Goal: Task Accomplishment & Management: Use online tool/utility

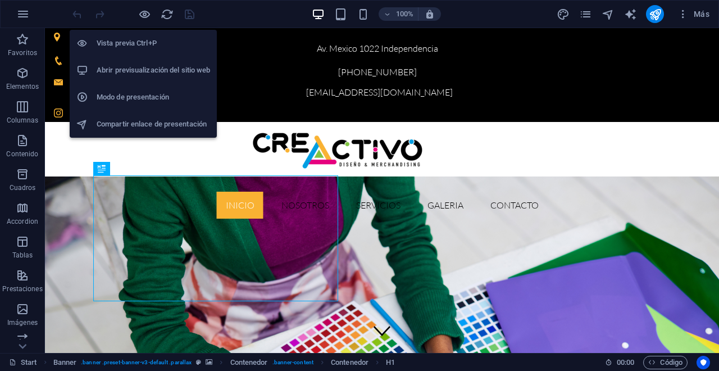
click at [144, 49] on h6 "Vista previa Ctrl+P" at bounding box center [153, 43] width 113 height 13
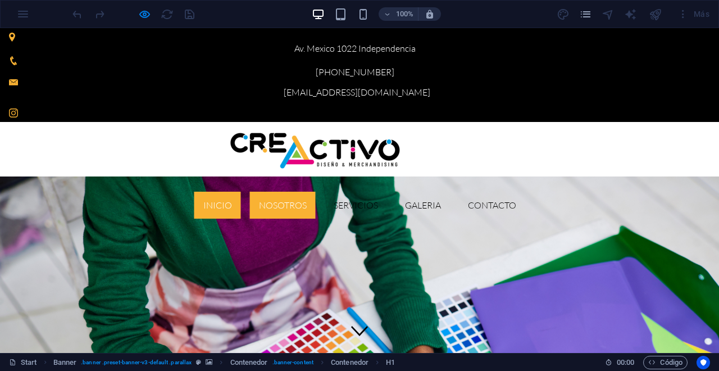
click at [316, 192] on link "Nosotros" at bounding box center [283, 205] width 66 height 27
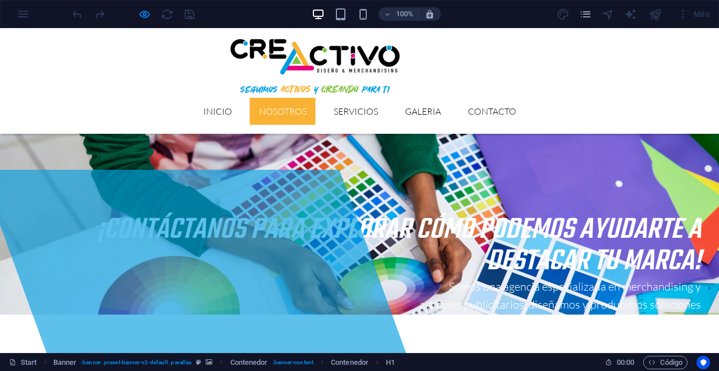
scroll to position [320, 0]
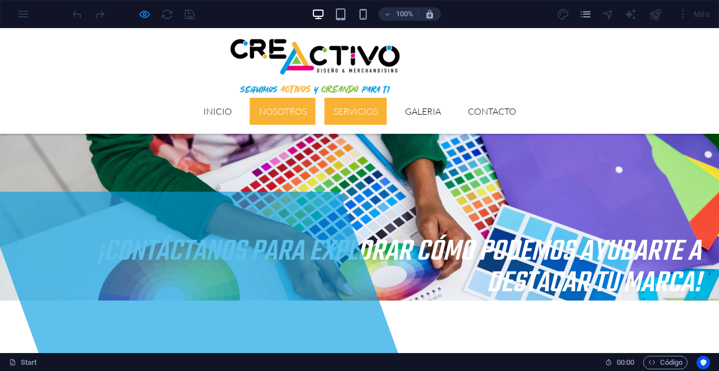
click at [387, 98] on link "Servicios" at bounding box center [356, 111] width 62 height 27
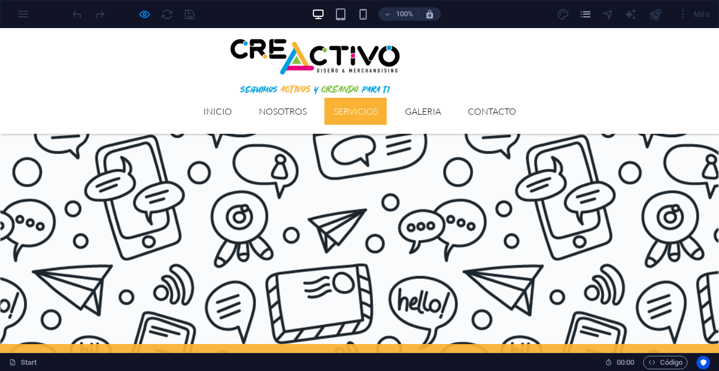
scroll to position [835, 0]
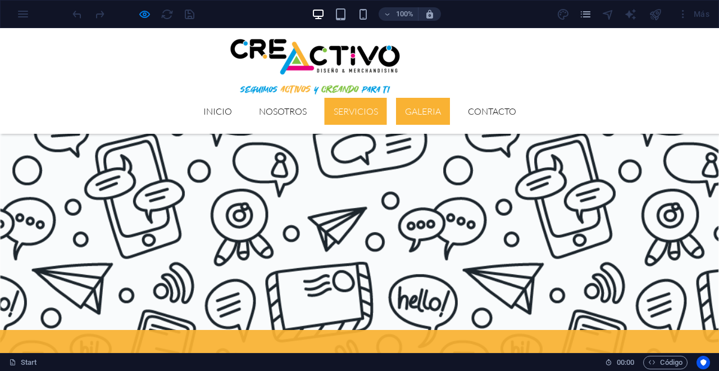
click at [450, 98] on link "GALERIA" at bounding box center [423, 111] width 54 height 27
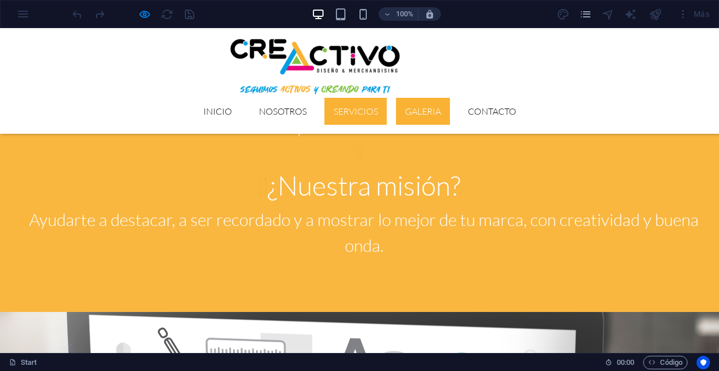
scroll to position [1374, 0]
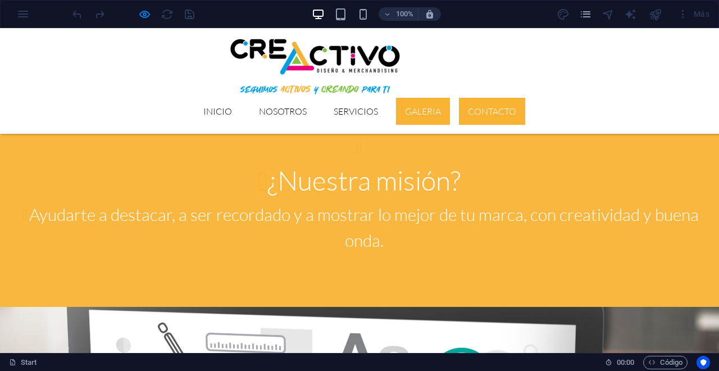
click at [525, 98] on link "Contacto" at bounding box center [492, 111] width 66 height 27
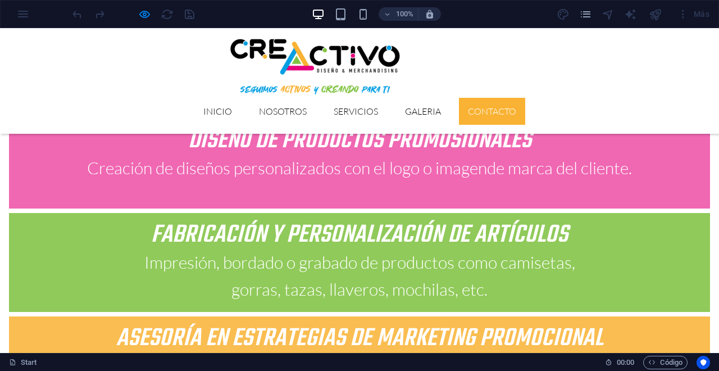
scroll to position [2215, 0]
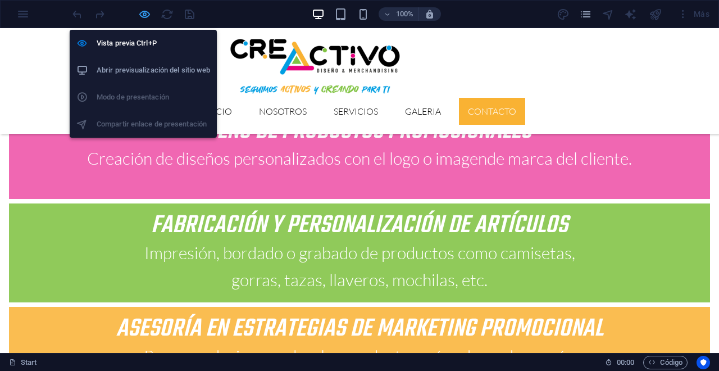
click at [148, 15] on icon "button" at bounding box center [144, 14] width 13 height 13
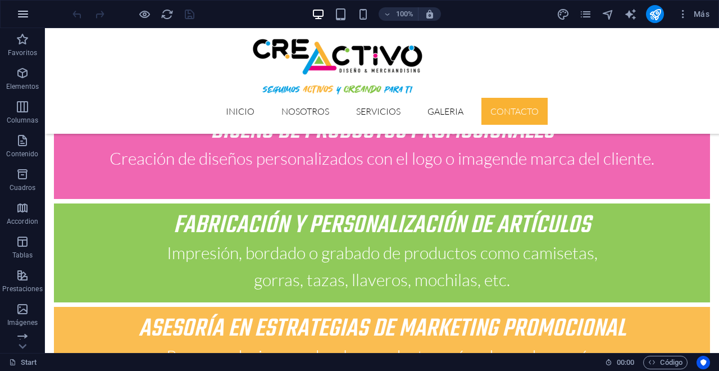
click at [21, 17] on icon "button" at bounding box center [22, 13] width 13 height 13
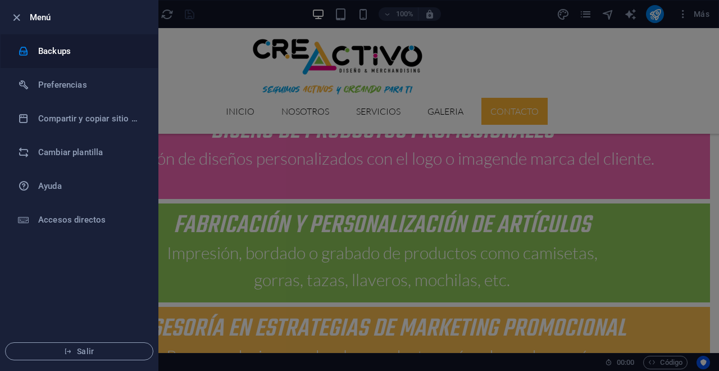
click at [49, 47] on h6 "Backups" at bounding box center [90, 50] width 104 height 13
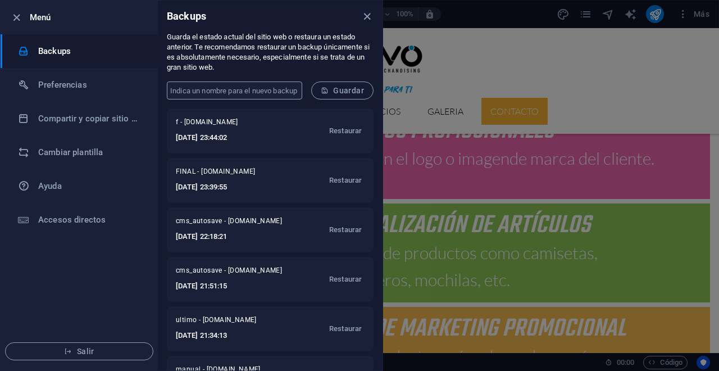
click at [228, 89] on input "text" at bounding box center [234, 90] width 135 height 18
type input "FINAL"
click at [350, 98] on button "Guardar" at bounding box center [342, 90] width 62 height 18
click at [368, 18] on icon "close" at bounding box center [367, 16] width 13 height 13
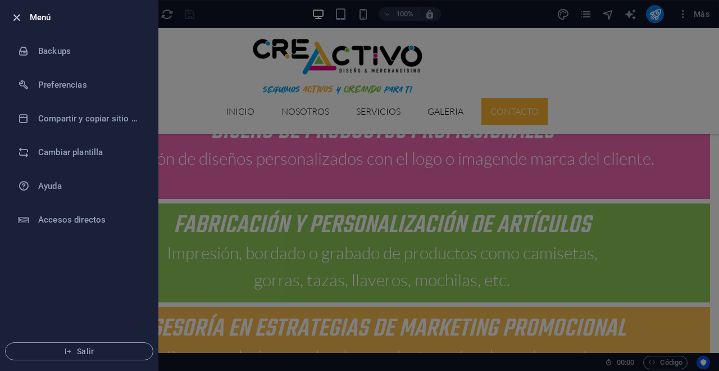
click at [13, 15] on icon "button" at bounding box center [16, 17] width 13 height 13
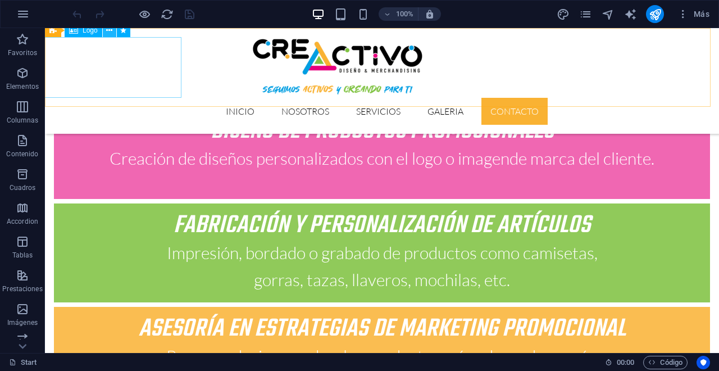
click at [111, 31] on icon at bounding box center [109, 31] width 6 height 12
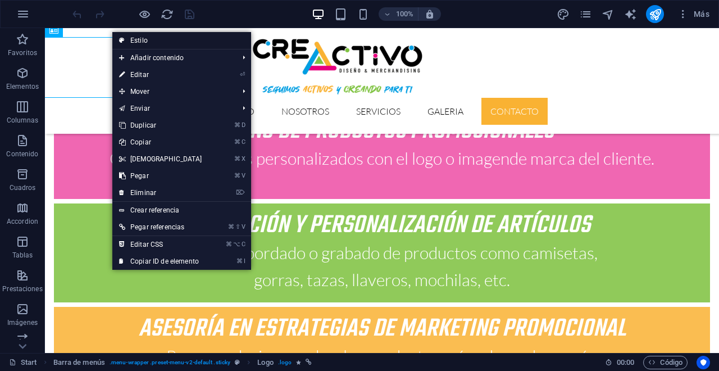
click at [139, 41] on link "Estilo" at bounding box center [181, 40] width 139 height 17
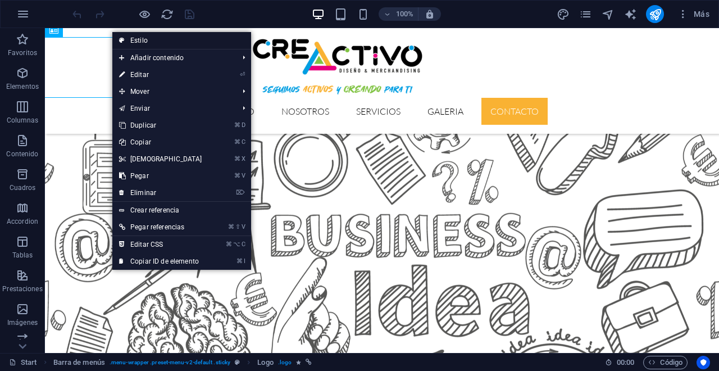
select select "rem"
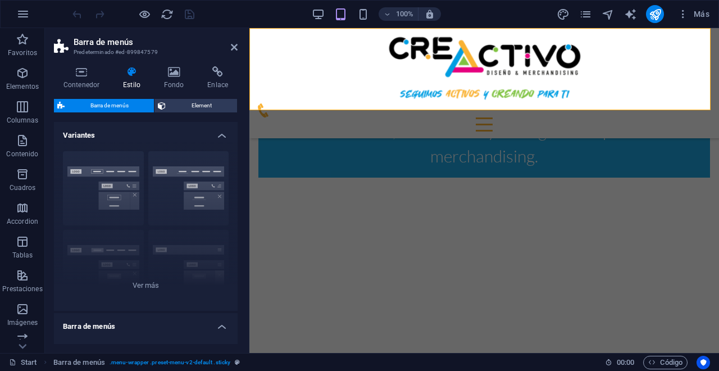
scroll to position [1948, 0]
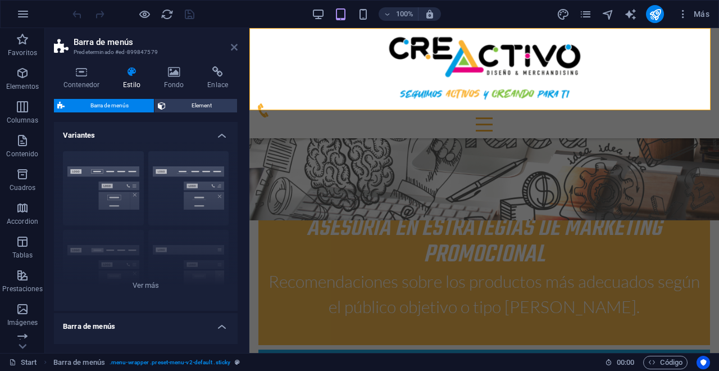
click at [233, 49] on icon at bounding box center [234, 47] width 7 height 9
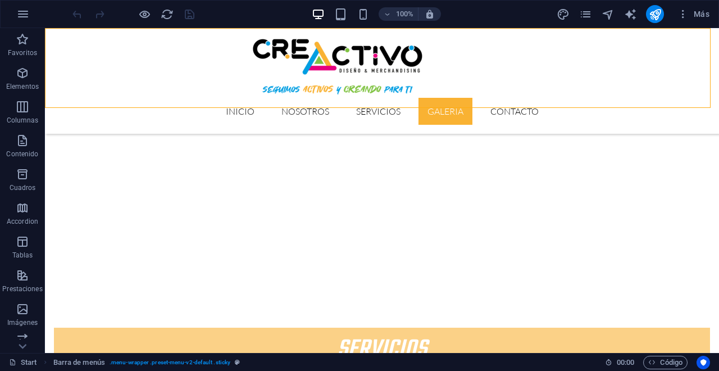
scroll to position [1952, 0]
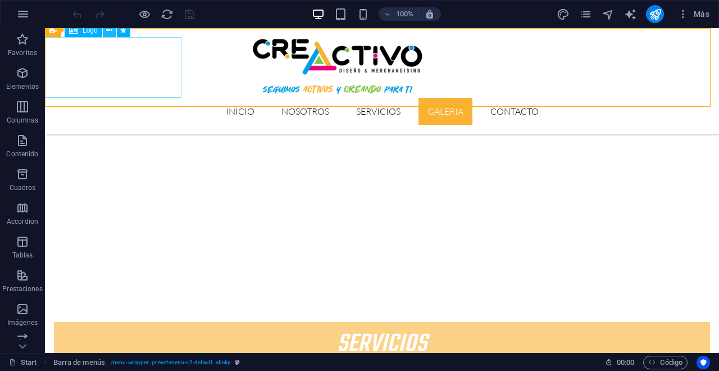
click at [108, 30] on icon at bounding box center [109, 31] width 6 height 12
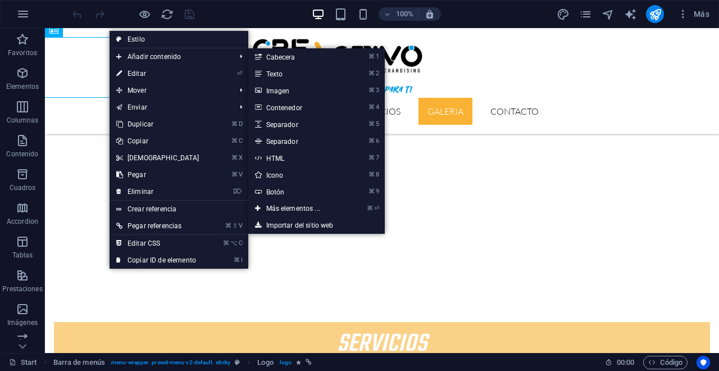
click at [138, 71] on link "⏎ Editar" at bounding box center [158, 73] width 97 height 17
select select "px"
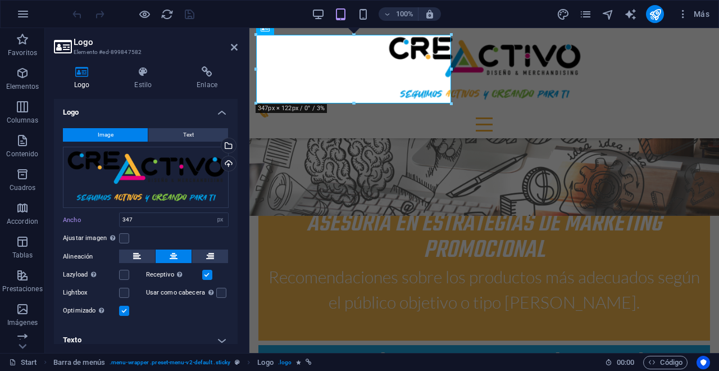
scroll to position [1948, 0]
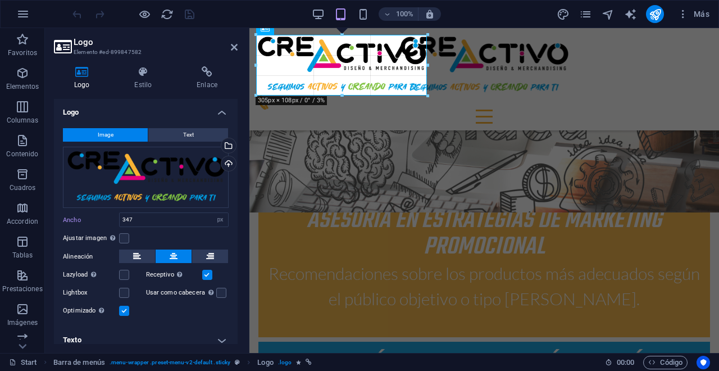
drag, startPoint x: 256, startPoint y: 69, endPoint x: 279, endPoint y: 69, distance: 23.0
type input "304"
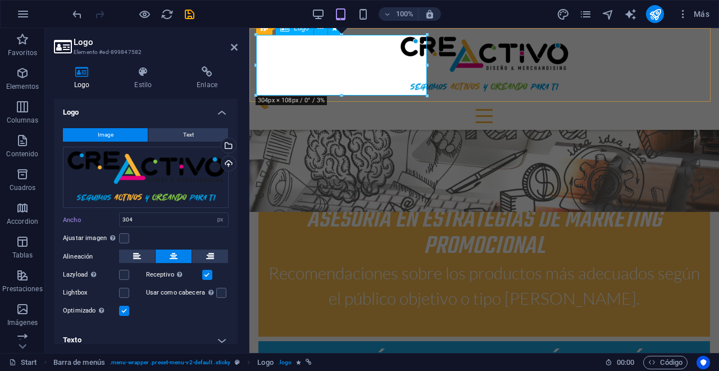
scroll to position [1947, 0]
click at [206, 273] on label at bounding box center [207, 275] width 10 height 10
click at [0, 0] on input "Receptivo Automáticamente cargar tamaños optimizados de smartphone e imagen ret…" at bounding box center [0, 0] width 0 height 0
click at [192, 17] on icon "save" at bounding box center [189, 14] width 13 height 13
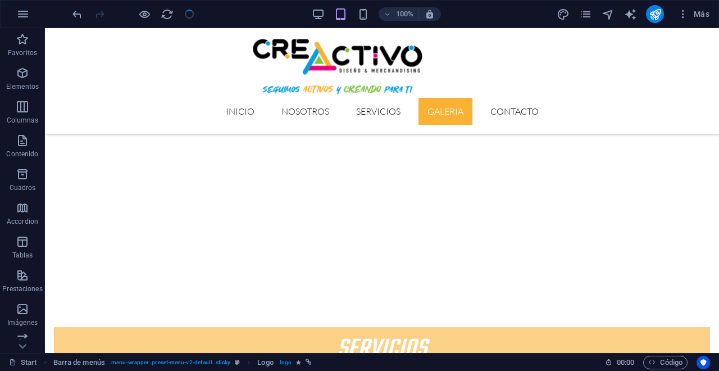
scroll to position [1952, 0]
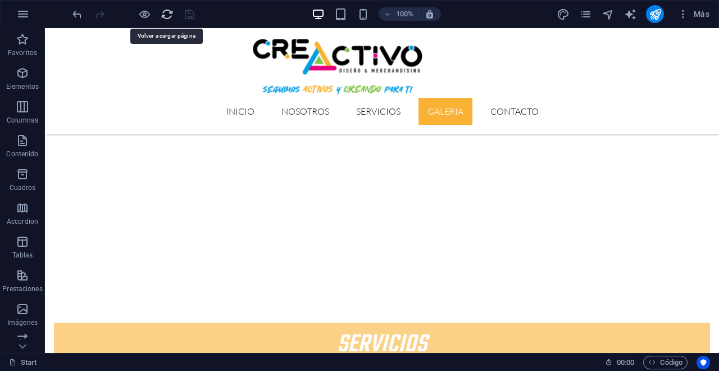
click at [171, 16] on icon "reload" at bounding box center [167, 14] width 13 height 13
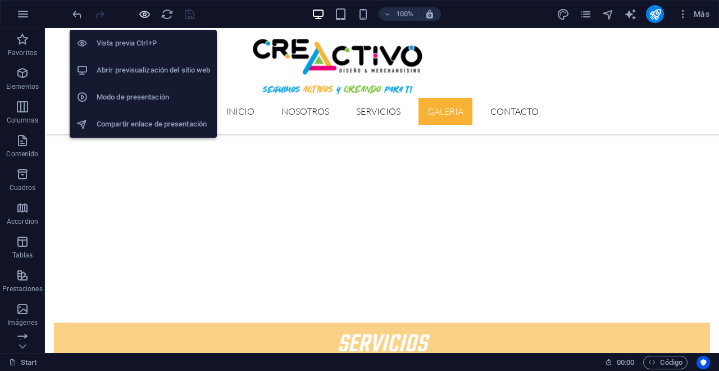
click at [147, 15] on icon "button" at bounding box center [144, 14] width 13 height 13
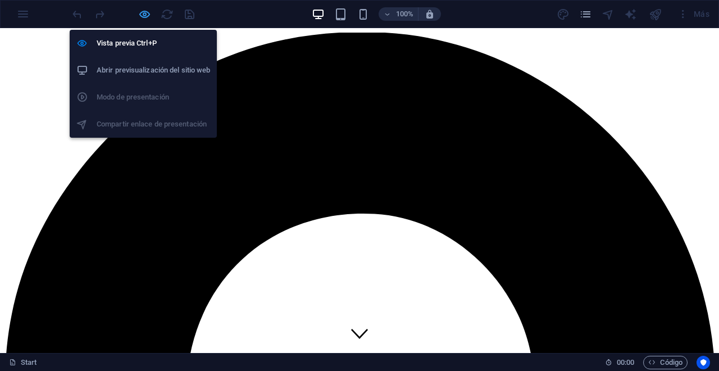
scroll to position [0, 0]
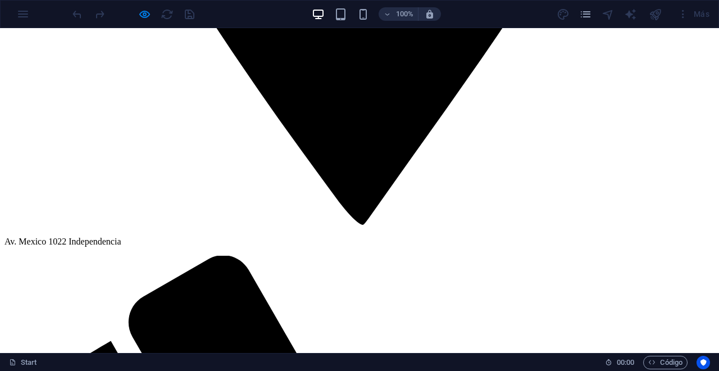
scroll to position [835, 0]
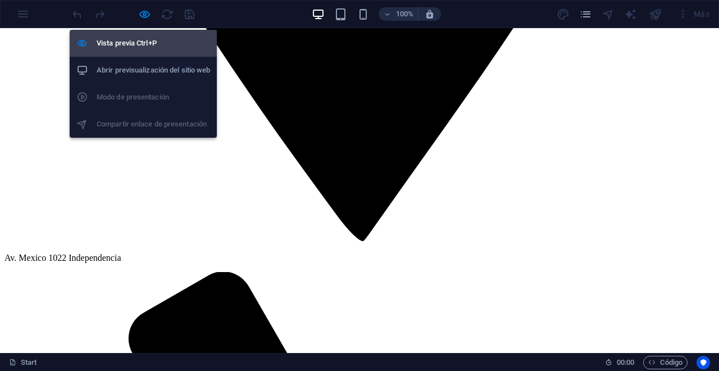
click at [151, 42] on h6 "Vista previa Ctrl+P" at bounding box center [153, 43] width 113 height 13
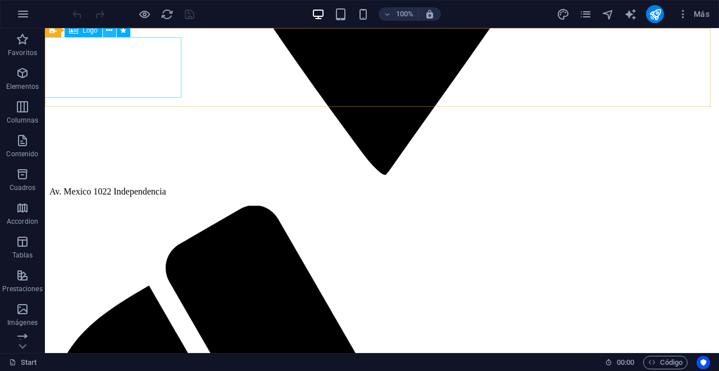
click at [109, 33] on icon at bounding box center [109, 31] width 6 height 12
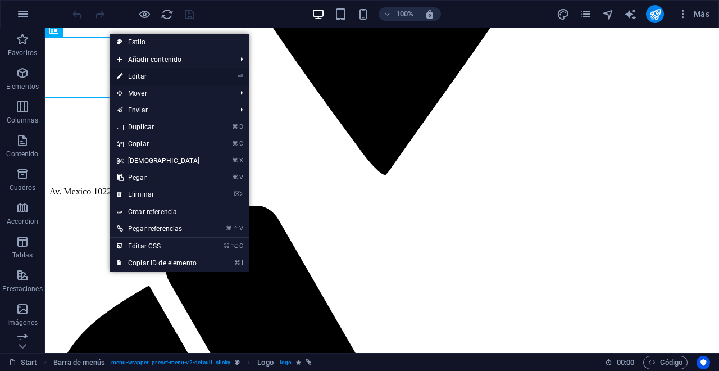
click at [131, 75] on link "⏎ Editar" at bounding box center [158, 76] width 97 height 17
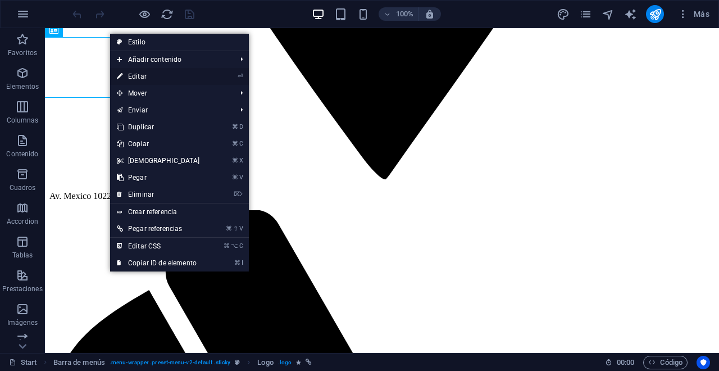
select select "px"
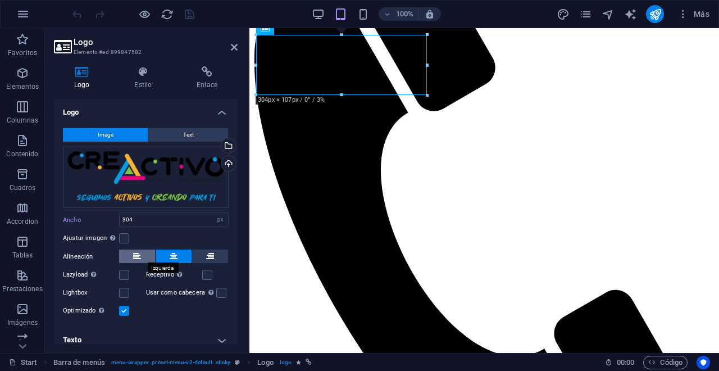
click at [142, 258] on button at bounding box center [137, 255] width 36 height 13
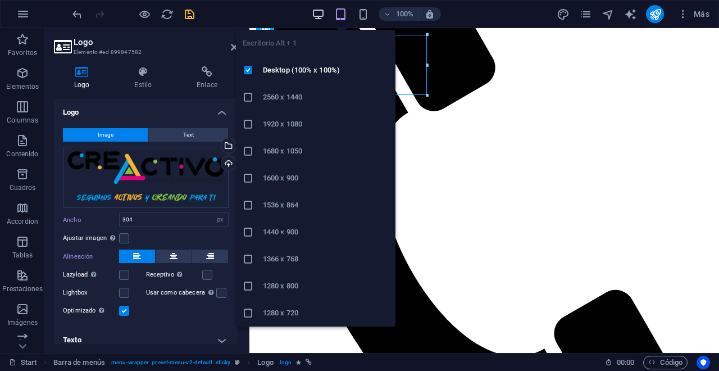
click at [320, 17] on icon "button" at bounding box center [318, 14] width 13 height 13
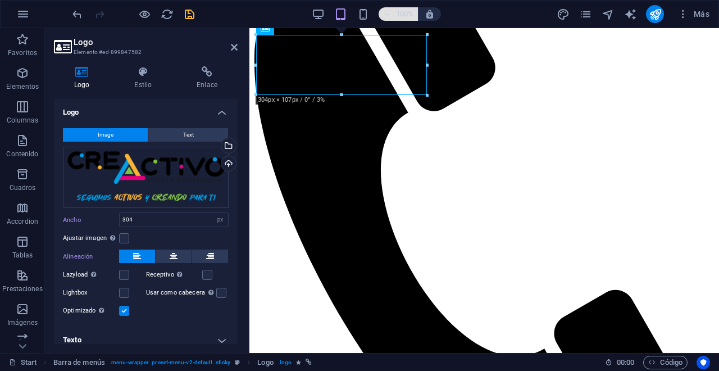
click at [383, 16] on icon "button" at bounding box center [387, 14] width 8 height 7
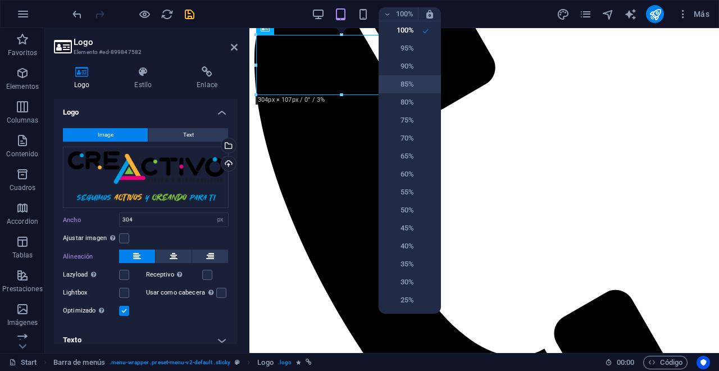
click at [410, 84] on h6 "85%" at bounding box center [399, 84] width 29 height 13
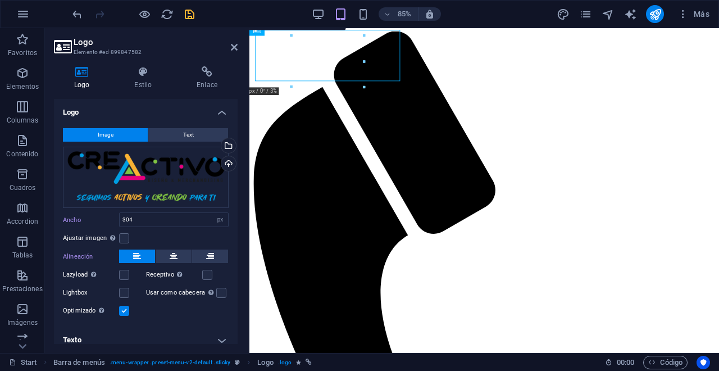
scroll to position [835, 0]
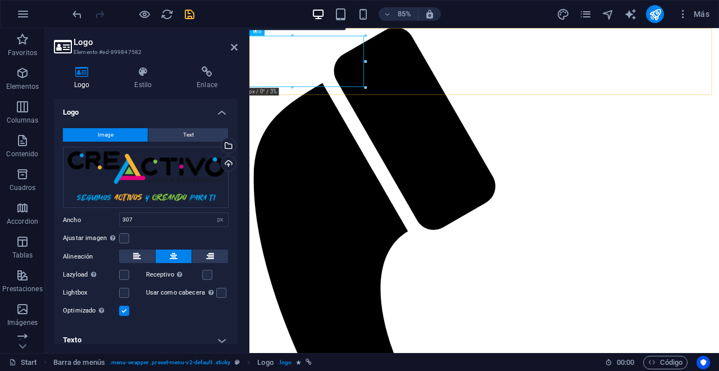
type input "307"
click at [194, 253] on button at bounding box center [210, 255] width 36 height 13
click at [125, 239] on label at bounding box center [124, 238] width 10 height 10
click at [0, 0] on input "Ajustar imagen Ajustar imagen automáticamente a un ancho y alto fijo" at bounding box center [0, 0] width 0 height 0
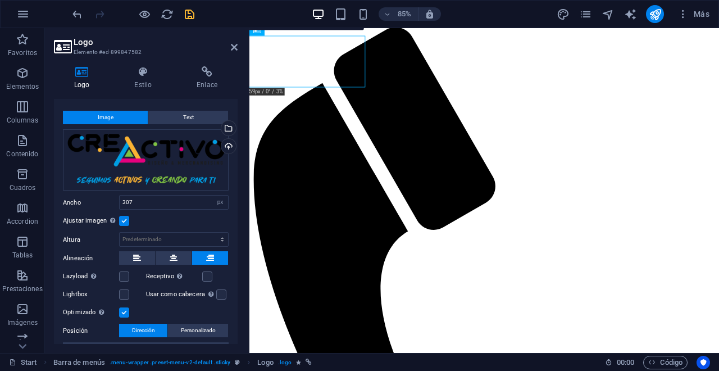
scroll to position [0, 0]
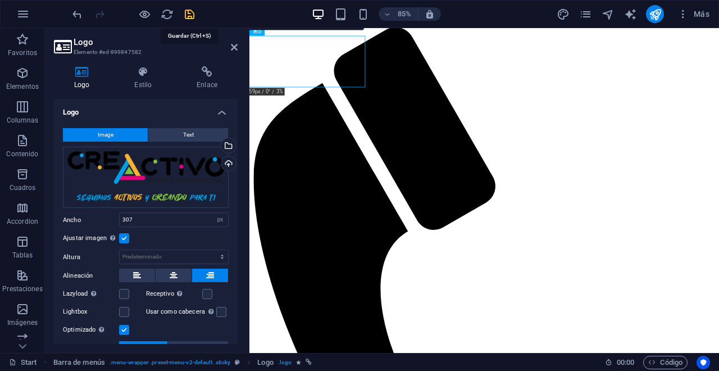
click at [190, 15] on icon "save" at bounding box center [189, 14] width 13 height 13
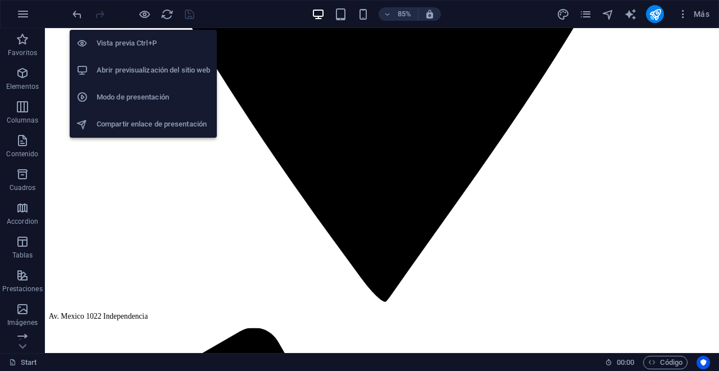
click at [142, 42] on h6 "Vista previa Ctrl+P" at bounding box center [153, 43] width 113 height 13
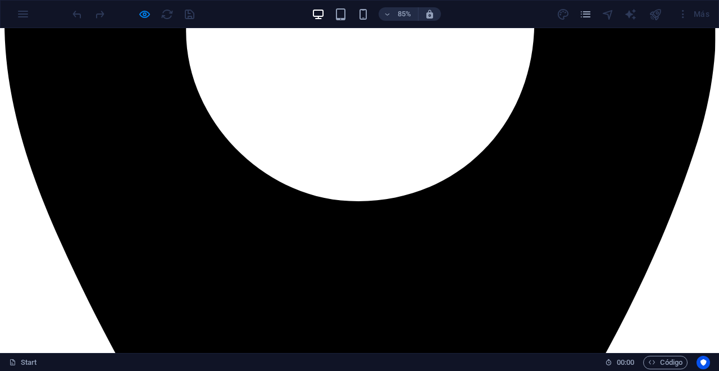
scroll to position [348, 0]
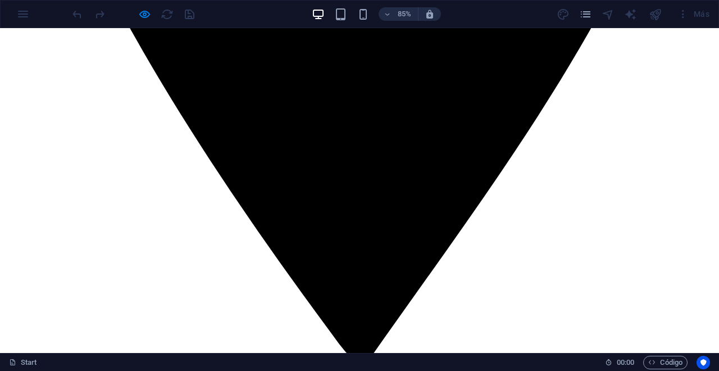
scroll to position [838, 0]
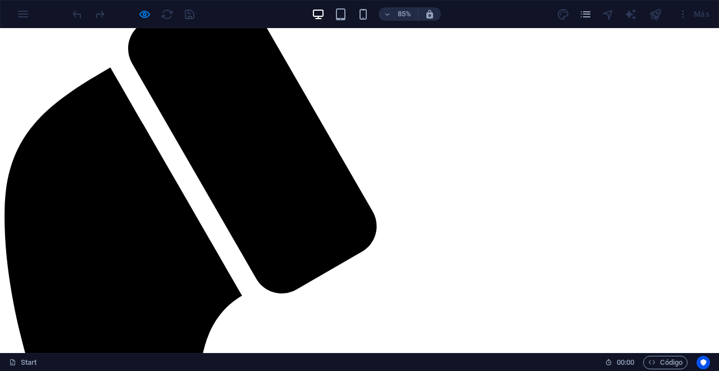
scroll to position [1377, 0]
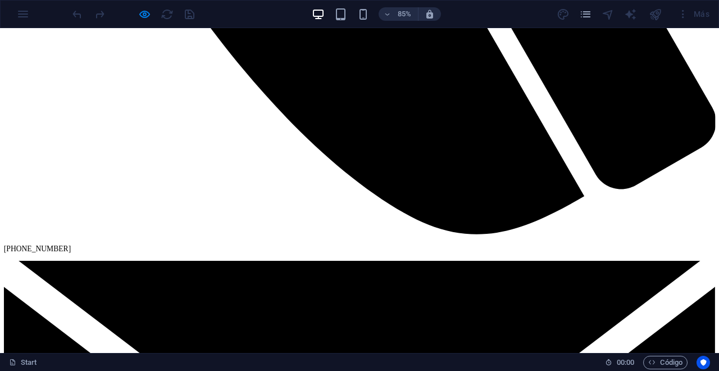
scroll to position [2217, 0]
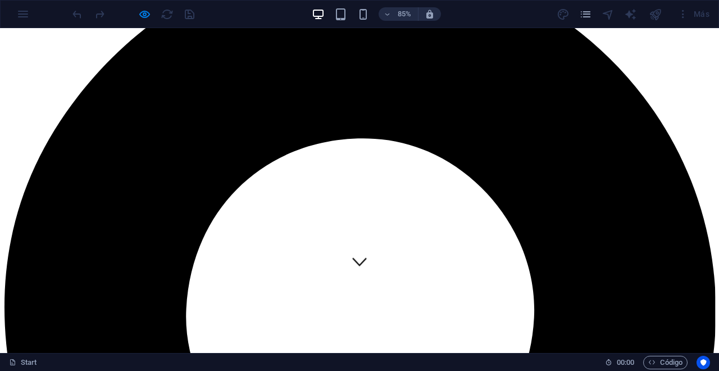
scroll to position [0, 0]
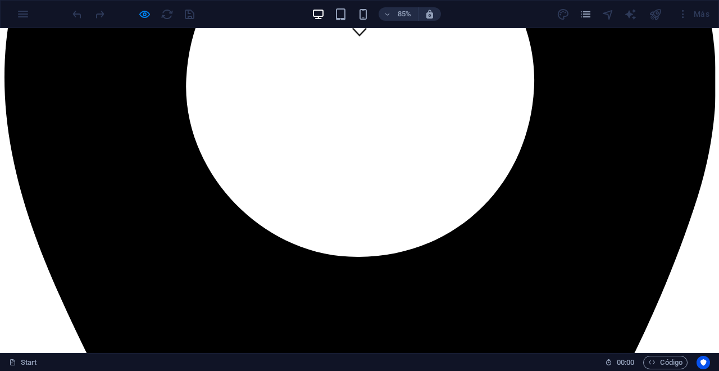
scroll to position [348, 0]
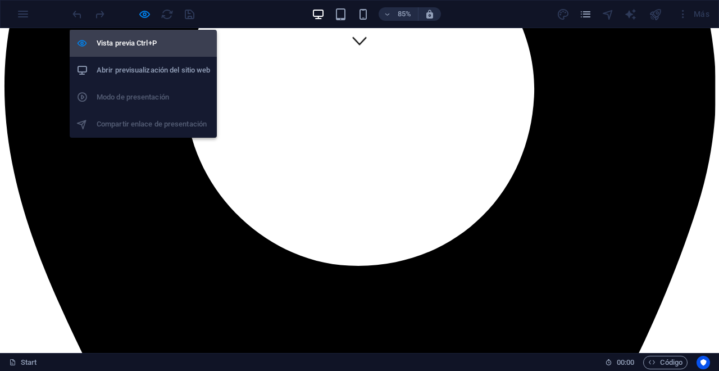
click at [142, 37] on h6 "Vista previa Ctrl+P" at bounding box center [153, 43] width 113 height 13
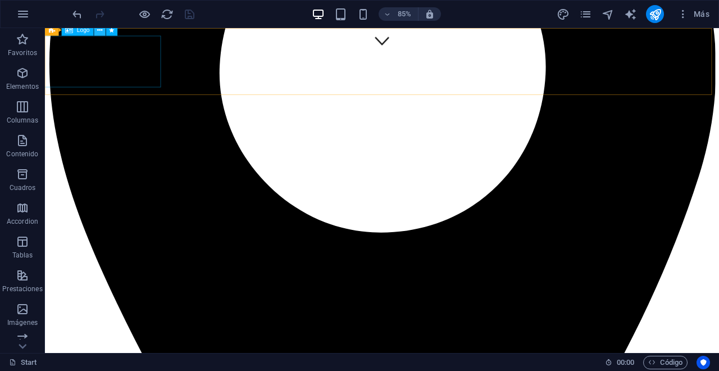
click at [97, 31] on icon at bounding box center [99, 30] width 5 height 10
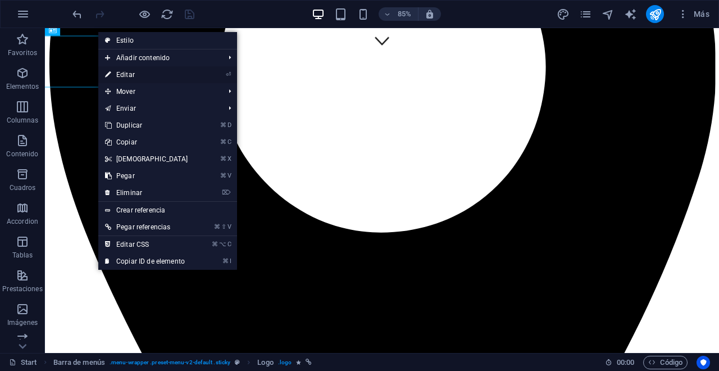
click at [135, 74] on link "⏎ Editar" at bounding box center [146, 74] width 97 height 17
select select "px"
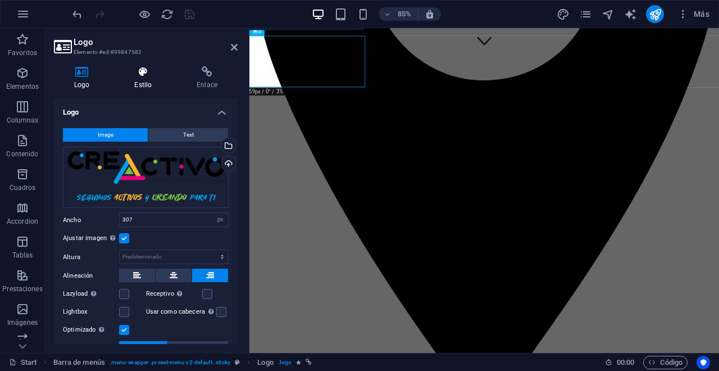
click at [143, 72] on icon at bounding box center [143, 71] width 58 height 11
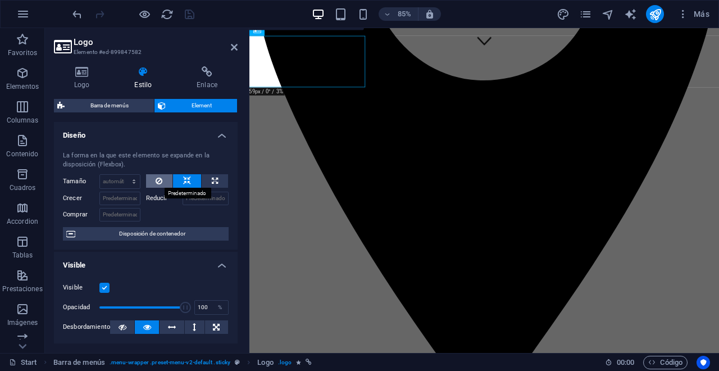
click at [160, 177] on icon at bounding box center [159, 180] width 7 height 13
click at [216, 182] on button at bounding box center [215, 180] width 26 height 13
type input "100"
select select "%"
click at [183, 178] on icon at bounding box center [187, 180] width 8 height 13
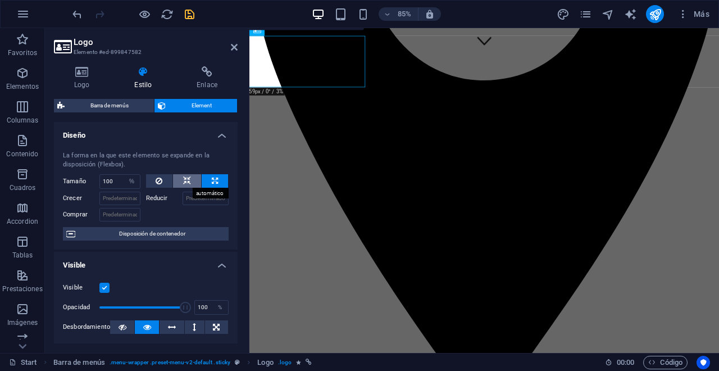
select select "DISABLED_OPTION_VALUE"
drag, startPoint x: 238, startPoint y: 216, endPoint x: 238, endPoint y: 225, distance: 9.0
click at [238, 225] on div "Logo Estilo Enlace Logo Image Text Arrastra archivos aquí, haz clic para escoge…" at bounding box center [146, 204] width 202 height 295
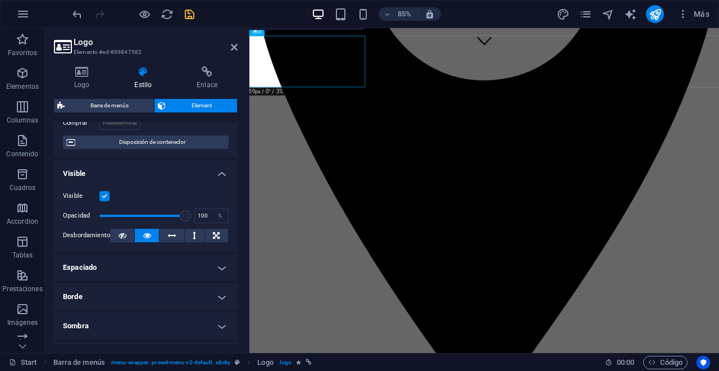
scroll to position [95, 0]
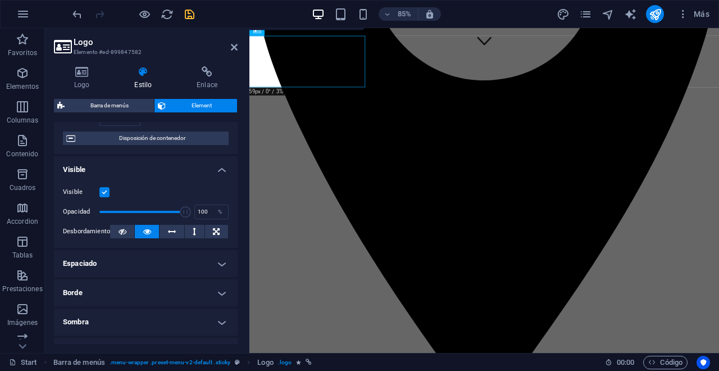
click at [219, 263] on h4 "Espaciado" at bounding box center [146, 263] width 184 height 27
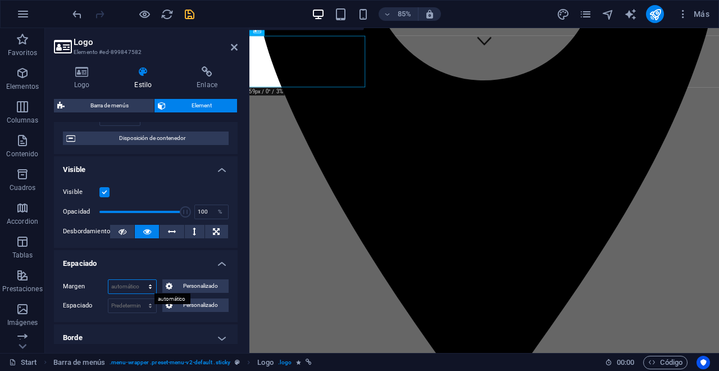
click at [151, 287] on select "Predeterminado automático px % rem vw vh Personalizado" at bounding box center [132, 286] width 48 height 13
click at [154, 286] on select "Predeterminado automático px % rem vw vh Personalizado" at bounding box center [132, 286] width 48 height 13
select select "%"
type input "100"
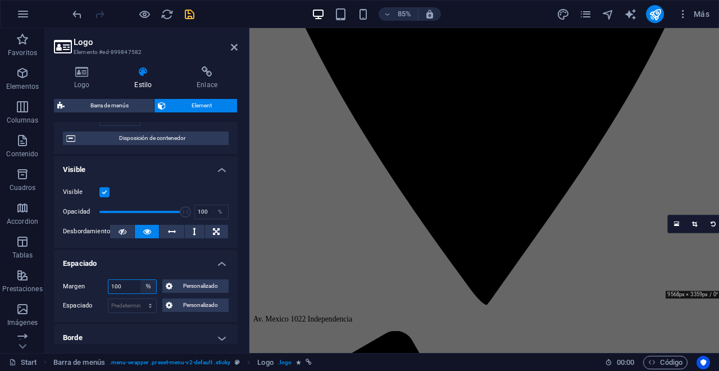
scroll to position [402, 0]
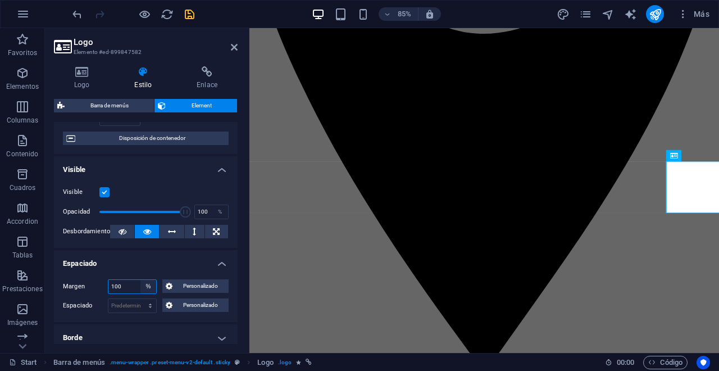
click at [145, 286] on select "Predeterminado automático px % rem vw vh Personalizado" at bounding box center [148, 286] width 16 height 13
select select "default"
select select "DISABLED_OPTION_VALUE"
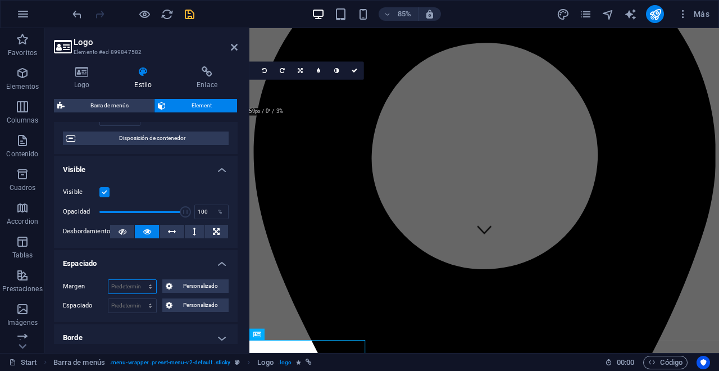
scroll to position [0, 0]
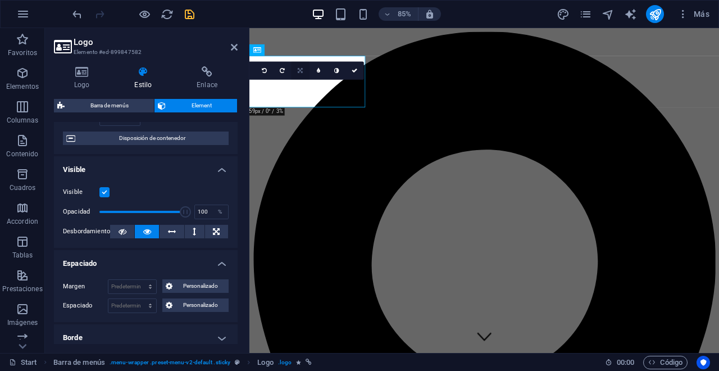
click at [301, 71] on icon at bounding box center [300, 70] width 5 height 6
click at [316, 83] on link at bounding box center [318, 85] width 18 height 18
drag, startPoint x: 318, startPoint y: 86, endPoint x: 330, endPoint y: 85, distance: 12.4
click at [330, 79] on div "16:10 16:9 4:3 1:1 1:2 0" at bounding box center [291, 70] width 145 height 18
click at [300, 71] on icon at bounding box center [300, 70] width 4 height 6
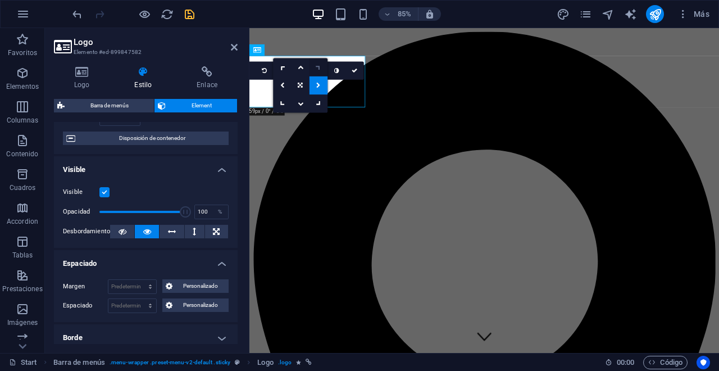
click at [317, 68] on icon at bounding box center [319, 67] width 8 height 8
click at [302, 69] on icon at bounding box center [301, 70] width 8 height 8
click at [300, 83] on icon at bounding box center [300, 86] width 5 height 6
click at [233, 48] on icon at bounding box center [234, 47] width 7 height 9
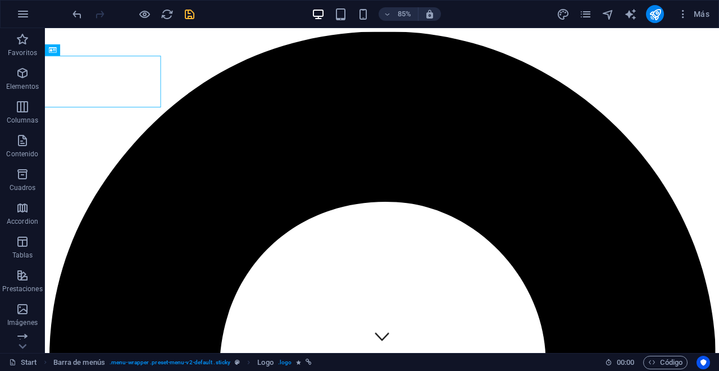
click at [191, 21] on div at bounding box center [133, 14] width 126 height 18
click at [189, 18] on icon "save" at bounding box center [189, 14] width 13 height 13
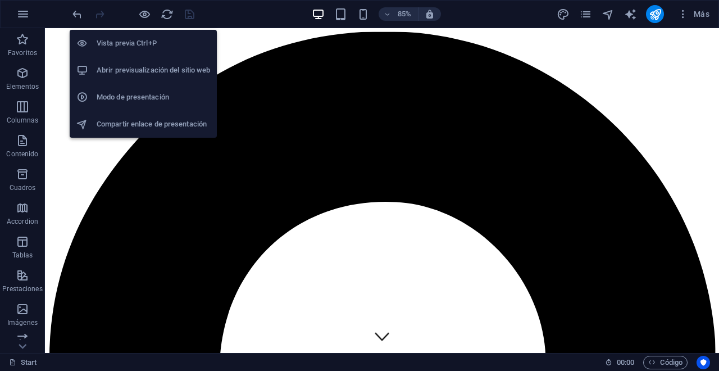
click at [139, 49] on h6 "Vista previa Ctrl+P" at bounding box center [153, 43] width 113 height 13
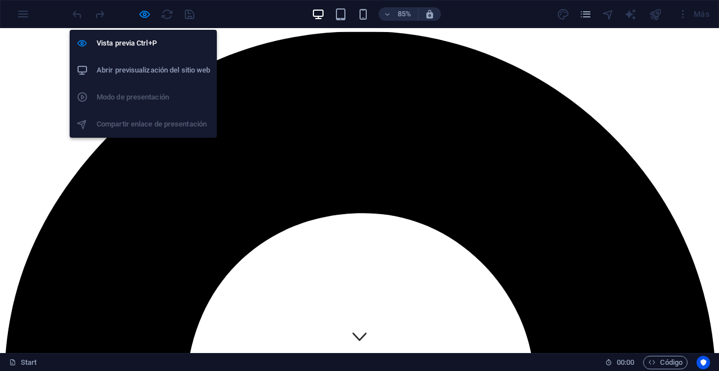
click at [146, 63] on h6 "Abrir previsualización del sitio web" at bounding box center [153, 69] width 113 height 13
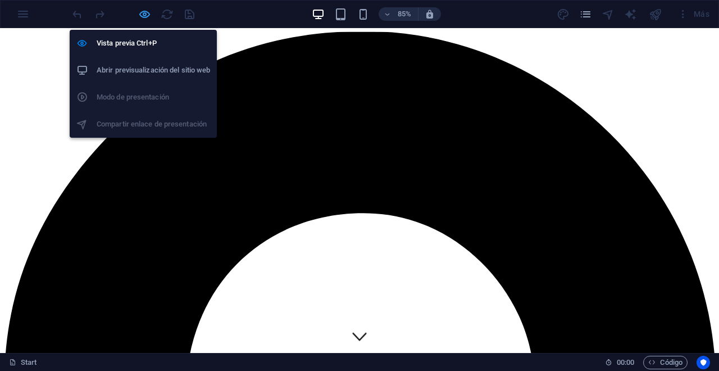
click at [142, 17] on icon "button" at bounding box center [144, 14] width 13 height 13
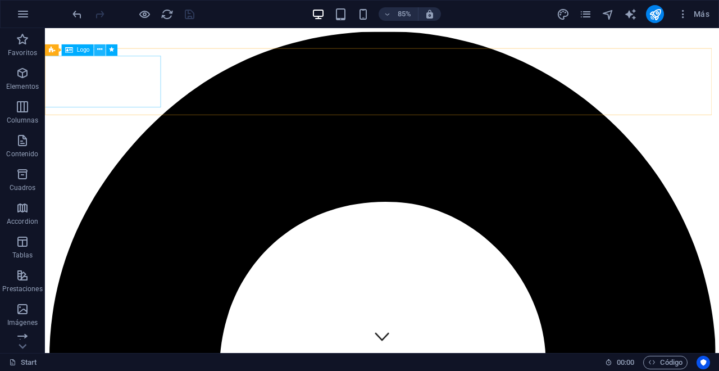
click at [99, 52] on icon at bounding box center [99, 50] width 5 height 10
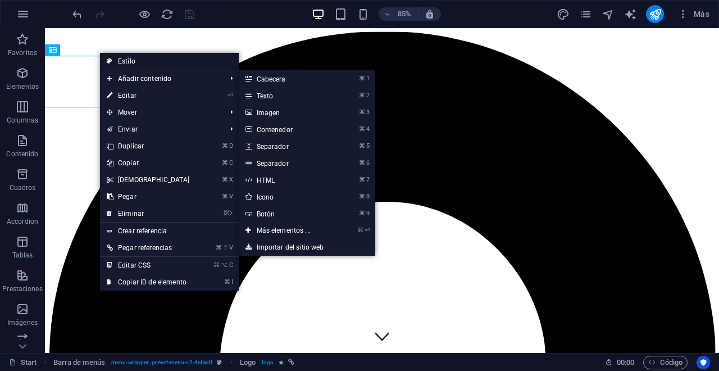
click at [133, 61] on link "Estilo" at bounding box center [169, 61] width 139 height 17
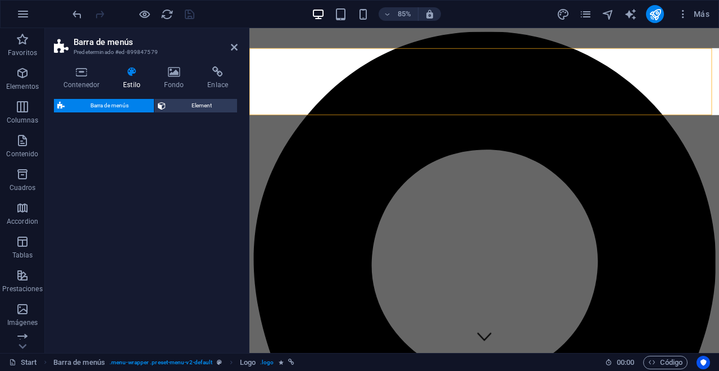
select select "rem"
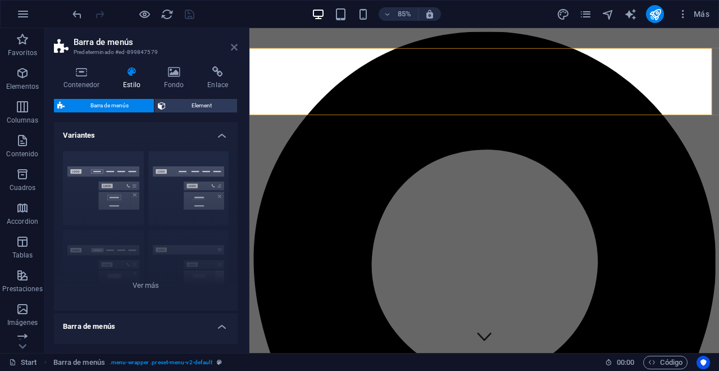
click at [237, 48] on icon at bounding box center [234, 47] width 7 height 9
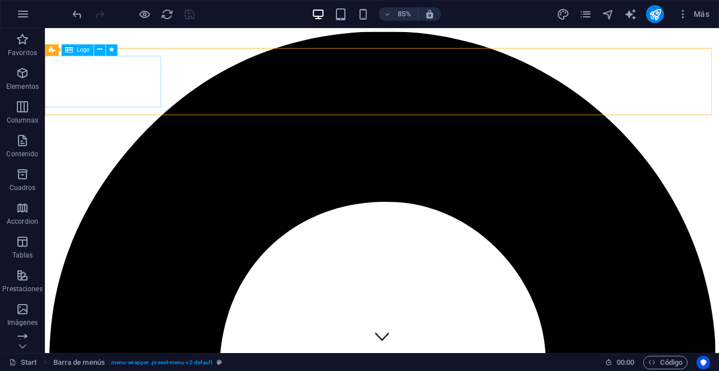
click at [75, 52] on div "Logo" at bounding box center [78, 49] width 32 height 11
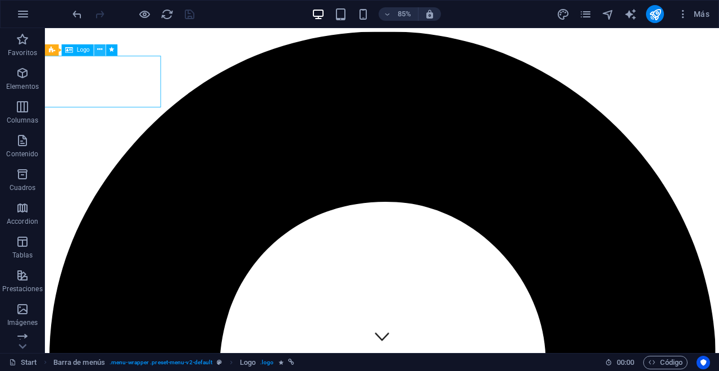
click at [101, 52] on icon at bounding box center [99, 50] width 5 height 10
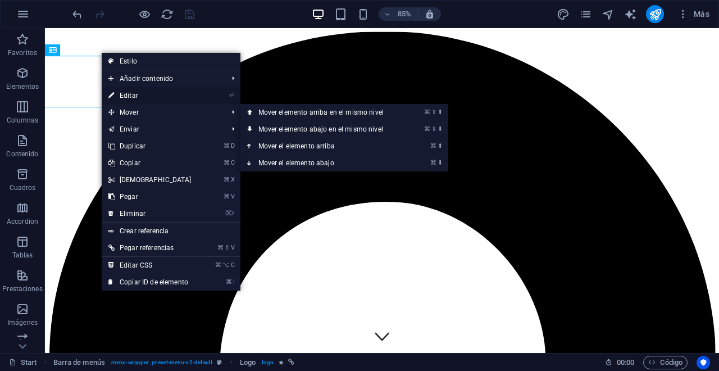
click at [127, 97] on link "⏎ Editar" at bounding box center [150, 95] width 97 height 17
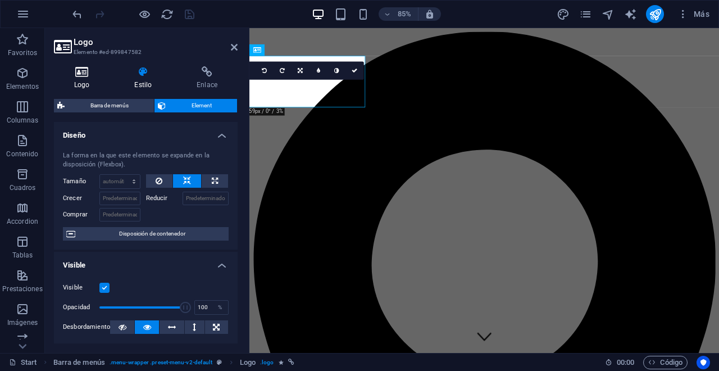
click at [85, 79] on h4 "Logo" at bounding box center [84, 78] width 60 height 24
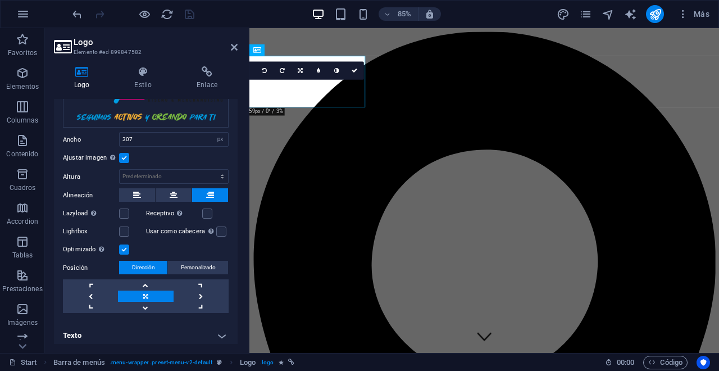
scroll to position [85, 0]
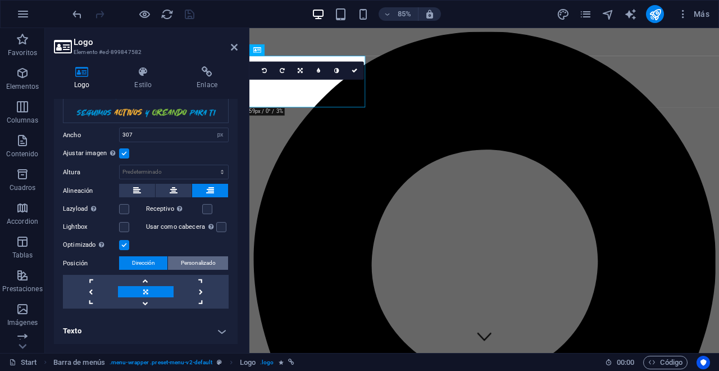
click at [209, 266] on span "Personalizado" at bounding box center [198, 262] width 35 height 13
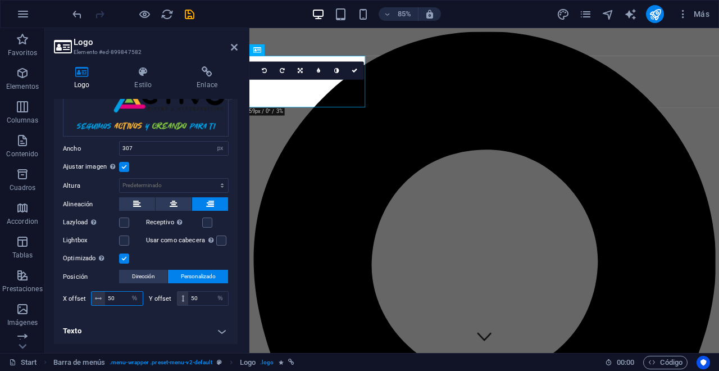
drag, startPoint x: 123, startPoint y: 298, endPoint x: 85, endPoint y: 295, distance: 38.3
click at [85, 295] on div "X offset 50 px rem % vh vw" at bounding box center [103, 298] width 80 height 15
type input "100"
click at [393, 13] on span "85%" at bounding box center [398, 13] width 30 height 13
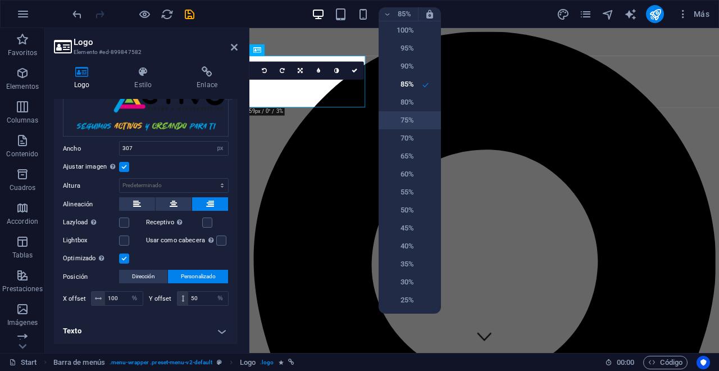
click at [412, 115] on h6 "75%" at bounding box center [399, 119] width 29 height 13
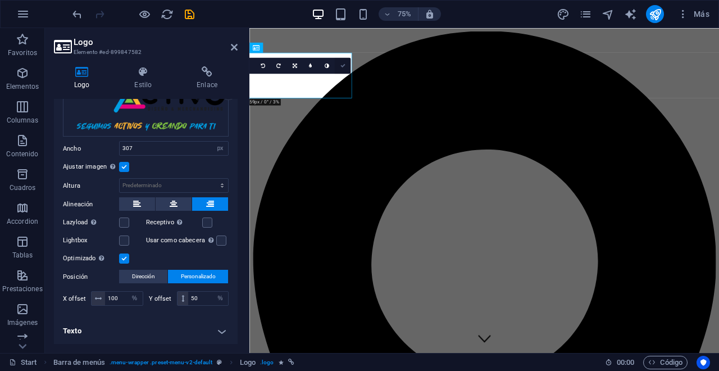
click at [345, 66] on link at bounding box center [343, 65] width 16 height 16
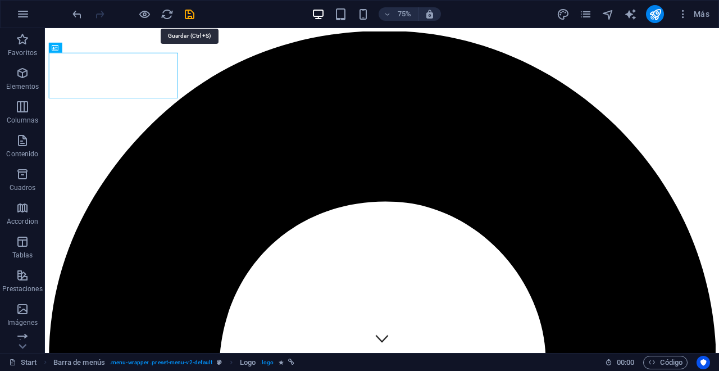
click at [189, 16] on icon "save" at bounding box center [189, 14] width 13 height 13
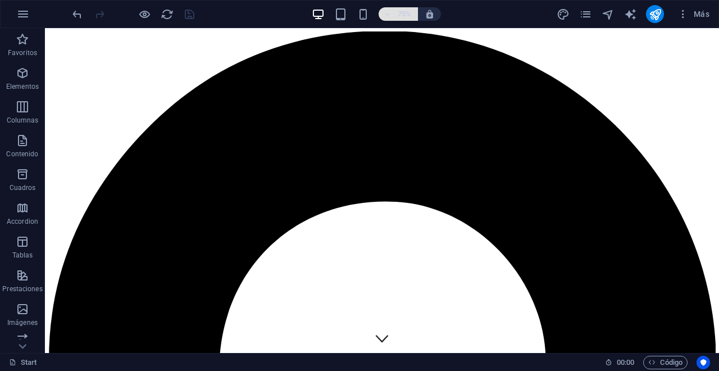
click at [385, 13] on icon "button" at bounding box center [387, 14] width 8 height 7
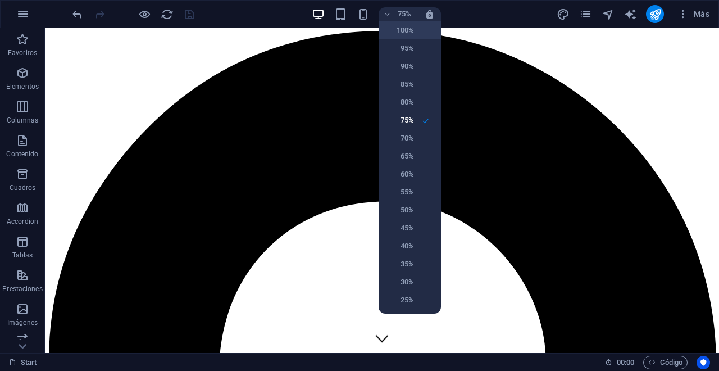
click at [391, 28] on h6 "100%" at bounding box center [399, 30] width 29 height 13
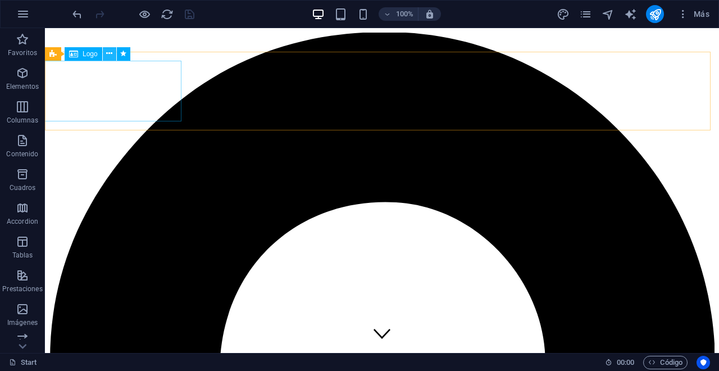
click at [112, 54] on icon at bounding box center [109, 54] width 6 height 12
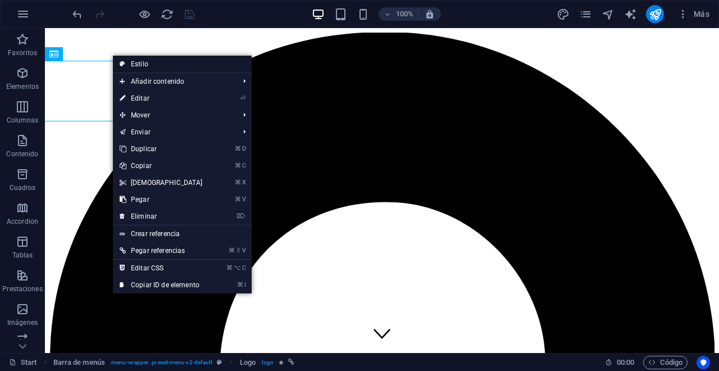
click at [145, 63] on link "Estilo" at bounding box center [182, 64] width 139 height 17
select select "rem"
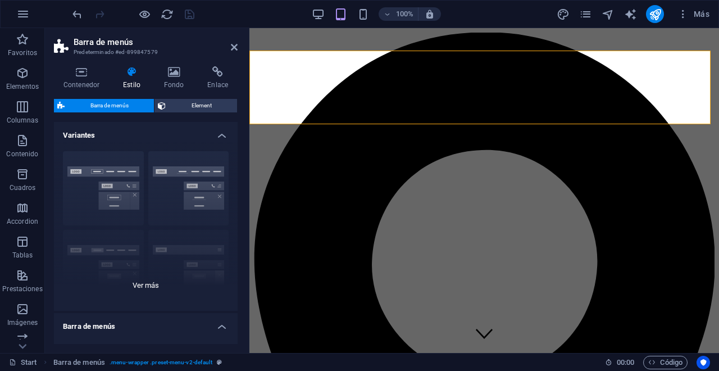
scroll to position [2, 0]
click at [182, 76] on icon at bounding box center [173, 71] width 39 height 11
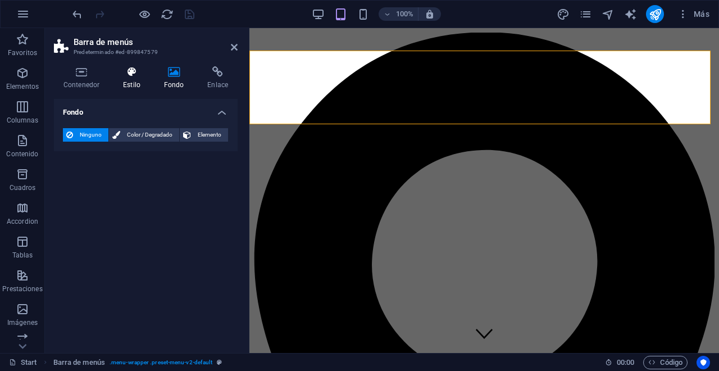
click at [138, 76] on icon at bounding box center [131, 71] width 37 height 11
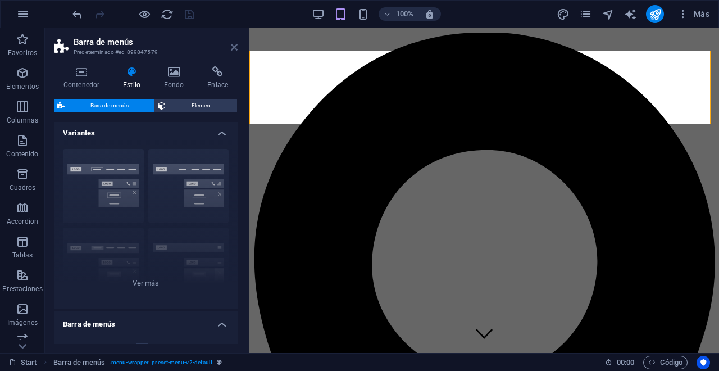
click at [236, 48] on icon at bounding box center [234, 47] width 7 height 9
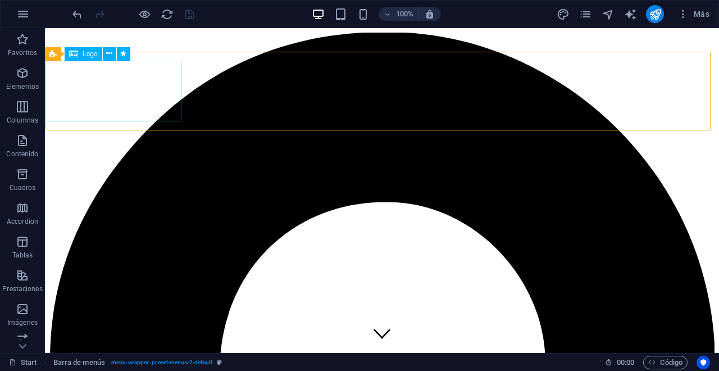
click at [88, 52] on span "Logo" at bounding box center [90, 54] width 15 height 7
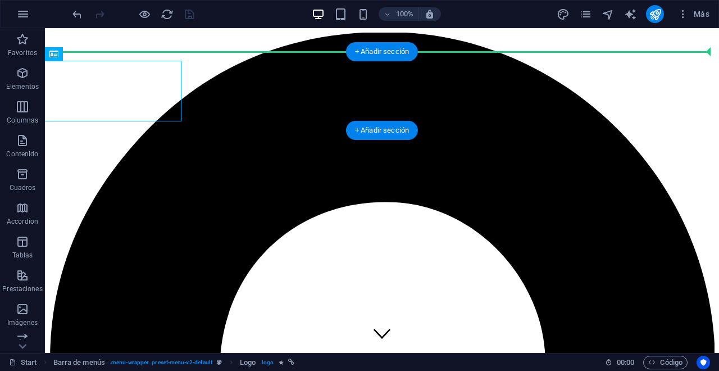
drag, startPoint x: 134, startPoint y: 81, endPoint x: 194, endPoint y: 70, distance: 61.1
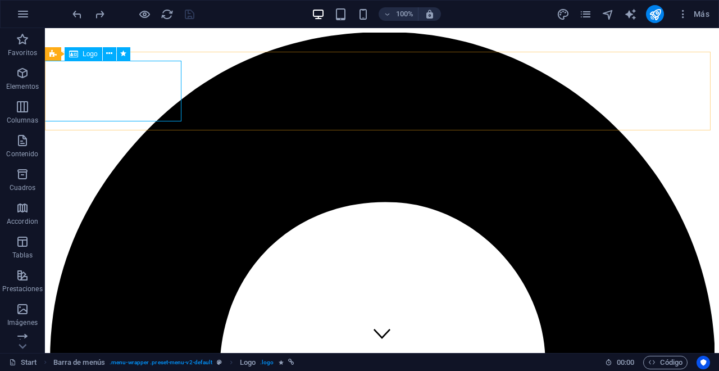
click at [93, 54] on span "Logo" at bounding box center [90, 54] width 15 height 7
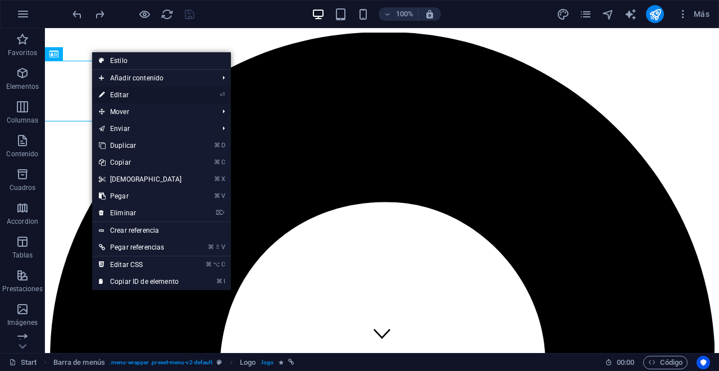
click at [130, 93] on link "⏎ Editar" at bounding box center [140, 94] width 97 height 17
select select "px"
select select "%"
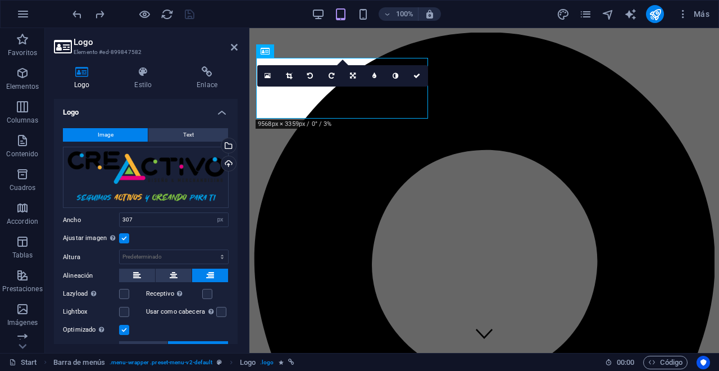
type input "304"
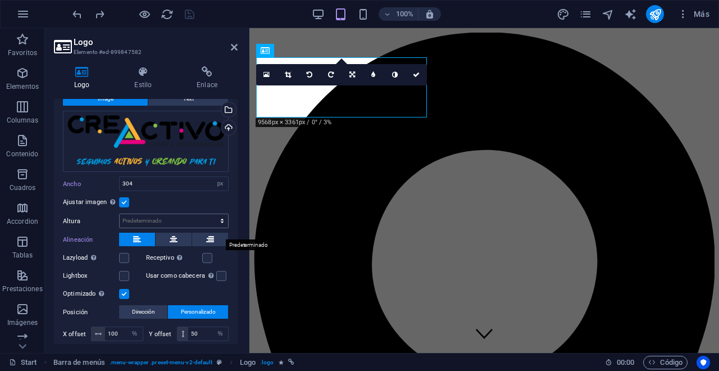
scroll to position [71, 0]
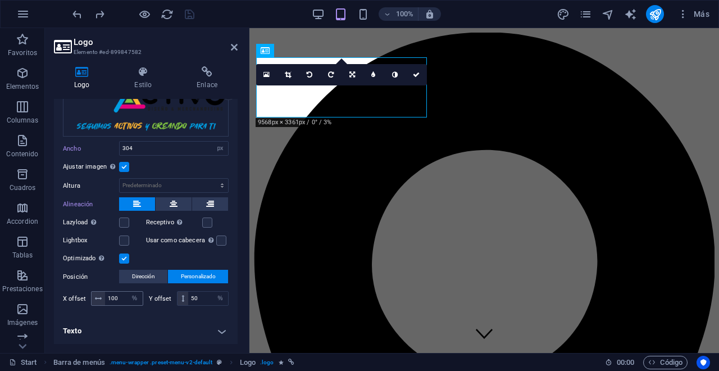
click at [98, 297] on icon at bounding box center [98, 298] width 7 height 7
click at [132, 298] on select "px rem % vh vw" at bounding box center [135, 298] width 16 height 13
select select "px"
drag, startPoint x: 158, startPoint y: 149, endPoint x: 98, endPoint y: 142, distance: 60.6
click at [98, 142] on div "Ancho 304 Predeterminado automático px rem % em vh vw" at bounding box center [146, 148] width 166 height 15
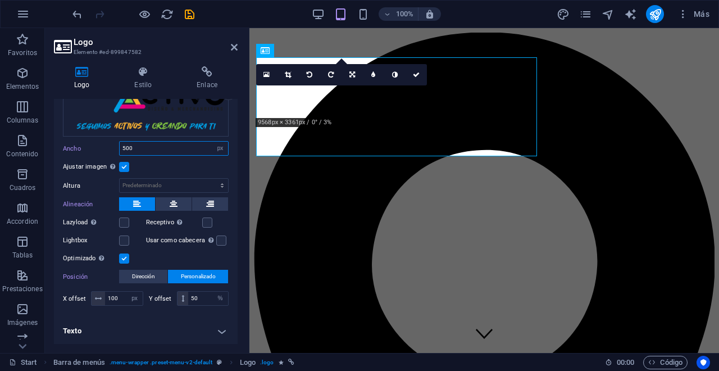
type input "304"
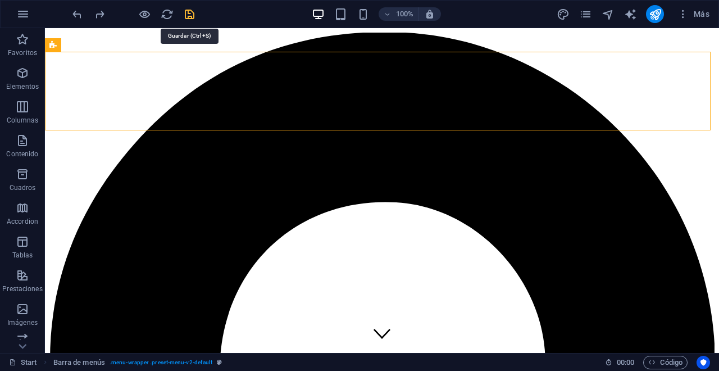
click at [192, 16] on icon "save" at bounding box center [189, 14] width 13 height 13
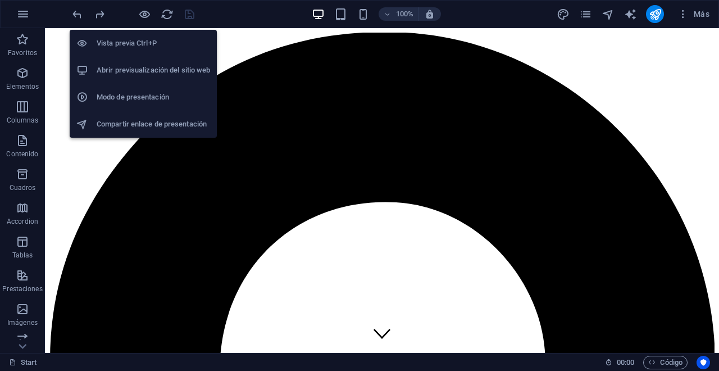
click at [143, 68] on h6 "Abrir previsualización del sitio web" at bounding box center [153, 69] width 113 height 13
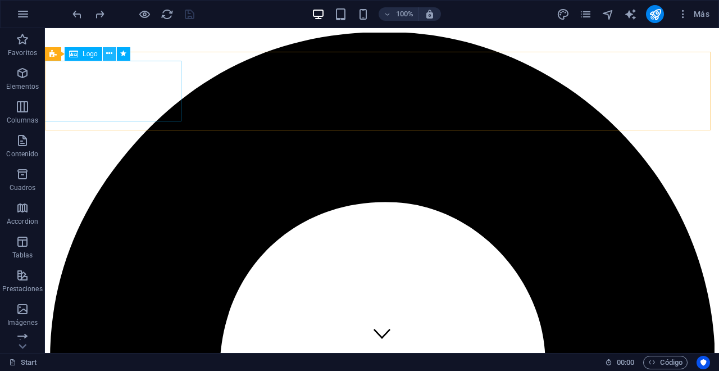
click at [108, 54] on icon at bounding box center [109, 54] width 6 height 12
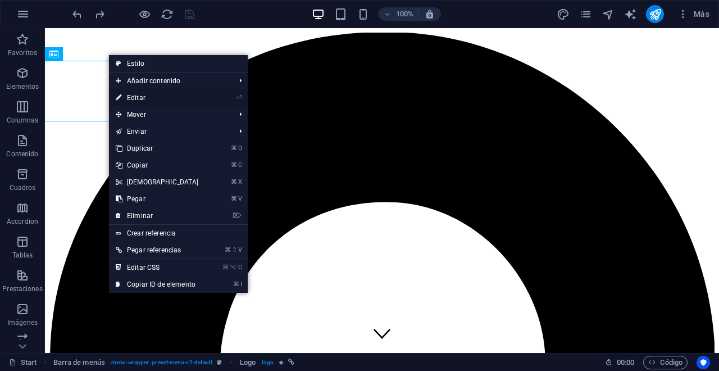
click at [128, 95] on link "⏎ Editar" at bounding box center [157, 97] width 97 height 17
select select "px"
select select "%"
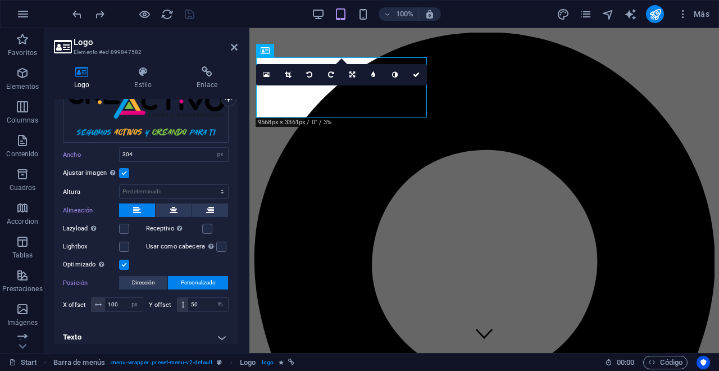
scroll to position [67, 0]
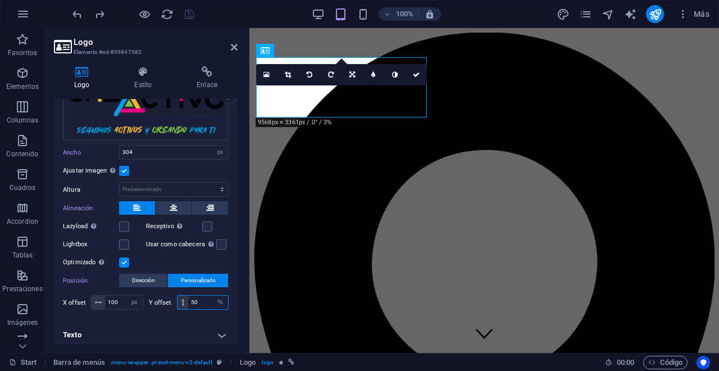
drag, startPoint x: 204, startPoint y: 304, endPoint x: 190, endPoint y: 302, distance: 14.7
click at [190, 303] on input "50" at bounding box center [208, 301] width 40 height 13
type input "100"
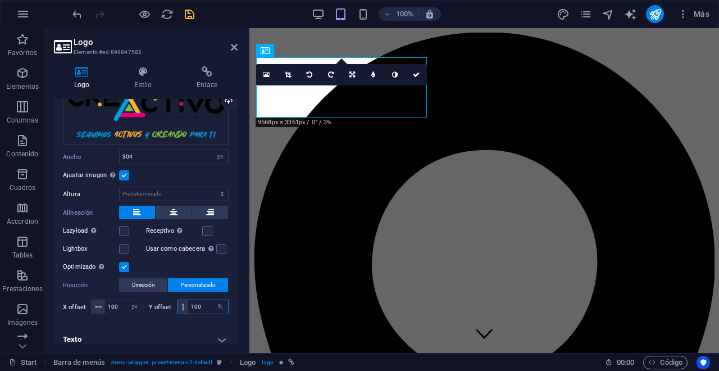
scroll to position [65, 0]
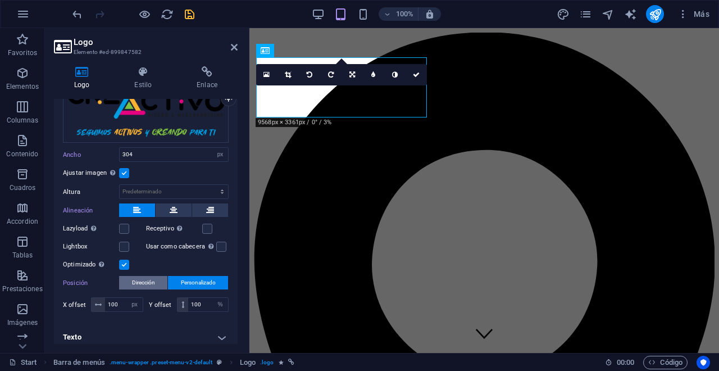
click at [152, 280] on span "Dirección" at bounding box center [143, 282] width 23 height 13
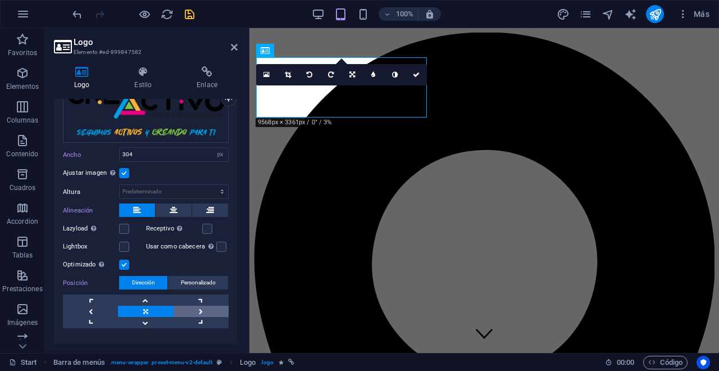
click at [201, 309] on link at bounding box center [201, 311] width 55 height 11
click at [352, 75] on icon at bounding box center [351, 74] width 5 height 7
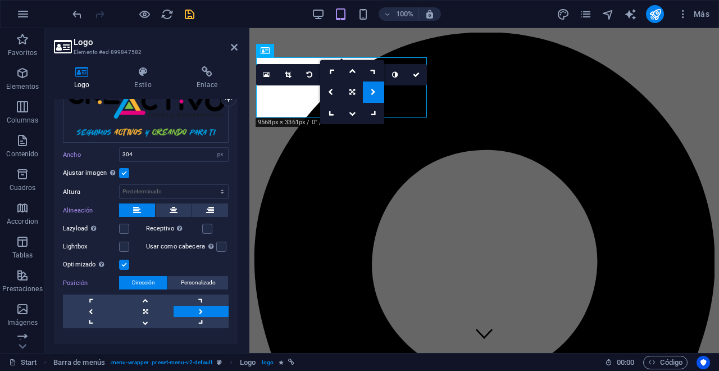
click at [372, 98] on link at bounding box center [373, 91] width 21 height 21
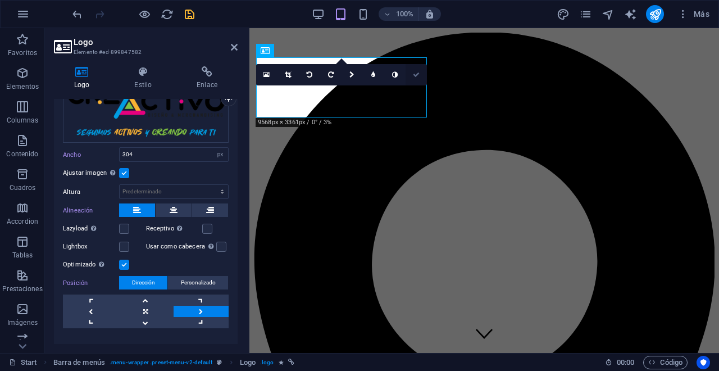
click at [418, 74] on icon at bounding box center [416, 74] width 7 height 7
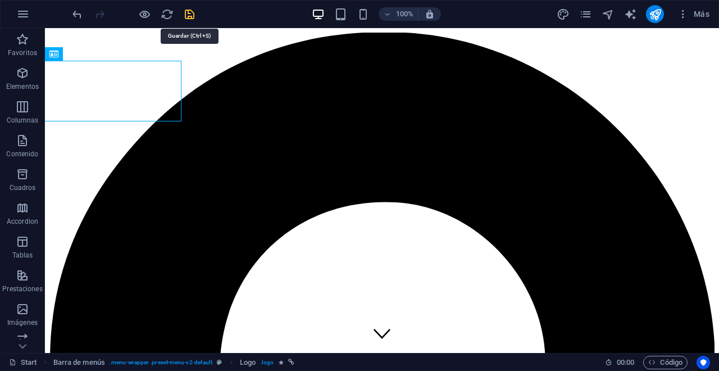
click at [191, 16] on icon "save" at bounding box center [189, 14] width 13 height 13
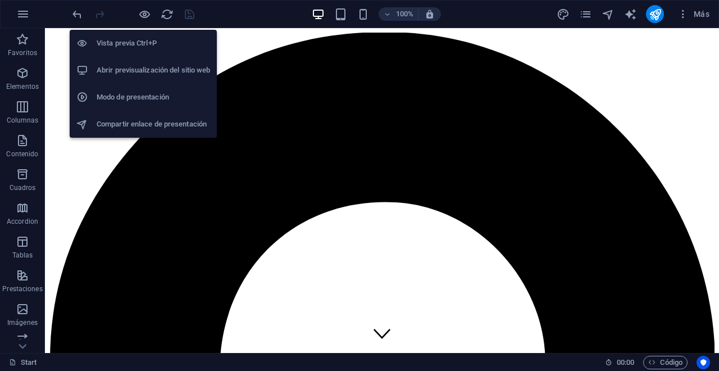
click at [154, 69] on h6 "Abrir previsualización del sitio web" at bounding box center [153, 69] width 113 height 13
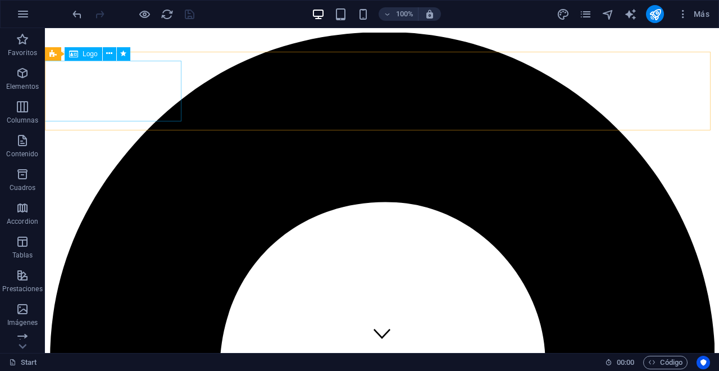
click at [80, 54] on div "Logo" at bounding box center [84, 53] width 38 height 13
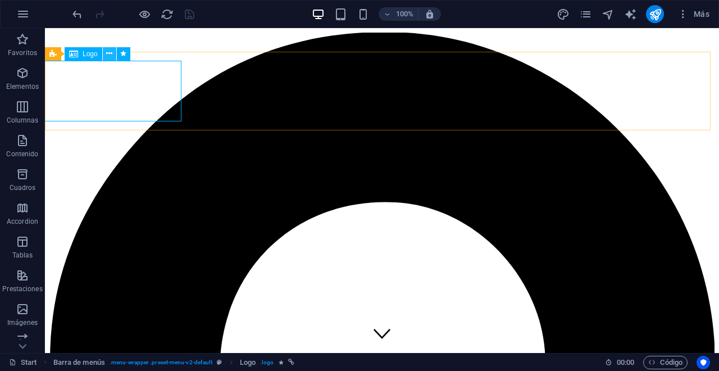
click at [108, 55] on icon at bounding box center [109, 54] width 6 height 12
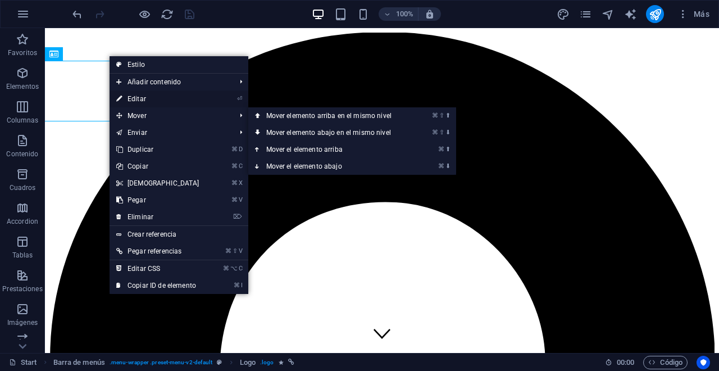
click at [141, 103] on link "⏎ Editar" at bounding box center [158, 98] width 97 height 17
select select "px"
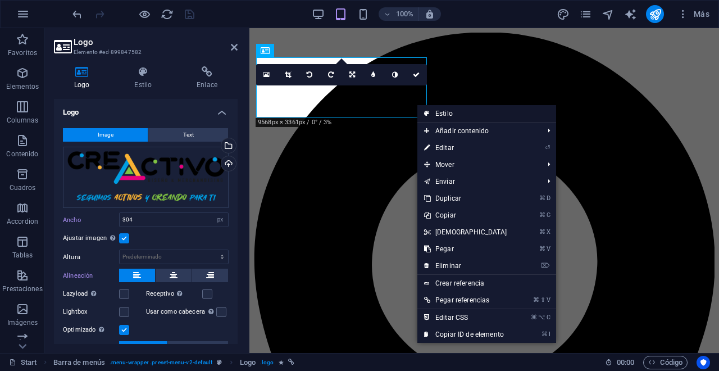
click at [438, 112] on link "Estilo" at bounding box center [486, 113] width 139 height 17
select select "rem"
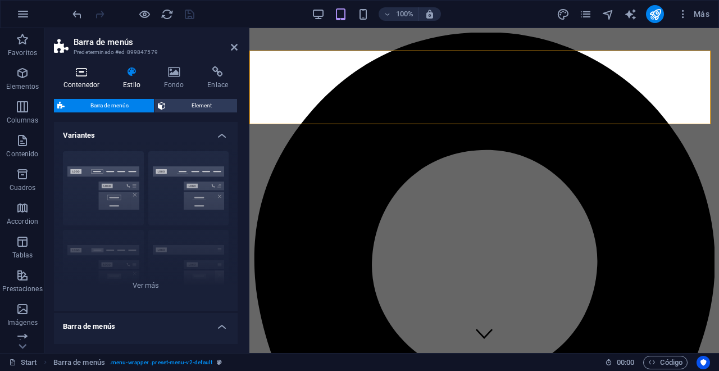
click at [83, 82] on h4 "Contenedor" at bounding box center [84, 78] width 60 height 24
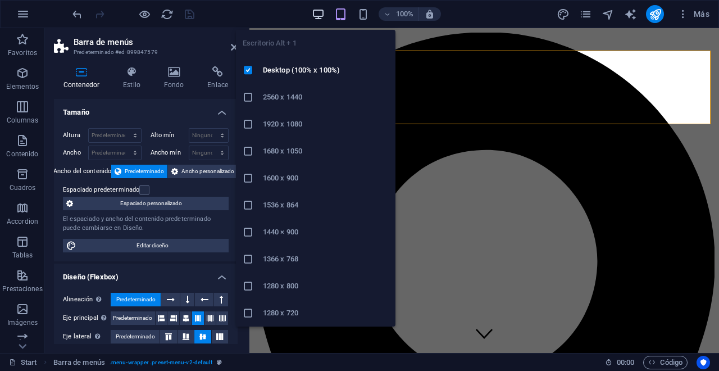
click at [311, 15] on span "button" at bounding box center [317, 14] width 13 height 13
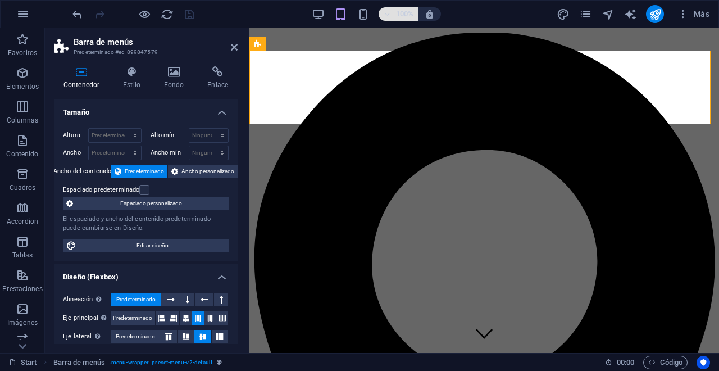
click at [391, 13] on span "100%" at bounding box center [398, 13] width 30 height 13
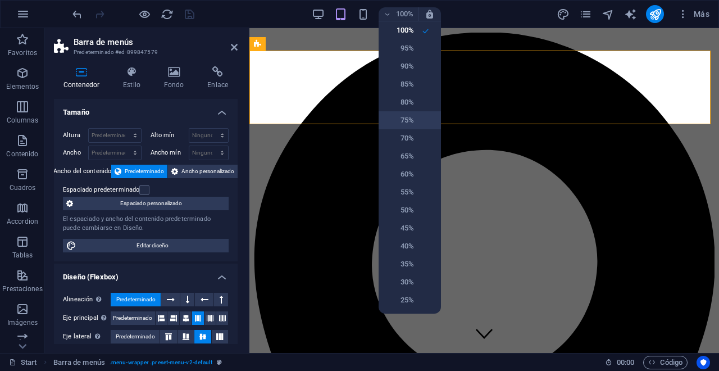
click at [404, 115] on h6 "75%" at bounding box center [399, 119] width 29 height 13
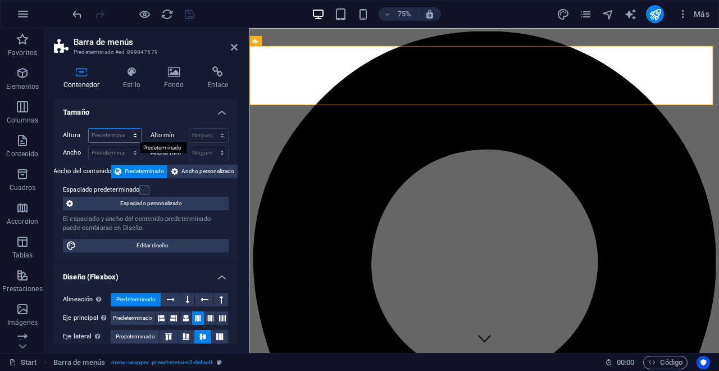
click at [112, 139] on select "Predeterminado px rem % vh vw" at bounding box center [115, 135] width 52 height 13
select select "rem"
type input "8.7529"
click at [188, 11] on icon "save" at bounding box center [189, 14] width 13 height 13
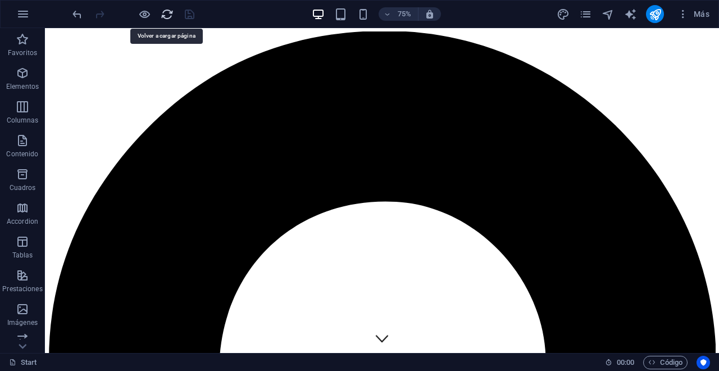
click at [170, 17] on icon "reload" at bounding box center [167, 14] width 13 height 13
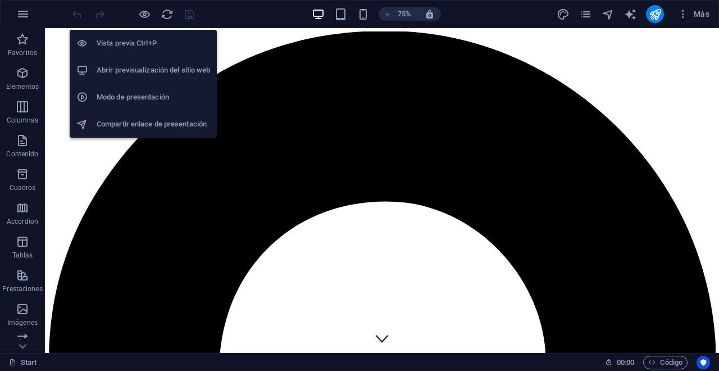
click at [139, 62] on li "Abrir previsualización del sitio web" at bounding box center [143, 70] width 147 height 27
click at [147, 17] on icon "button" at bounding box center [144, 14] width 13 height 13
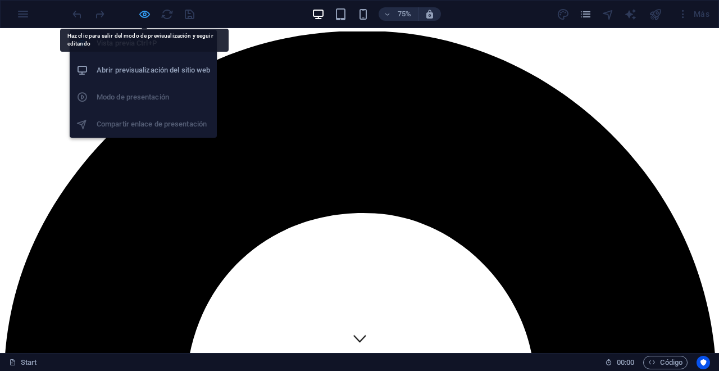
click at [143, 15] on icon "button" at bounding box center [144, 14] width 13 height 13
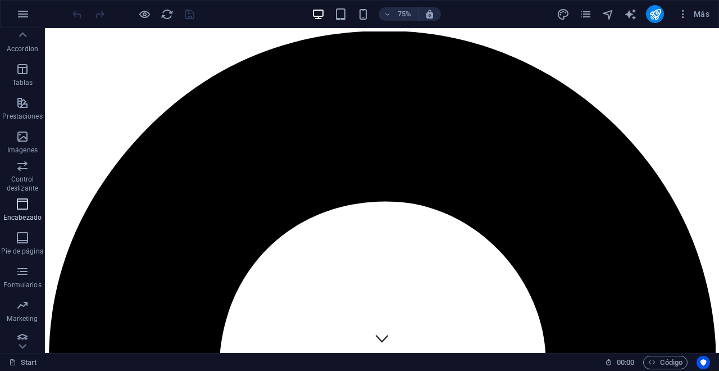
scroll to position [181, 0]
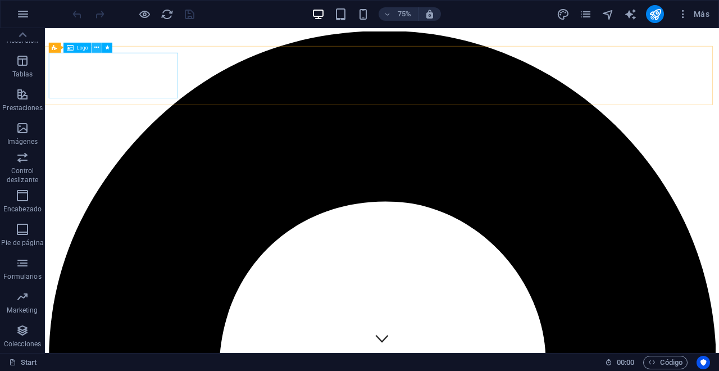
click at [98, 48] on icon at bounding box center [96, 47] width 4 height 9
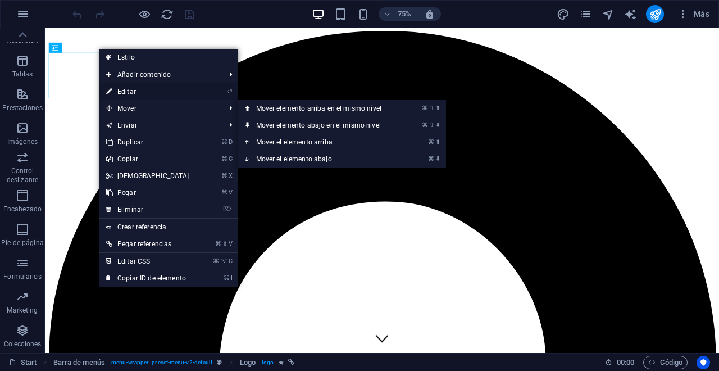
click at [143, 95] on link "⏎ Editar" at bounding box center [147, 91] width 97 height 17
select select "px"
select select "%"
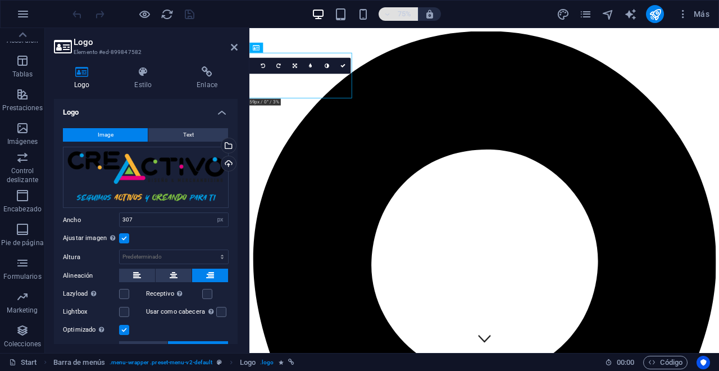
click at [386, 13] on icon "button" at bounding box center [387, 14] width 8 height 7
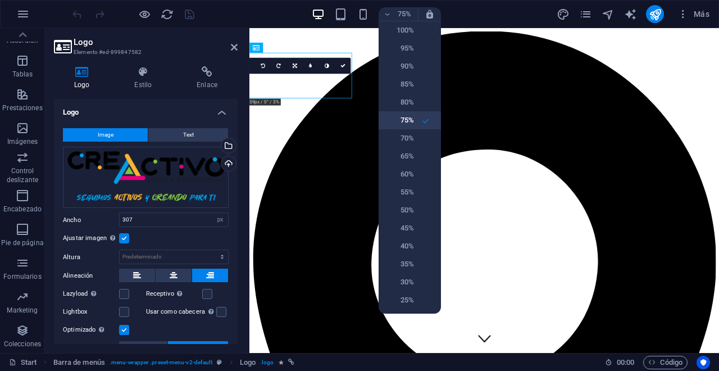
click at [403, 117] on h6 "75%" at bounding box center [399, 119] width 29 height 13
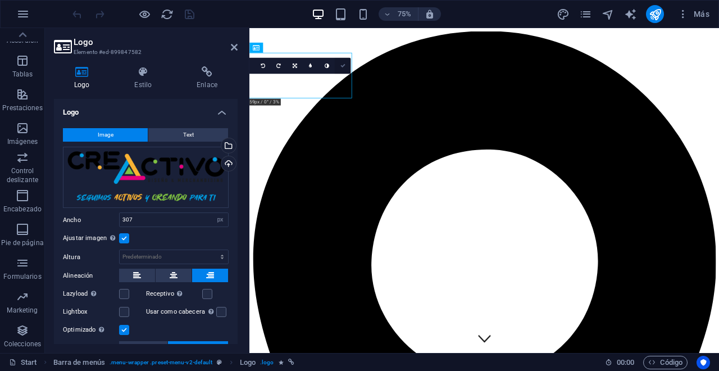
click at [344, 67] on icon at bounding box center [342, 65] width 5 height 5
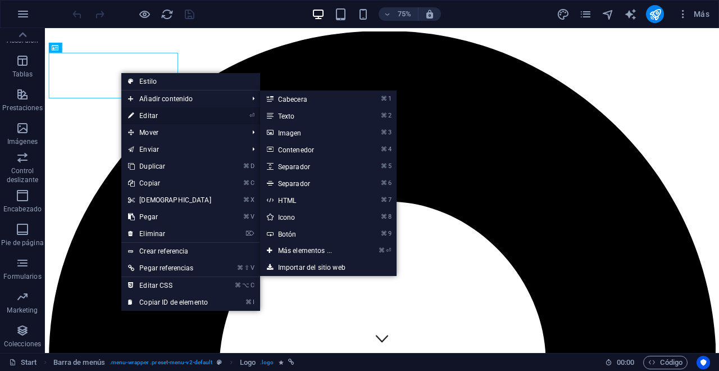
click at [148, 112] on link "⏎ Editar" at bounding box center [169, 115] width 97 height 17
select select "px"
select select "%"
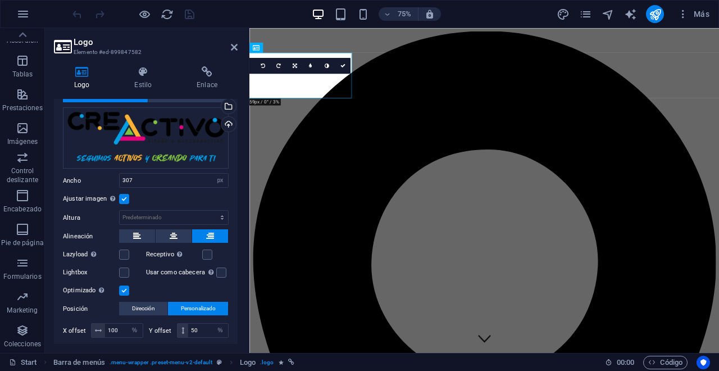
scroll to position [0, 0]
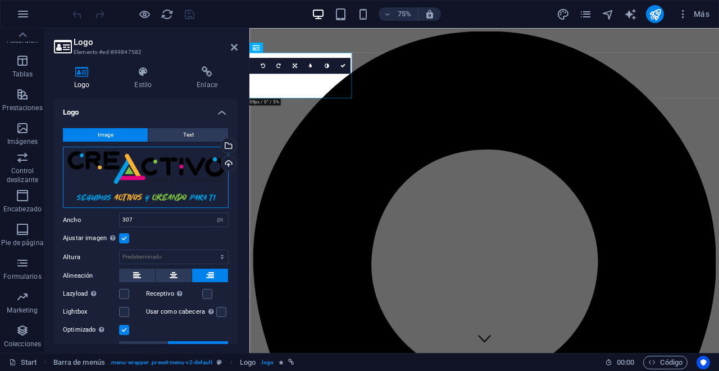
click at [151, 161] on div "Arrastra archivos aquí, haz clic para escoger archivos o selecciona archivos de…" at bounding box center [146, 178] width 166 height 62
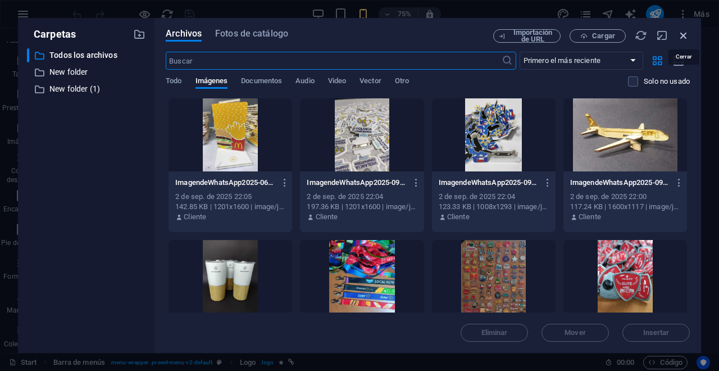
click at [686, 38] on icon "button" at bounding box center [683, 35] width 12 height 12
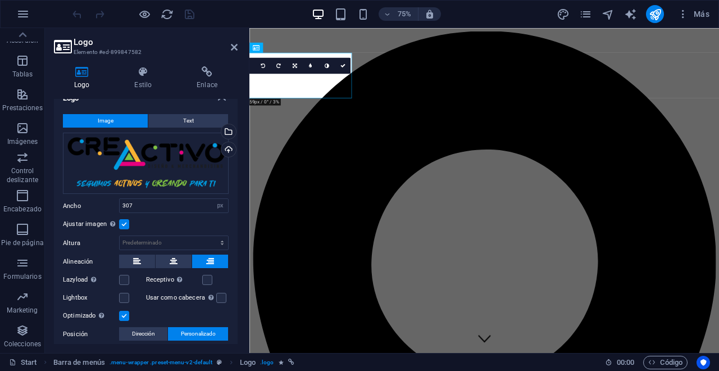
scroll to position [16, 0]
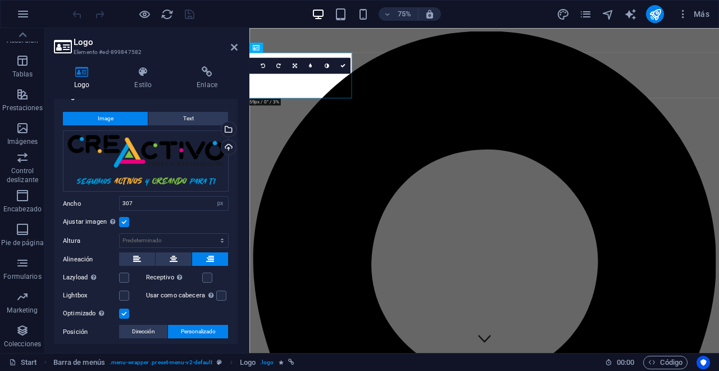
click at [125, 224] on label at bounding box center [124, 222] width 10 height 10
click at [0, 0] on input "Ajustar imagen Ajustar imagen automáticamente a un ancho y alto fijo" at bounding box center [0, 0] width 0 height 0
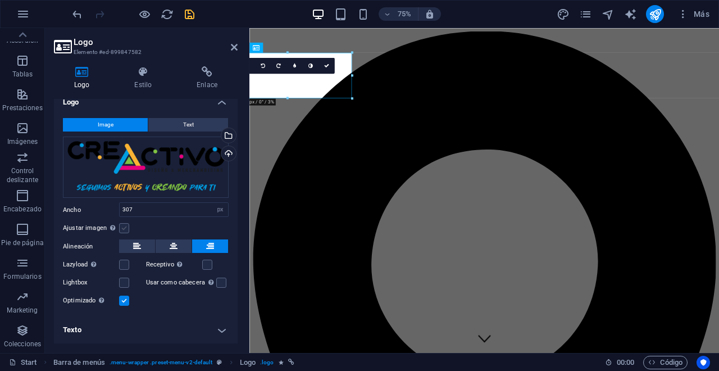
scroll to position [9, 0]
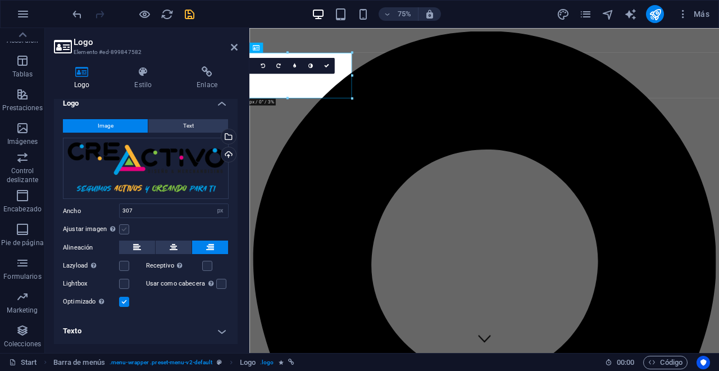
click at [125, 224] on label at bounding box center [124, 229] width 10 height 10
click at [0, 0] on input "Ajustar imagen Ajustar imagen automáticamente a un ancho y alto fijo" at bounding box center [0, 0] width 0 height 0
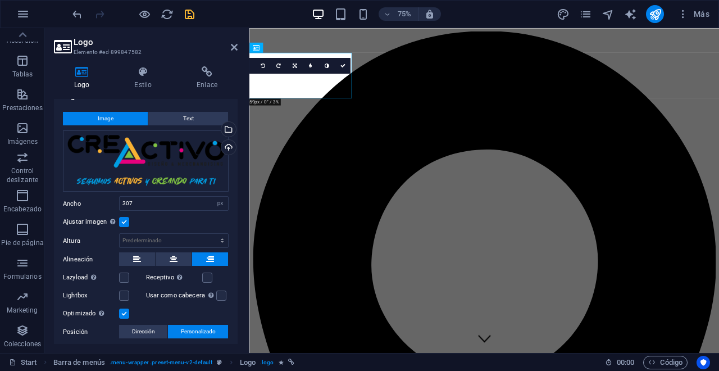
click at [125, 224] on label at bounding box center [124, 222] width 10 height 10
click at [0, 0] on input "Ajustar imagen Ajustar imagen automáticamente a un ancho y alto fijo" at bounding box center [0, 0] width 0 height 0
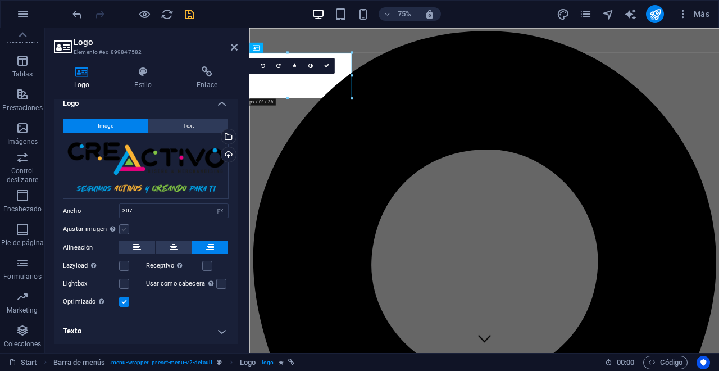
click at [125, 224] on label at bounding box center [124, 229] width 10 height 10
click at [0, 0] on input "Ajustar imagen Ajustar imagen automáticamente a un ancho y alto fijo" at bounding box center [0, 0] width 0 height 0
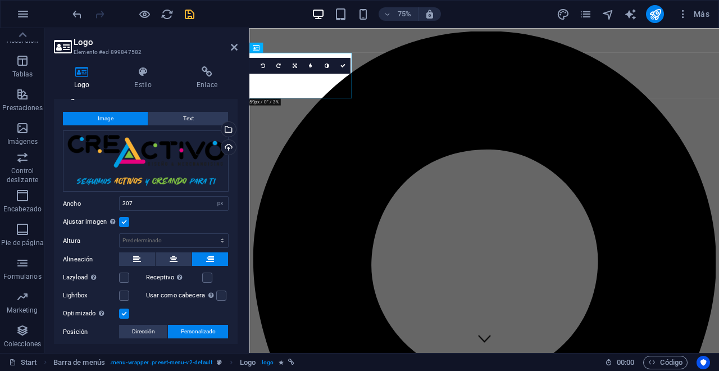
click at [125, 224] on label at bounding box center [124, 222] width 10 height 10
click at [0, 0] on input "Ajustar imagen Ajustar imagen automáticamente a un ancho y alto fijo" at bounding box center [0, 0] width 0 height 0
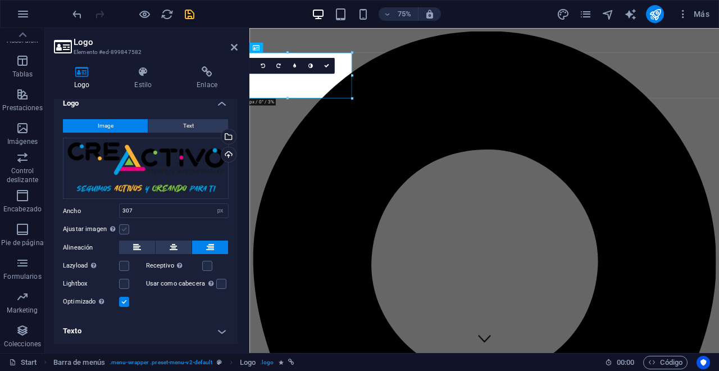
click at [125, 224] on label at bounding box center [124, 229] width 10 height 10
click at [0, 0] on input "Ajustar imagen Ajustar imagen automáticamente a un ancho y alto fijo" at bounding box center [0, 0] width 0 height 0
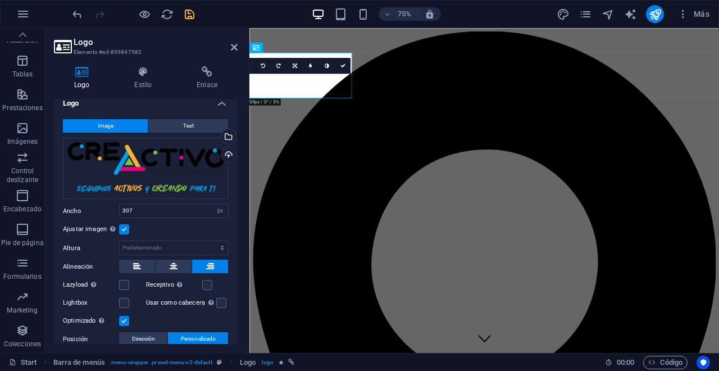
scroll to position [16, 0]
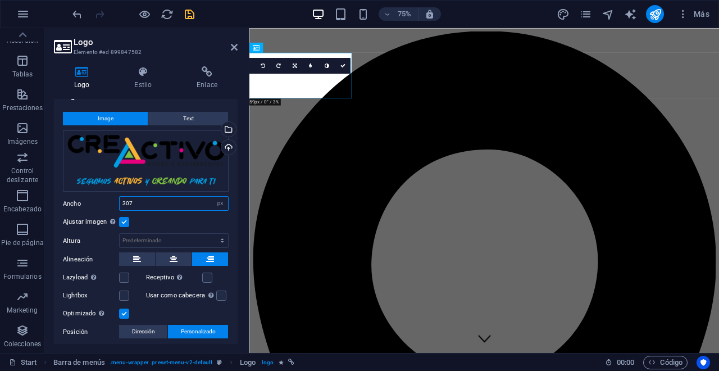
drag, startPoint x: 174, startPoint y: 207, endPoint x: 112, endPoint y: 208, distance: 61.8
click at [112, 208] on div "Ancho 307 Predeterminado automático px rem % em vh vw" at bounding box center [146, 203] width 166 height 15
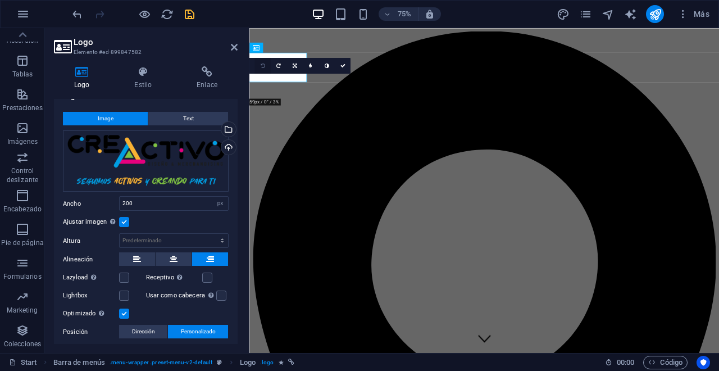
click at [262, 65] on icon at bounding box center [262, 65] width 4 height 5
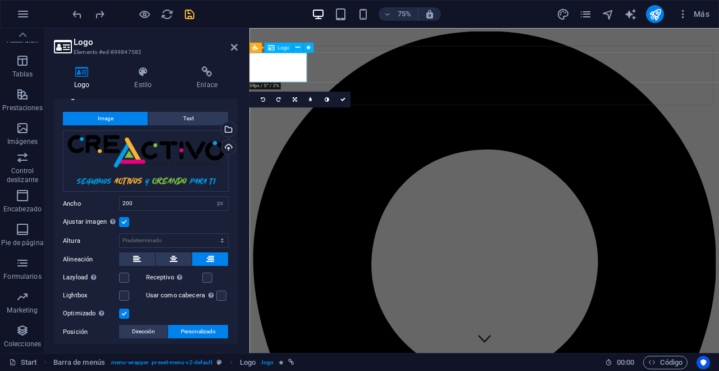
type input "307"
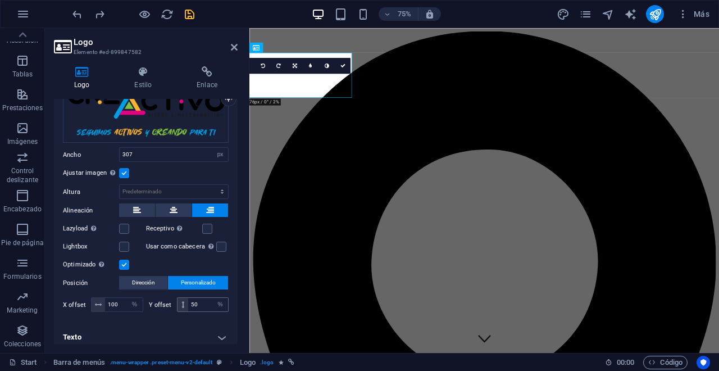
scroll to position [71, 0]
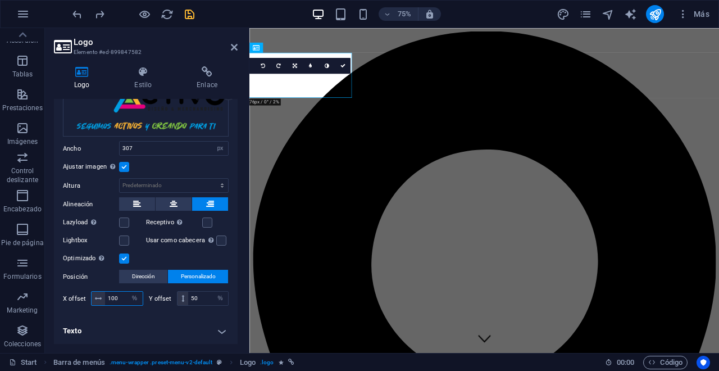
drag, startPoint x: 121, startPoint y: 299, endPoint x: 110, endPoint y: 297, distance: 10.8
click at [110, 297] on input "100" at bounding box center [124, 298] width 38 height 13
click at [124, 298] on input "1000" at bounding box center [124, 298] width 38 height 13
drag, startPoint x: 124, startPoint y: 297, endPoint x: 107, endPoint y: 293, distance: 16.9
click at [108, 294] on input "1000" at bounding box center [124, 298] width 38 height 13
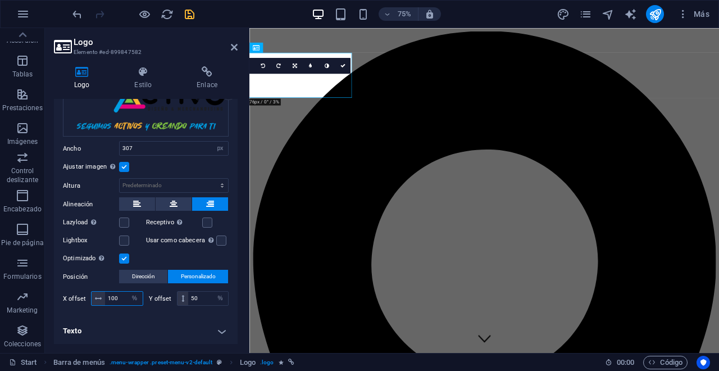
type input "100"
click at [143, 279] on span "Dirección" at bounding box center [143, 276] width 23 height 13
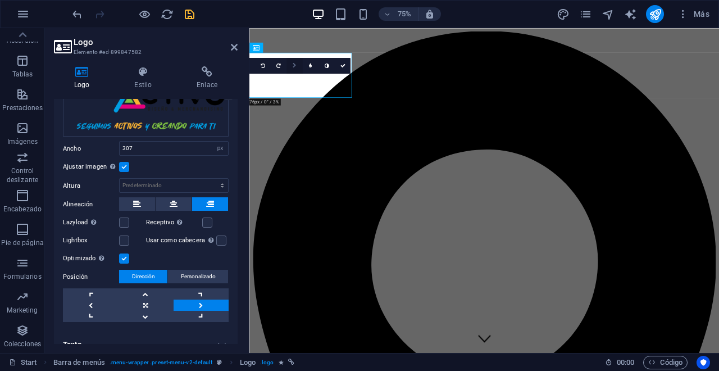
click at [295, 66] on icon at bounding box center [295, 65] width 4 height 5
click at [306, 76] on link at bounding box center [311, 78] width 16 height 16
drag, startPoint x: 385, startPoint y: 106, endPoint x: 408, endPoint y: 109, distance: 23.2
click at [144, 303] on link at bounding box center [145, 304] width 55 height 11
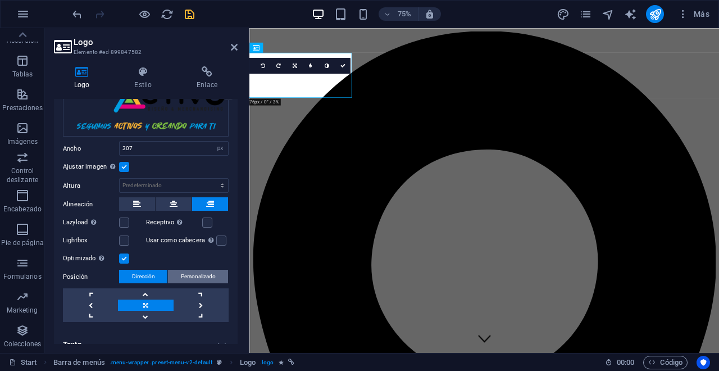
click at [182, 276] on span "Personalizado" at bounding box center [198, 276] width 35 height 13
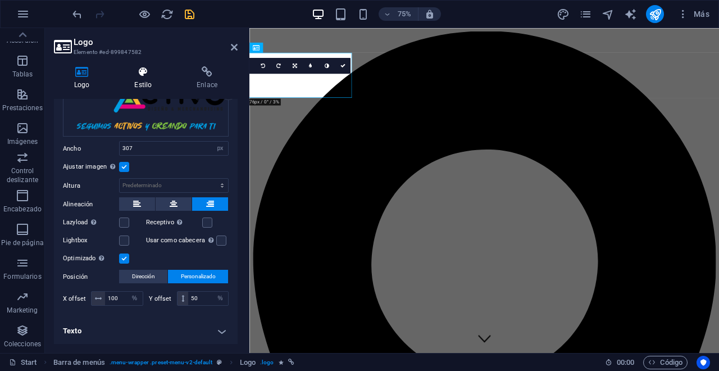
click at [153, 83] on h4 "Estilo" at bounding box center [145, 78] width 62 height 24
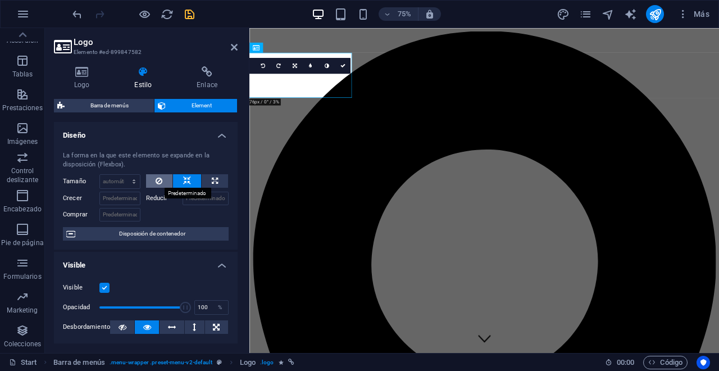
click at [160, 186] on icon at bounding box center [159, 180] width 7 height 13
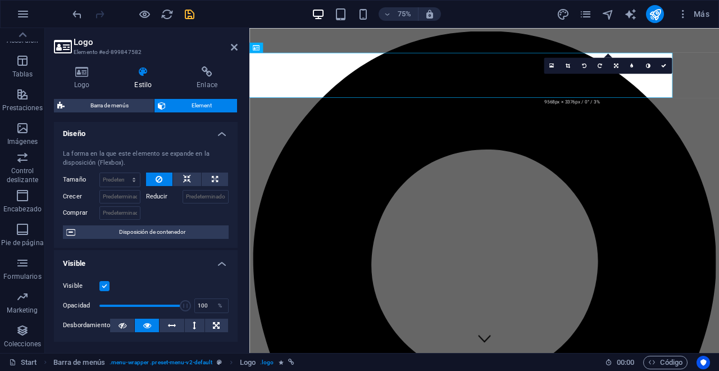
scroll to position [2, 0]
click at [161, 183] on icon at bounding box center [159, 178] width 7 height 13
click at [185, 181] on icon at bounding box center [187, 178] width 8 height 13
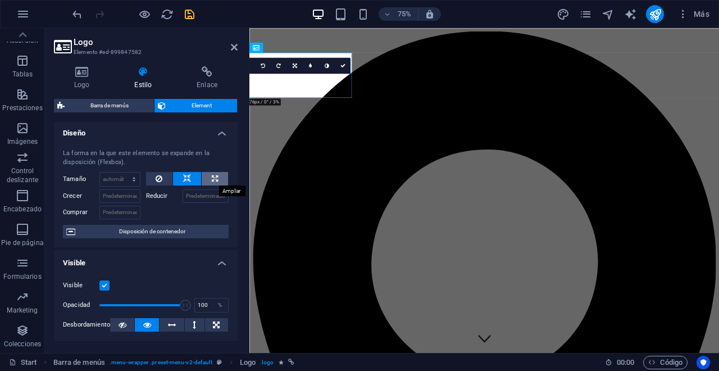
click at [208, 179] on button at bounding box center [215, 178] width 26 height 13
type input "100"
select select "%"
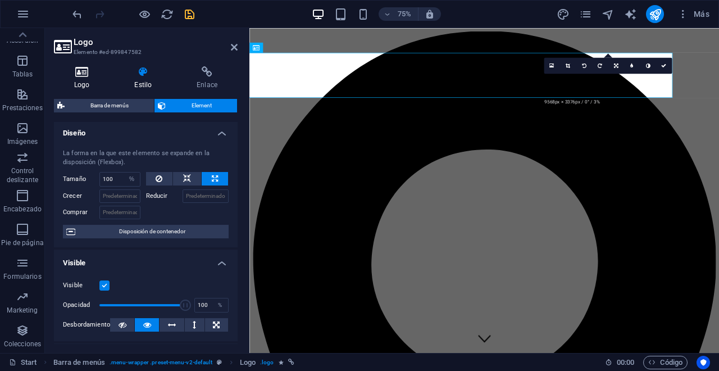
click at [78, 71] on icon at bounding box center [82, 71] width 56 height 11
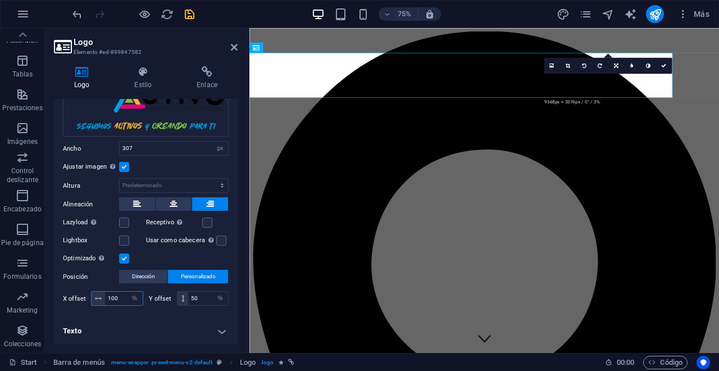
drag, startPoint x: 118, startPoint y: 291, endPoint x: 94, endPoint y: 290, distance: 23.6
click at [94, 291] on div "100 px rem % vh vw" at bounding box center [117, 298] width 52 height 15
type input "0"
drag, startPoint x: 248, startPoint y: 90, endPoint x: 216, endPoint y: 97, distance: 32.3
click at [216, 97] on aside "Logo Elemento #ed-899847582 Logo Estilo Enlace Logo Image Text Arrastra archivo…" at bounding box center [147, 190] width 204 height 325
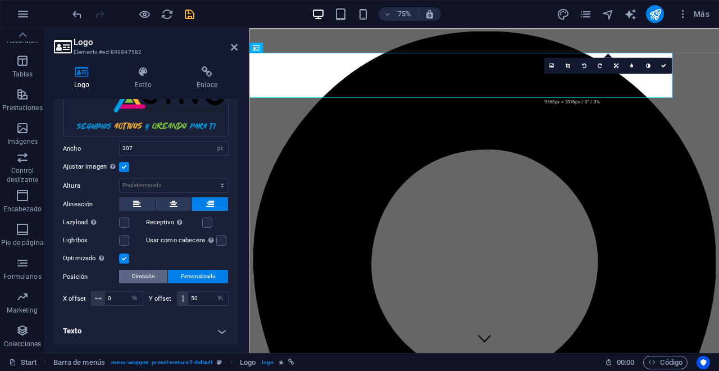
click at [149, 276] on span "Dirección" at bounding box center [143, 276] width 23 height 13
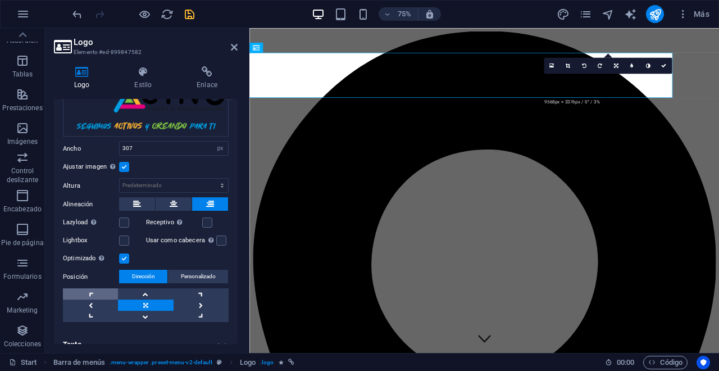
click at [88, 293] on link at bounding box center [90, 293] width 55 height 11
click at [89, 303] on link at bounding box center [90, 304] width 55 height 11
click at [143, 303] on link at bounding box center [145, 304] width 55 height 11
click at [203, 224] on label at bounding box center [207, 222] width 10 height 10
click at [0, 0] on input "Receptivo Automáticamente cargar tamaños optimizados de smartphone e imagen ret…" at bounding box center [0, 0] width 0 height 0
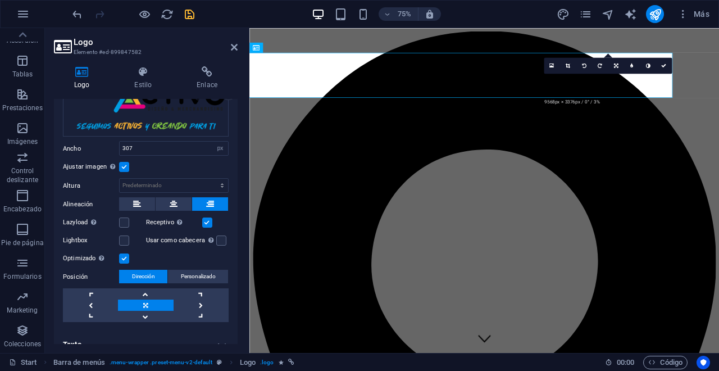
click at [203, 224] on label at bounding box center [207, 222] width 10 height 10
click at [0, 0] on input "Receptivo Automáticamente cargar tamaños optimizados de smartphone e imagen ret…" at bounding box center [0, 0] width 0 height 0
click at [211, 279] on span "Personalizado" at bounding box center [198, 276] width 35 height 13
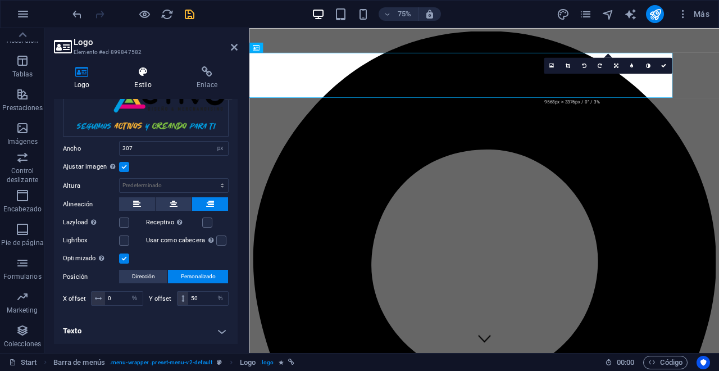
click at [151, 75] on icon at bounding box center [143, 71] width 58 height 11
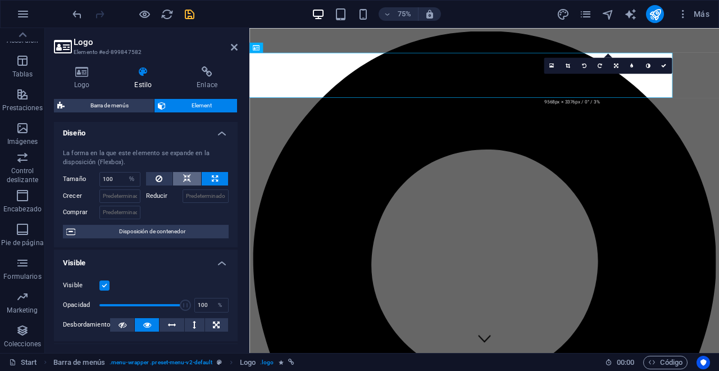
click at [186, 175] on icon at bounding box center [187, 178] width 8 height 13
select select "DISABLED_OPTION_VALUE"
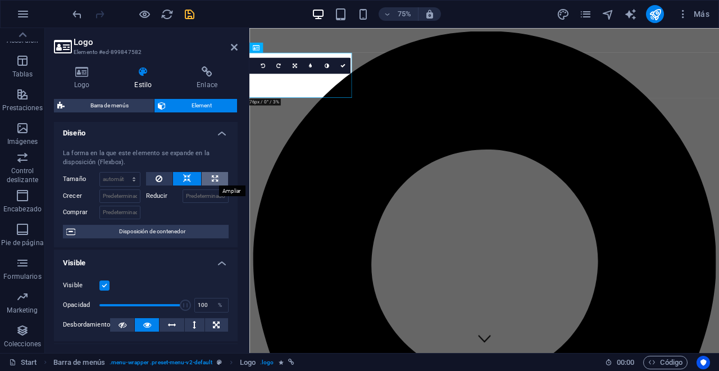
click at [206, 176] on button at bounding box center [215, 178] width 26 height 13
type input "100"
select select "%"
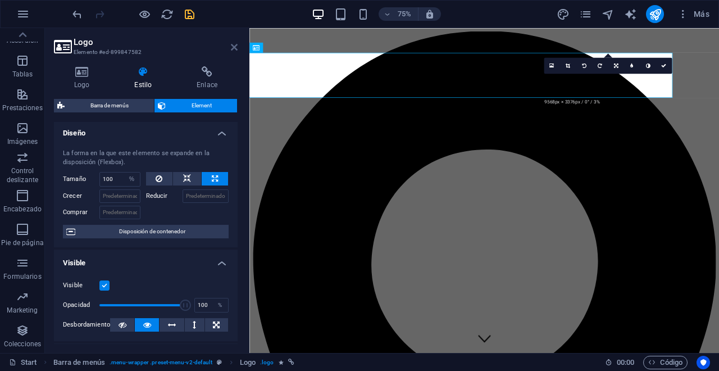
click at [233, 45] on icon at bounding box center [234, 47] width 7 height 9
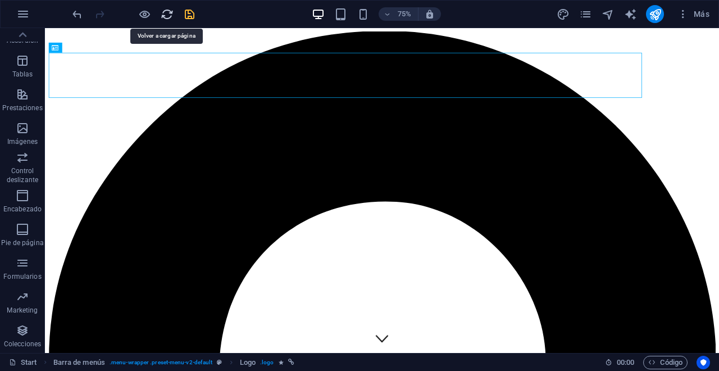
click at [169, 20] on icon "reload" at bounding box center [167, 14] width 13 height 13
click at [198, 16] on div "75% Más" at bounding box center [392, 14] width 644 height 18
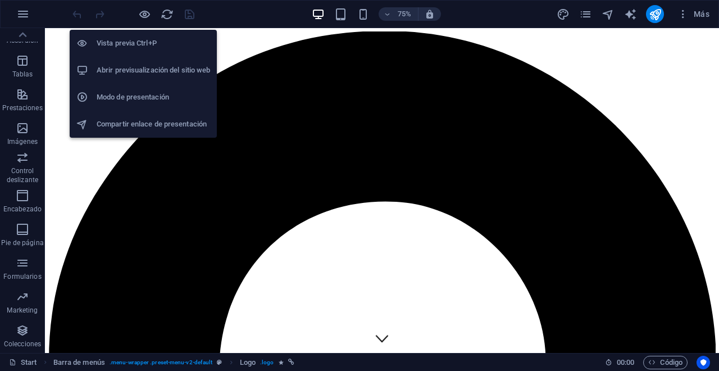
click at [141, 67] on h6 "Abrir previsualización del sitio web" at bounding box center [153, 69] width 113 height 13
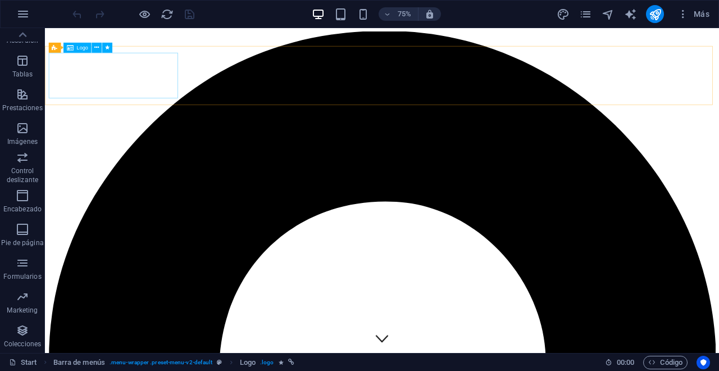
click at [79, 47] on span "Logo" at bounding box center [82, 47] width 11 height 5
click at [93, 50] on button at bounding box center [97, 47] width 10 height 10
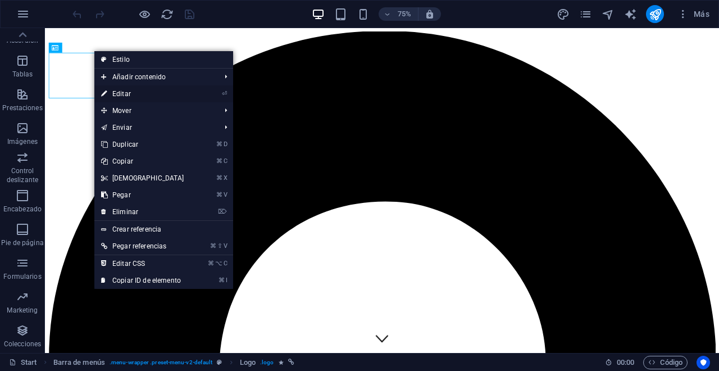
click at [132, 98] on link "⏎ Editar" at bounding box center [142, 93] width 97 height 17
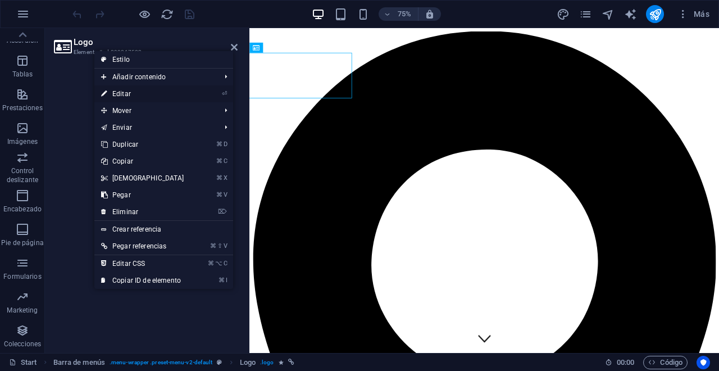
click at [126, 95] on link "⏎ Editar" at bounding box center [142, 93] width 97 height 17
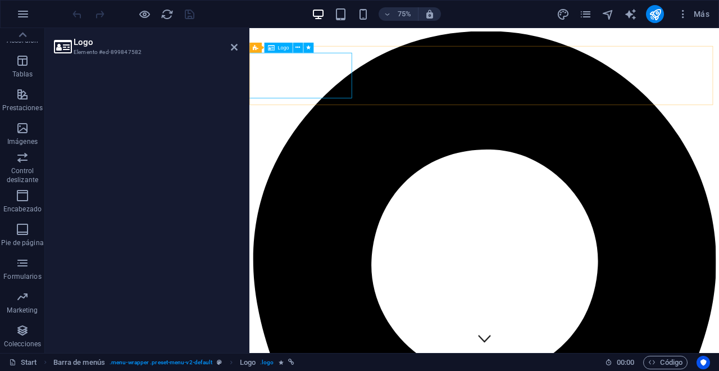
click at [283, 47] on span "Logo" at bounding box center [282, 47] width 11 height 5
click at [298, 44] on icon at bounding box center [297, 47] width 4 height 9
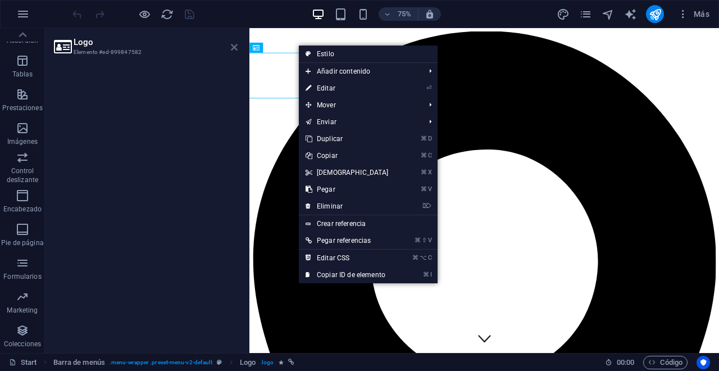
click at [233, 47] on icon at bounding box center [234, 47] width 7 height 9
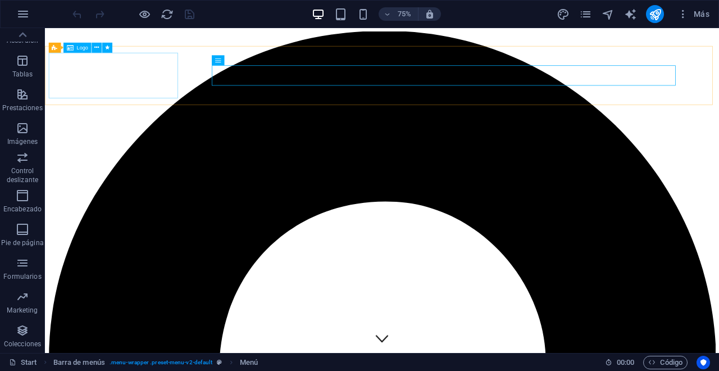
click at [77, 48] on span "Logo" at bounding box center [82, 47] width 11 height 5
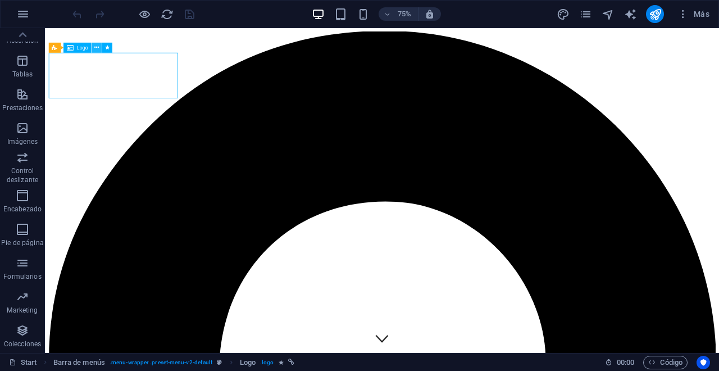
click at [96, 49] on icon at bounding box center [96, 47] width 4 height 9
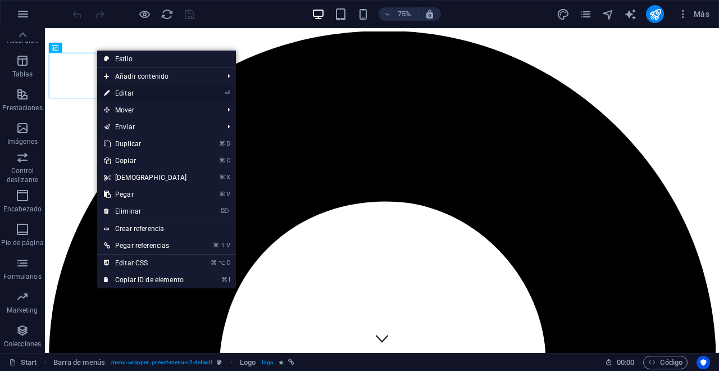
click at [125, 90] on link "⏎ Editar" at bounding box center [145, 93] width 97 height 17
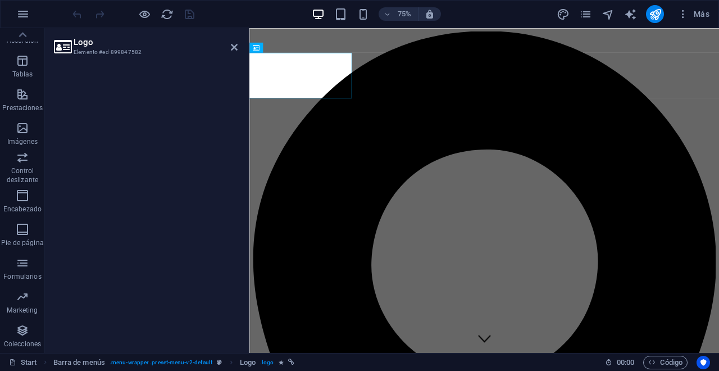
click at [76, 46] on h2 "Logo" at bounding box center [156, 42] width 164 height 10
click at [70, 46] on icon at bounding box center [62, 47] width 17 height 16
click at [233, 48] on icon at bounding box center [234, 47] width 7 height 9
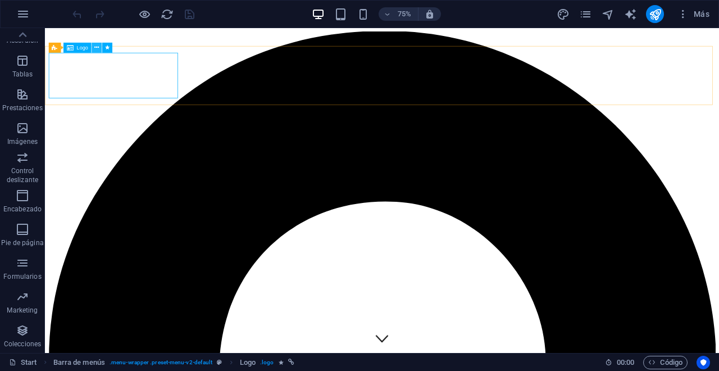
click at [95, 49] on icon at bounding box center [96, 47] width 4 height 9
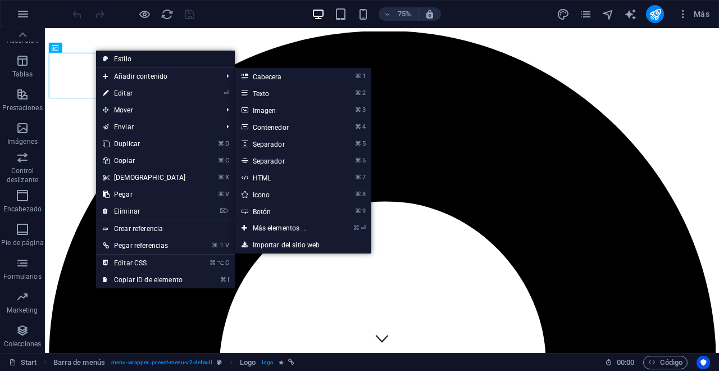
click at [123, 53] on link "Estilo" at bounding box center [165, 59] width 139 height 17
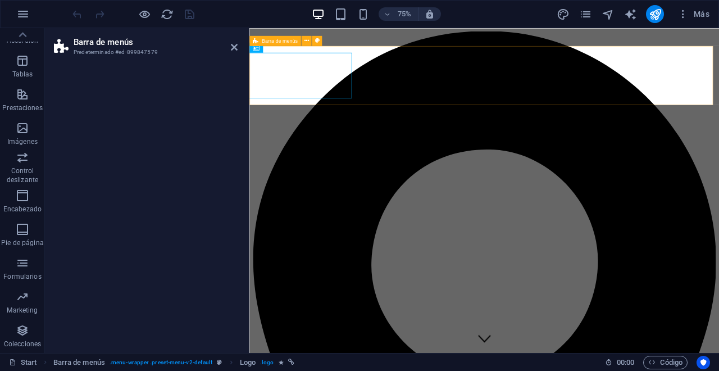
click at [234, 49] on icon at bounding box center [234, 47] width 7 height 9
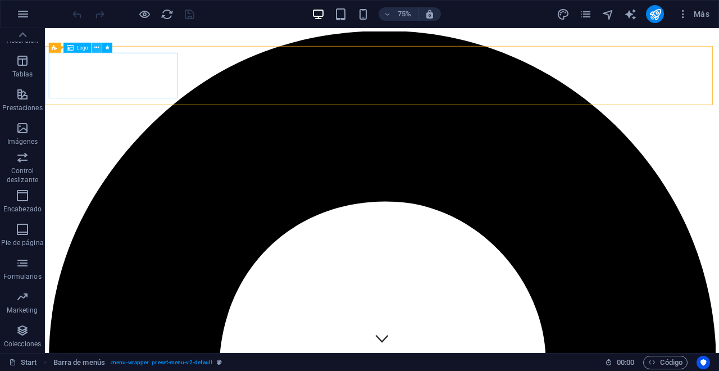
click at [95, 49] on icon at bounding box center [96, 47] width 4 height 9
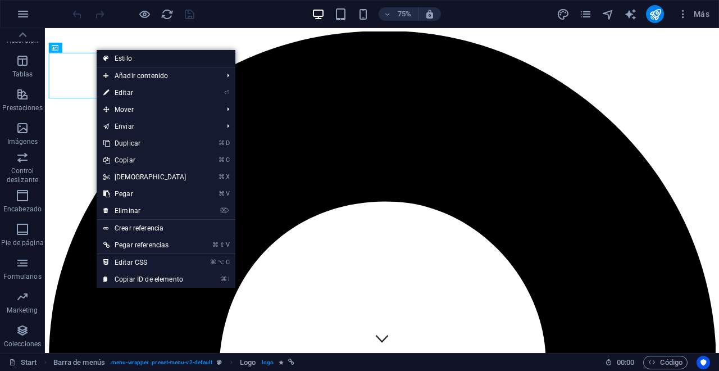
click at [119, 58] on link "Estilo" at bounding box center [166, 58] width 139 height 17
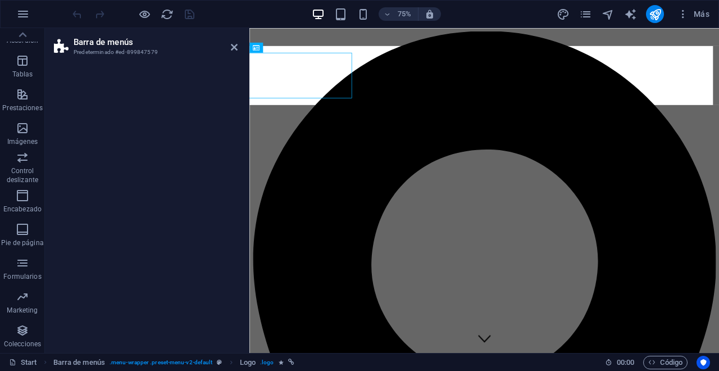
click at [238, 47] on aside "Barra de menús Predeterminado #ed-899847579" at bounding box center [147, 190] width 204 height 325
click at [236, 47] on icon at bounding box center [234, 47] width 7 height 9
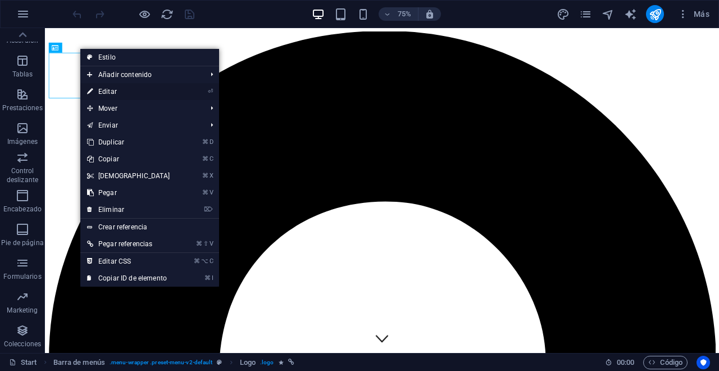
click at [107, 90] on link "⏎ Editar" at bounding box center [128, 91] width 97 height 17
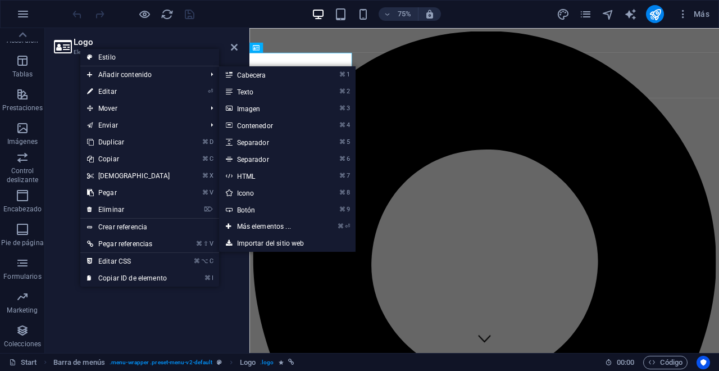
click at [71, 78] on div at bounding box center [146, 204] width 202 height 295
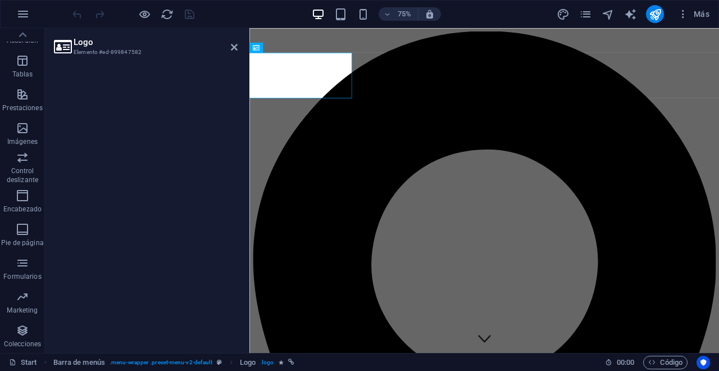
click at [229, 47] on h2 "Logo" at bounding box center [156, 42] width 164 height 10
click at [232, 47] on icon at bounding box center [234, 47] width 7 height 9
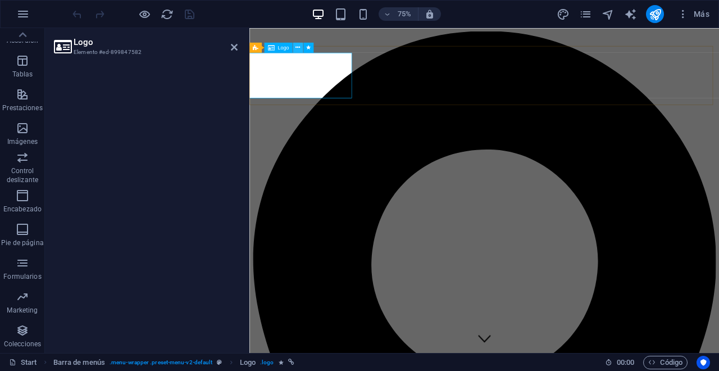
click at [299, 48] on icon at bounding box center [297, 47] width 4 height 9
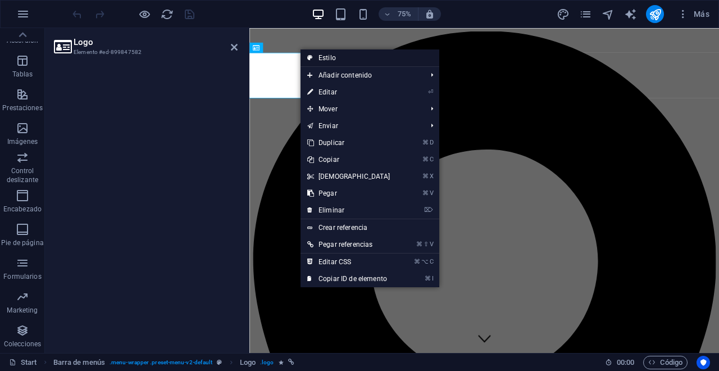
click at [331, 58] on link "Estilo" at bounding box center [369, 57] width 139 height 17
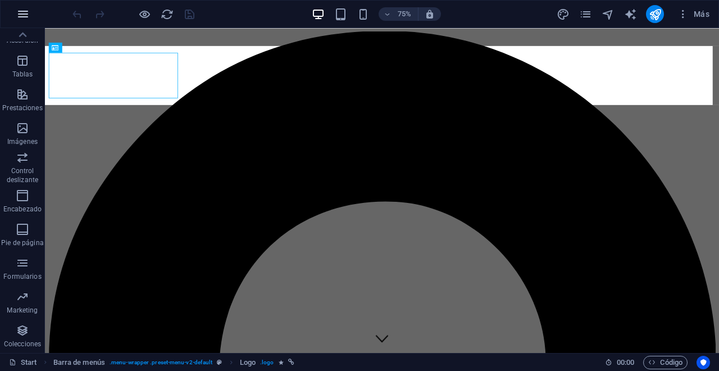
click at [27, 14] on icon "button" at bounding box center [22, 13] width 13 height 13
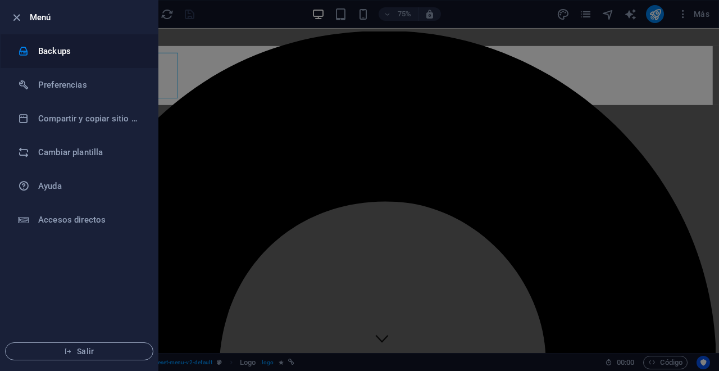
click at [48, 51] on h6 "Backups" at bounding box center [90, 50] width 104 height 13
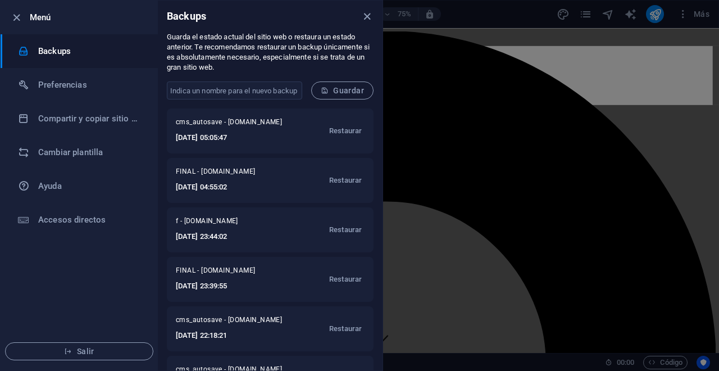
drag, startPoint x: 380, startPoint y: 138, endPoint x: 379, endPoint y: 158, distance: 19.7
click at [379, 158] on div "cms_autosave - [DOMAIN_NAME] [DATE] 05:05:47 Restaurar FINAL - [DOMAIN_NAME] [D…" at bounding box center [270, 239] width 225 height 262
drag, startPoint x: 382, startPoint y: 142, endPoint x: 382, endPoint y: 152, distance: 10.7
click at [380, 155] on div "Menú Backups Preferencias Compartir y copiar sitio web Cambiar plantilla Ayuda …" at bounding box center [191, 185] width 383 height 371
click at [67, 87] on h6 "Preferencias" at bounding box center [90, 84] width 104 height 13
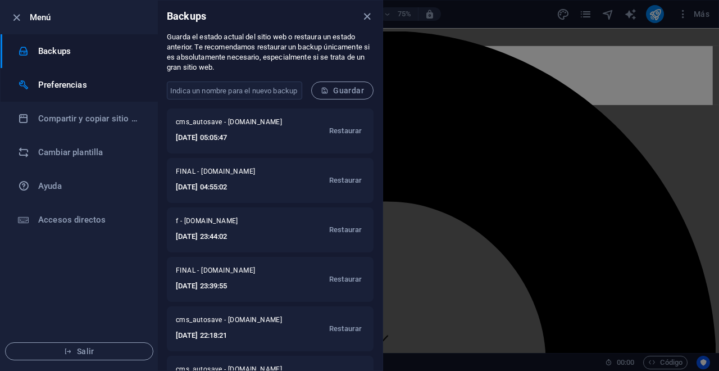
select select "es"
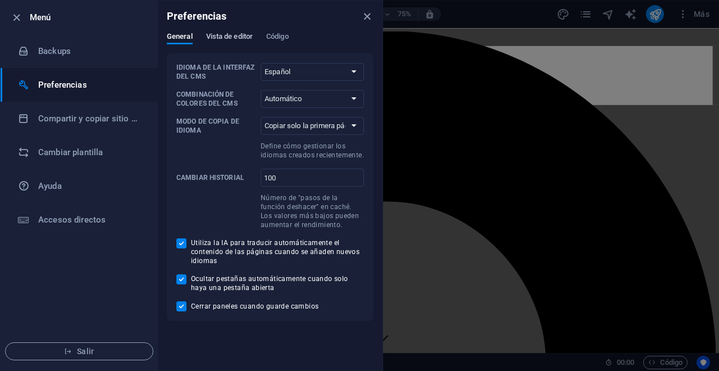
click at [239, 35] on span "Vista de editor" at bounding box center [229, 38] width 47 height 16
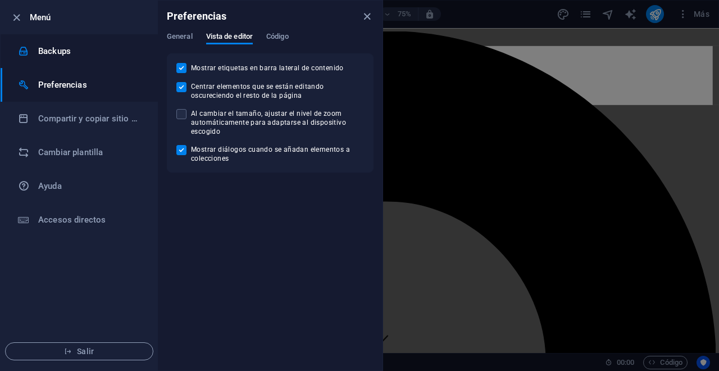
click at [49, 47] on h6 "Backups" at bounding box center [90, 50] width 104 height 13
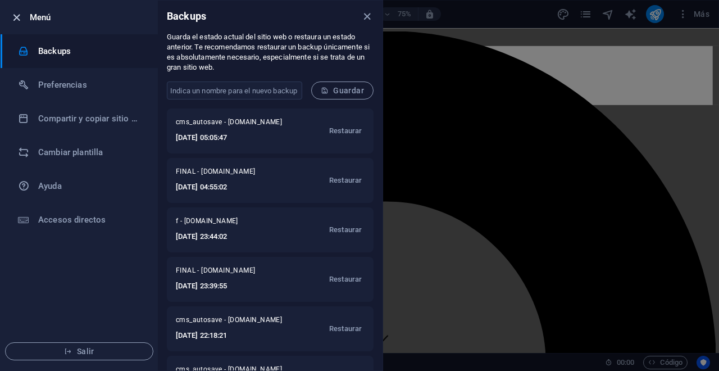
click at [19, 17] on icon "button" at bounding box center [16, 17] width 13 height 13
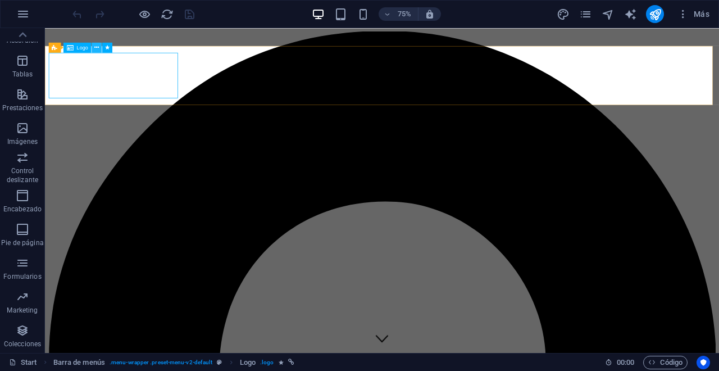
click at [99, 48] on button at bounding box center [97, 47] width 10 height 10
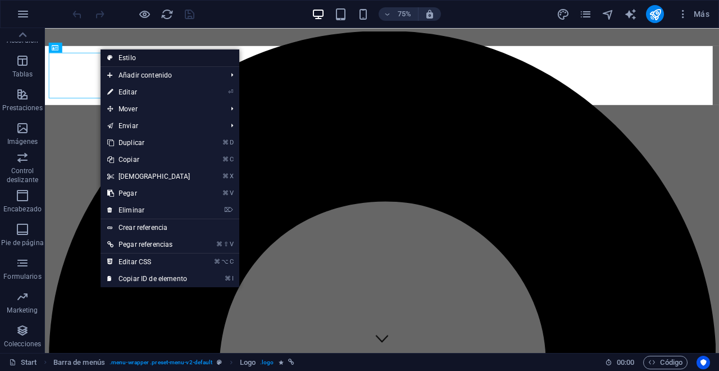
click at [141, 60] on link "Estilo" at bounding box center [170, 57] width 139 height 17
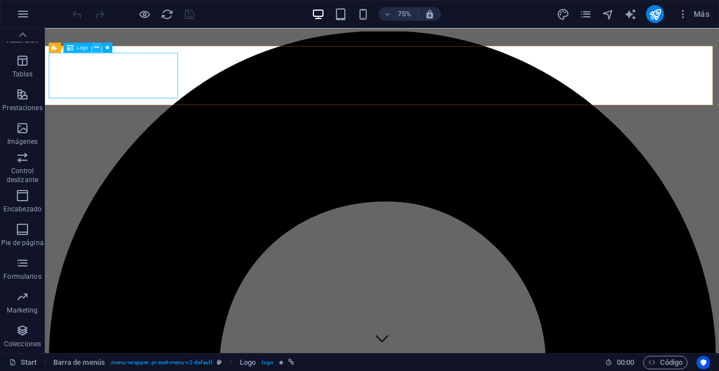
click at [95, 48] on icon at bounding box center [96, 47] width 4 height 9
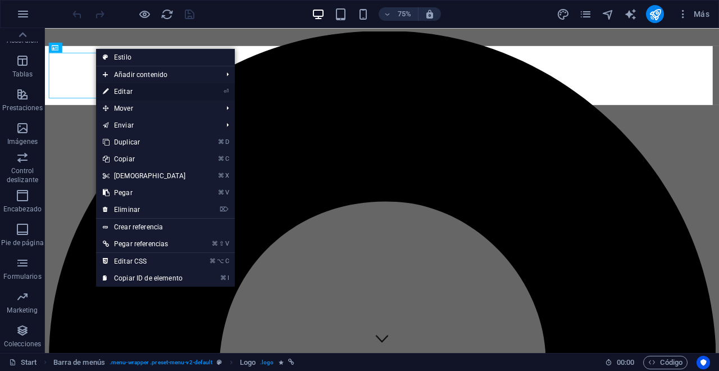
click at [120, 93] on link "⏎ Editar" at bounding box center [144, 91] width 97 height 17
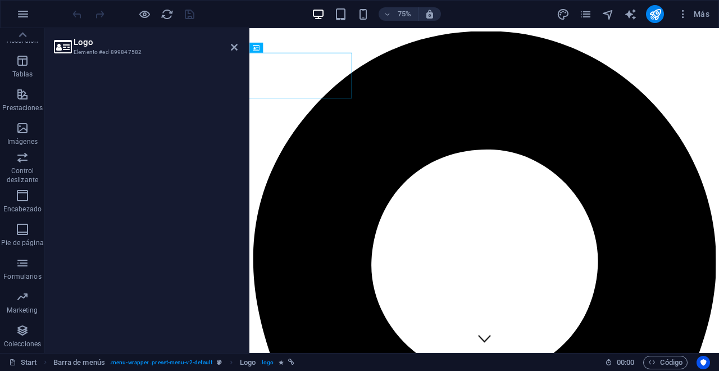
click at [69, 84] on div at bounding box center [146, 204] width 202 height 295
click at [235, 47] on icon at bounding box center [234, 47] width 7 height 9
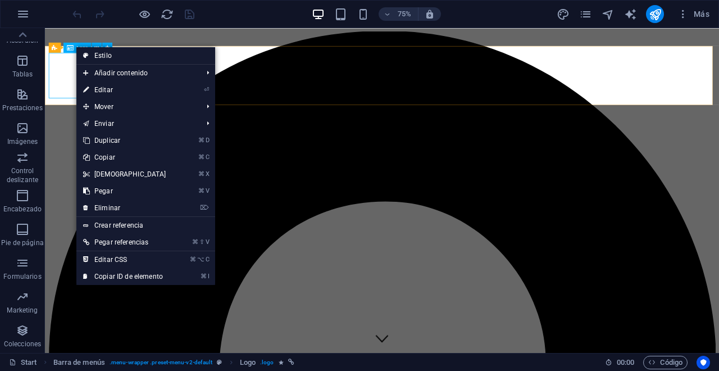
click at [73, 46] on div "Logo" at bounding box center [77, 47] width 28 height 10
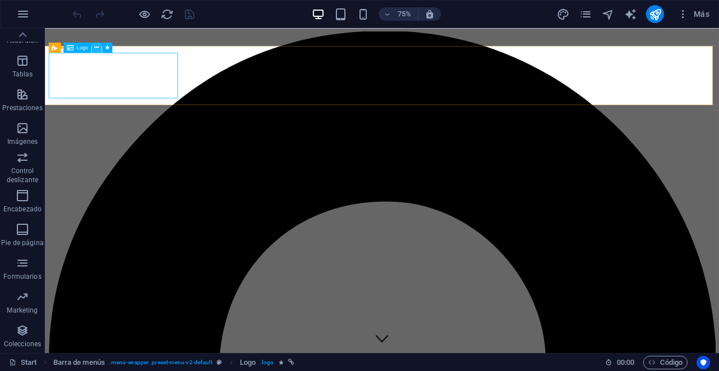
click at [95, 49] on icon at bounding box center [96, 47] width 4 height 9
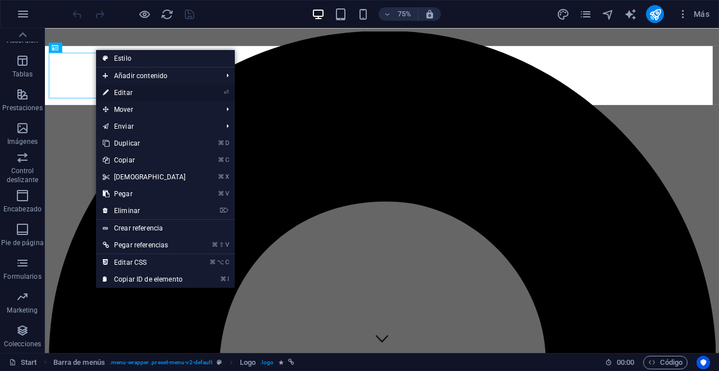
click at [133, 92] on link "⏎ Editar" at bounding box center [144, 92] width 97 height 17
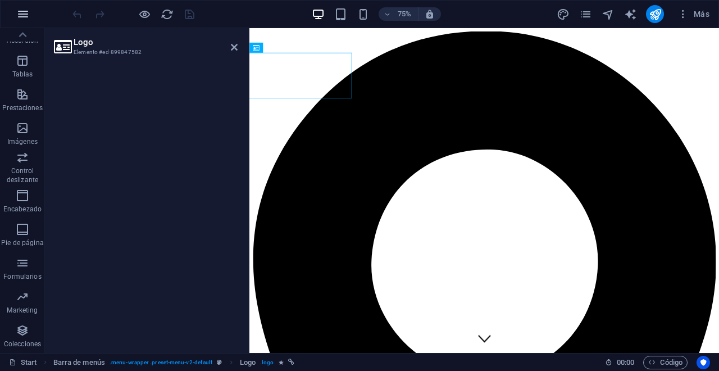
click at [19, 9] on icon "button" at bounding box center [22, 13] width 13 height 13
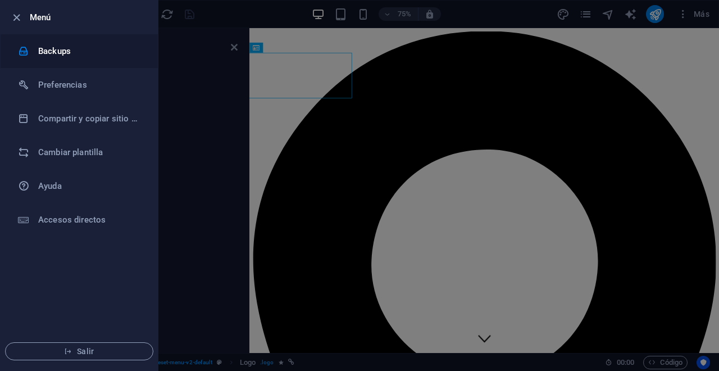
click at [65, 52] on h6 "Backups" at bounding box center [90, 50] width 104 height 13
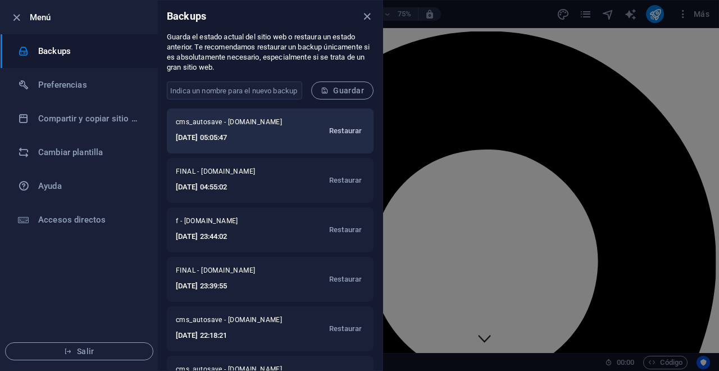
click at [354, 131] on span "Restaurar" at bounding box center [345, 130] width 33 height 13
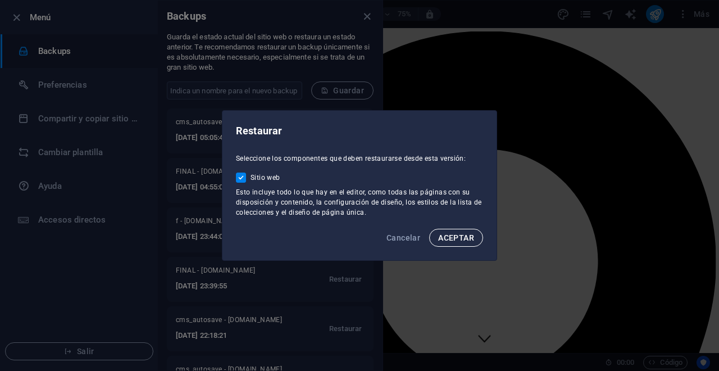
click at [444, 238] on span "ACEPTAR" at bounding box center [456, 237] width 36 height 9
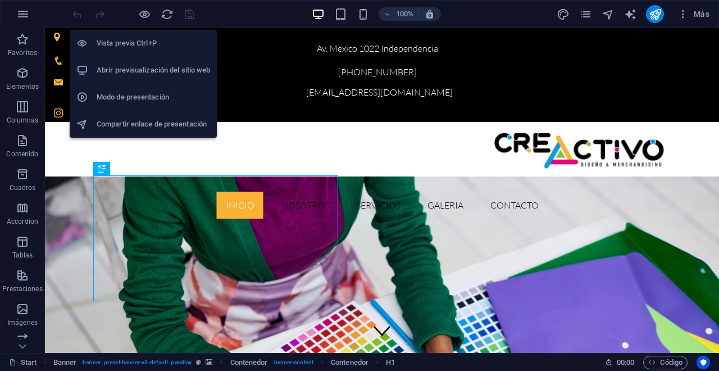
click at [145, 43] on h6 "Vista previa Ctrl+P" at bounding box center [153, 43] width 113 height 13
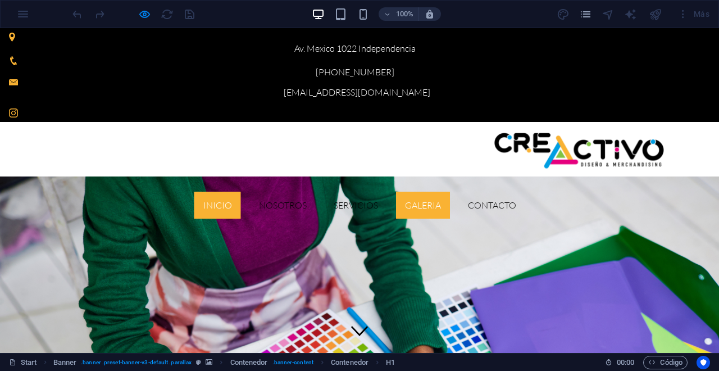
click at [450, 192] on link "GALERIA" at bounding box center [423, 205] width 54 height 27
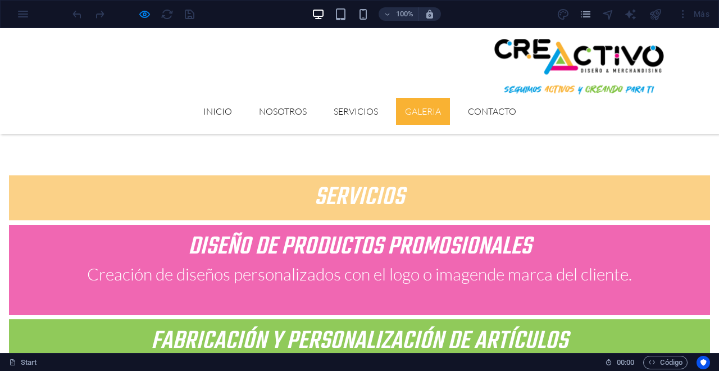
scroll to position [2107, 0]
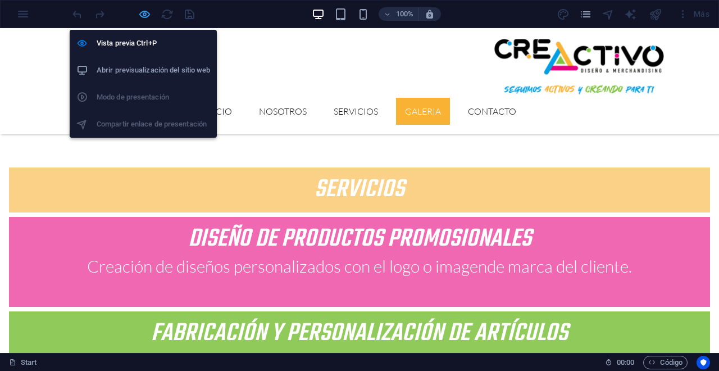
click at [143, 13] on icon "button" at bounding box center [144, 14] width 13 height 13
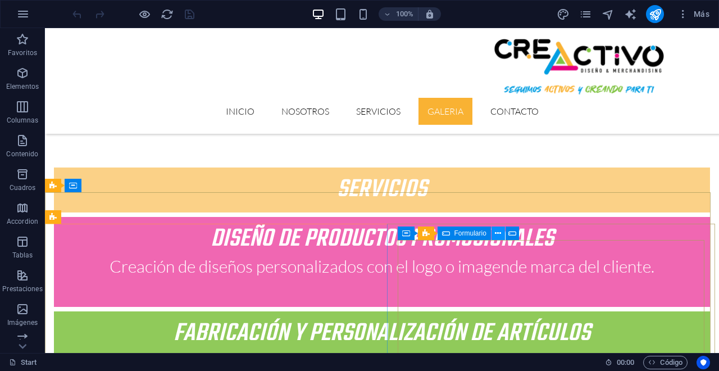
click at [495, 233] on icon at bounding box center [498, 233] width 6 height 12
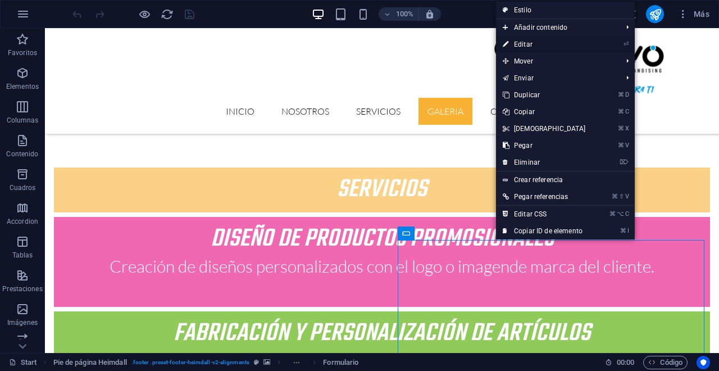
click at [549, 43] on link "⏎ Editar" at bounding box center [544, 44] width 97 height 17
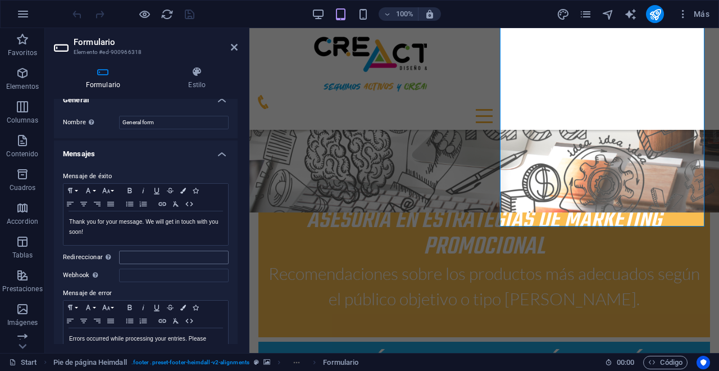
scroll to position [0, 0]
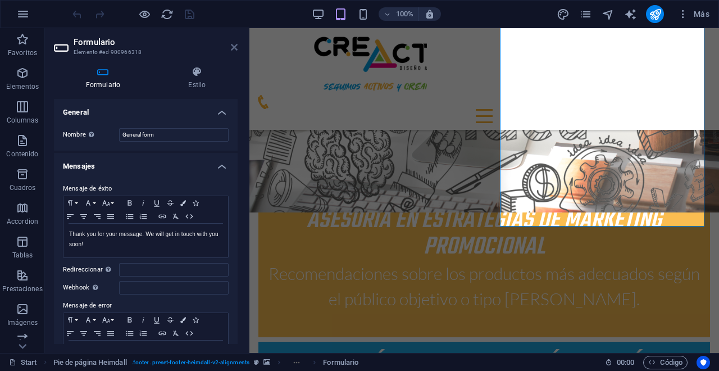
click at [234, 45] on icon at bounding box center [234, 47] width 7 height 9
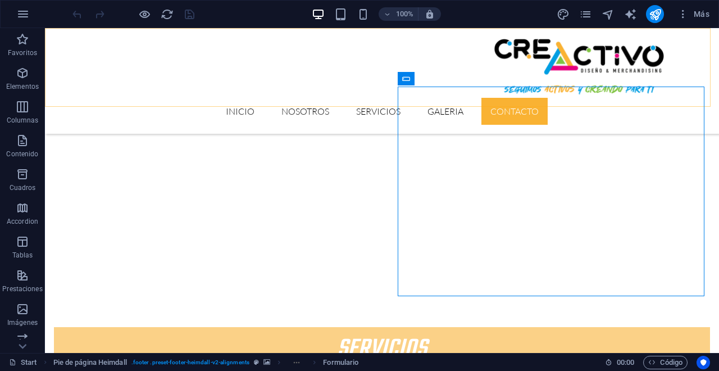
scroll to position [2262, 0]
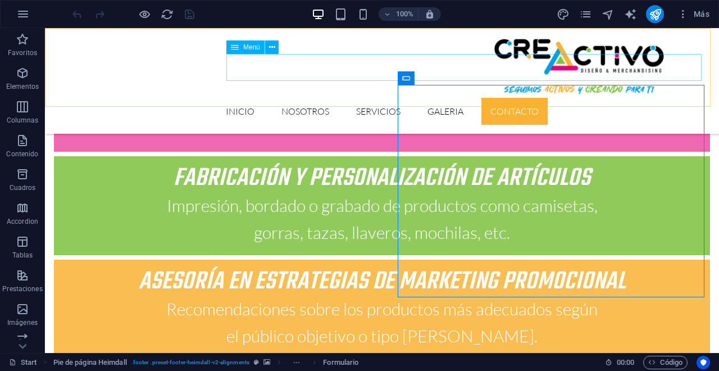
click at [326, 98] on nav "Inicio Nosotros Servicios GALERIA Contacto" at bounding box center [382, 111] width 656 height 27
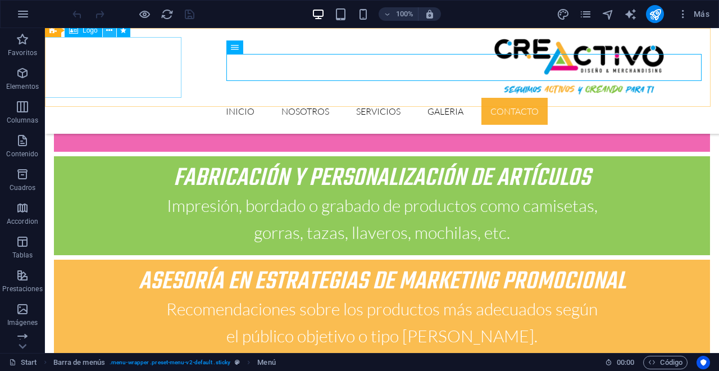
click at [110, 34] on icon at bounding box center [109, 31] width 6 height 12
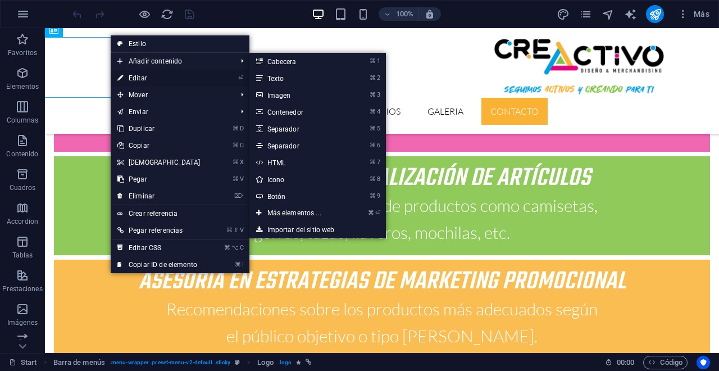
click at [149, 75] on link "⏎ Editar" at bounding box center [159, 78] width 97 height 17
select select "px"
select select "%"
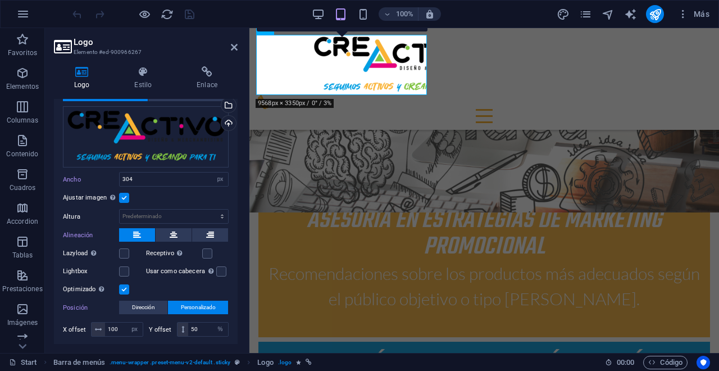
scroll to position [50, 0]
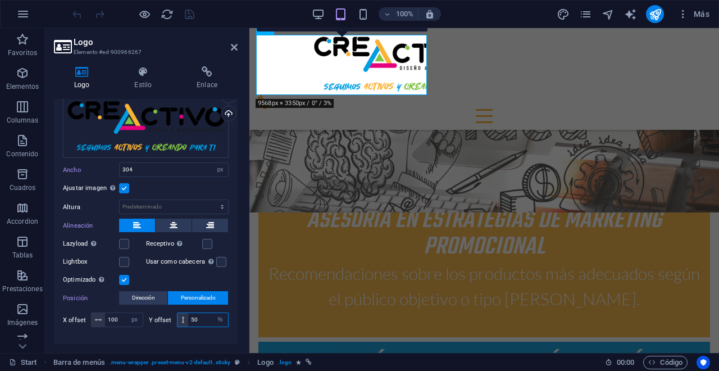
drag, startPoint x: 203, startPoint y: 321, endPoint x: 184, endPoint y: 320, distance: 18.6
click at [185, 321] on div "50 px rem % vh vw" at bounding box center [203, 319] width 52 height 15
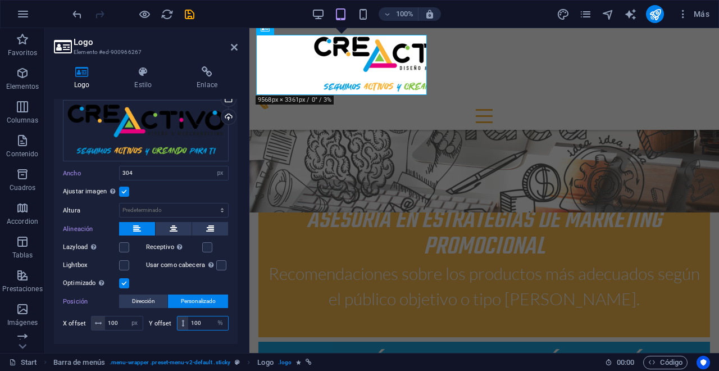
type input "100"
click at [431, 69] on div "Inicio Nosotros Servicios GALERIA Contacto" at bounding box center [484, 79] width 470 height 102
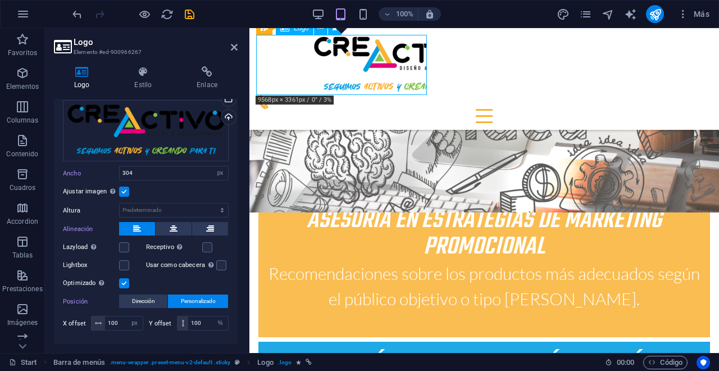
drag, startPoint x: 258, startPoint y: 83, endPoint x: 267, endPoint y: 81, distance: 9.1
click at [267, 81] on div at bounding box center [484, 65] width 456 height 60
click at [387, 13] on icon "button" at bounding box center [387, 14] width 8 height 7
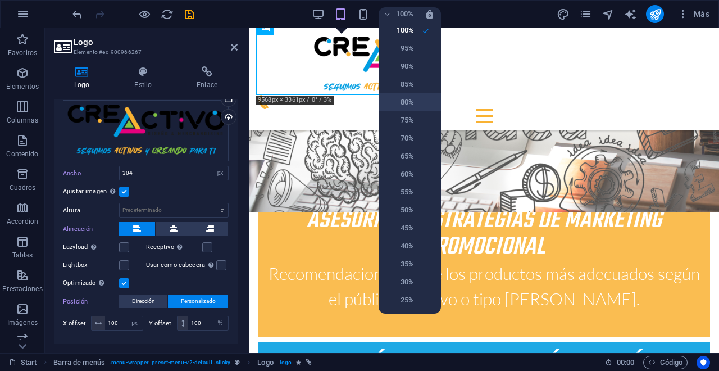
click at [407, 104] on h6 "80%" at bounding box center [399, 101] width 29 height 13
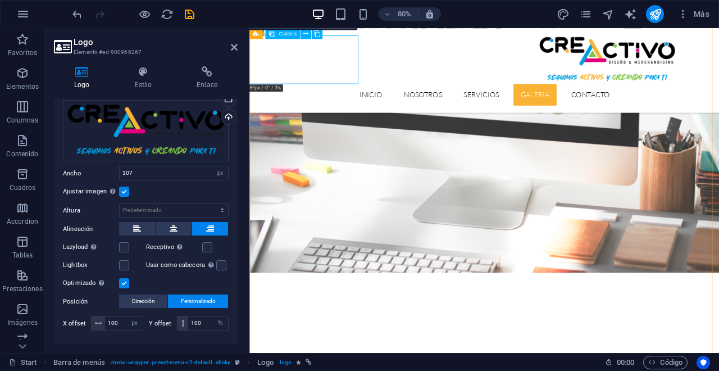
type input "307"
select select "%"
type input "50"
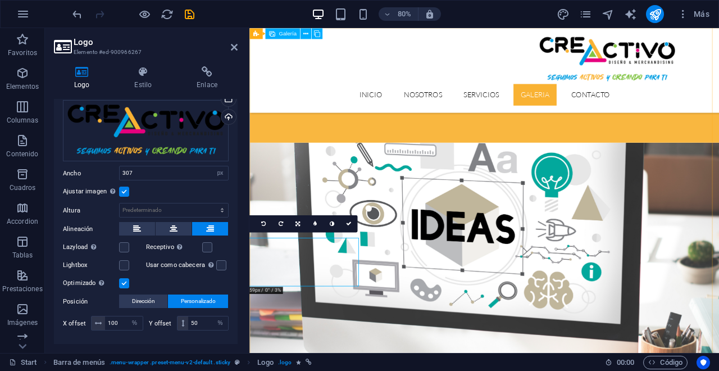
scroll to position [1697, 0]
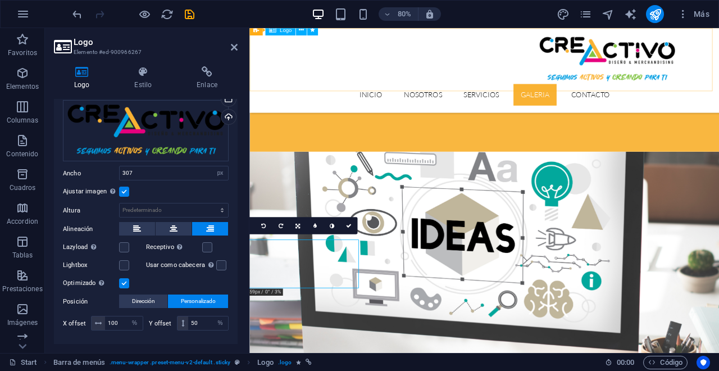
click at [365, 90] on div at bounding box center [497, 67] width 569 height 61
click at [388, 64] on div "Inicio Nosotros Servicios GALERIA Contacto" at bounding box center [542, 81] width 587 height 106
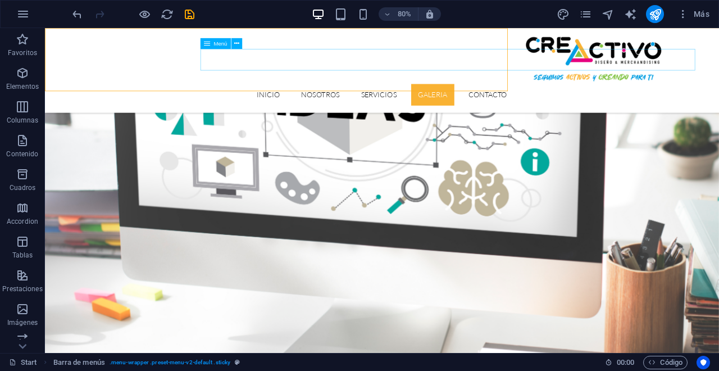
drag, startPoint x: 177, startPoint y: 65, endPoint x: 433, endPoint y: 65, distance: 255.6
click at [433, 98] on nav "Inicio Nosotros Servicios GALERIA Contacto" at bounding box center [466, 111] width 791 height 27
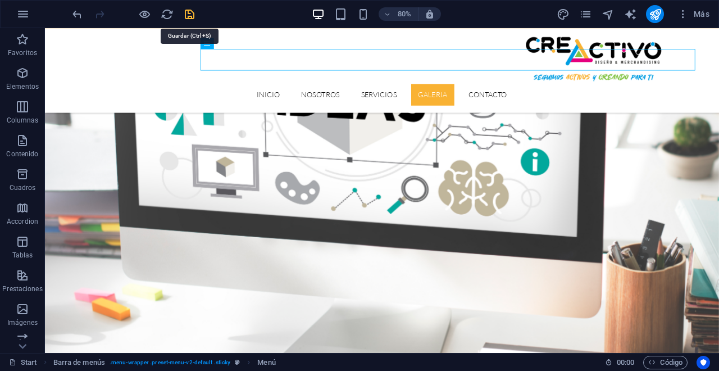
click at [190, 17] on icon "save" at bounding box center [189, 14] width 13 height 13
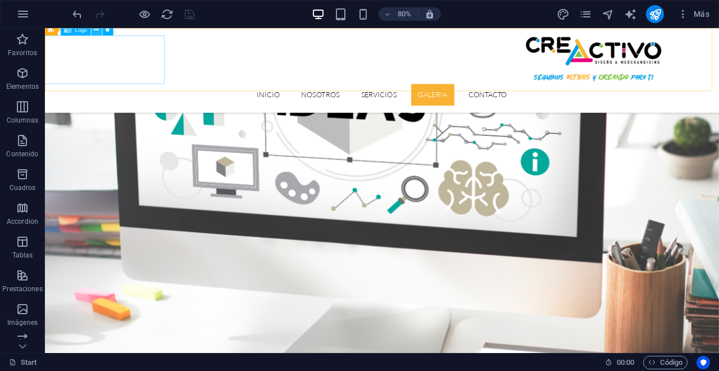
click at [97, 32] on icon at bounding box center [96, 30] width 5 height 10
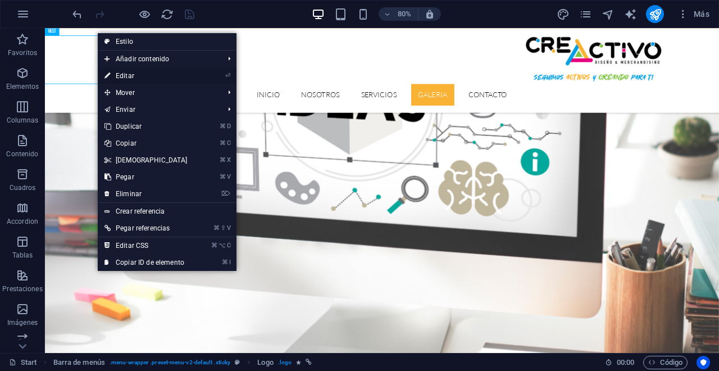
click at [127, 79] on link "⏎ Editar" at bounding box center [146, 75] width 97 height 17
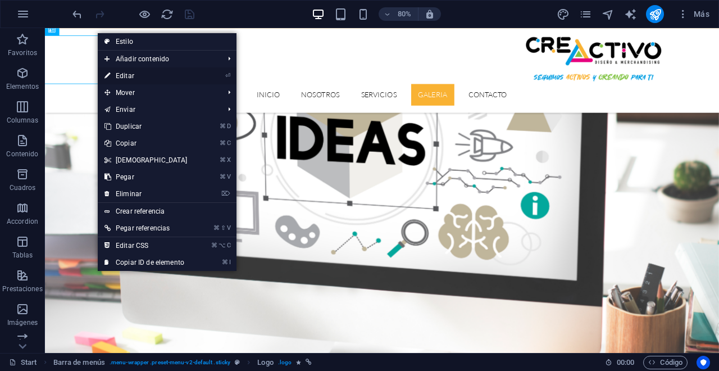
select select "px"
select select "%"
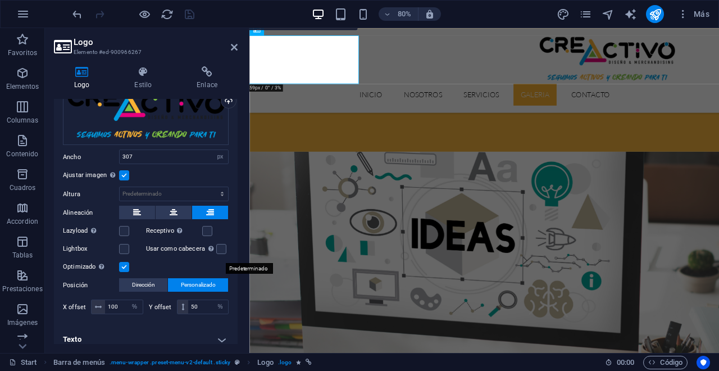
scroll to position [70, 0]
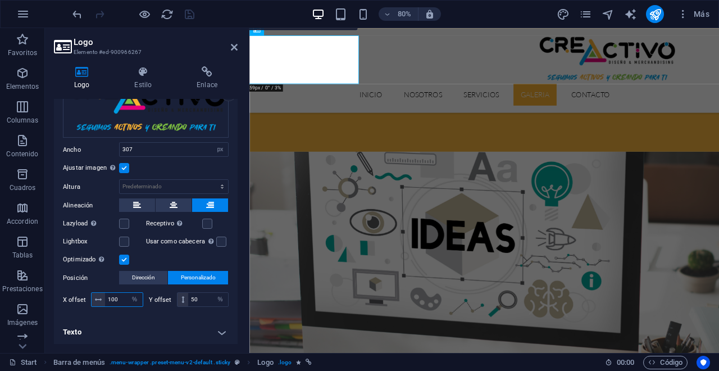
drag, startPoint x: 122, startPoint y: 295, endPoint x: 74, endPoint y: 291, distance: 47.9
click at [74, 292] on div "X offset 100 px rem % vh vw" at bounding box center [103, 299] width 80 height 15
type input "50"
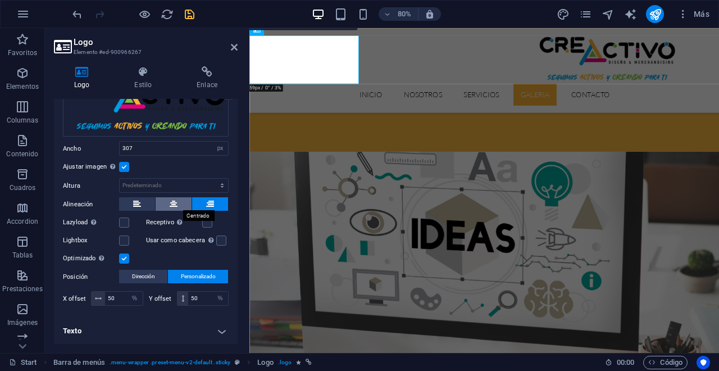
click at [176, 204] on button at bounding box center [174, 203] width 36 height 13
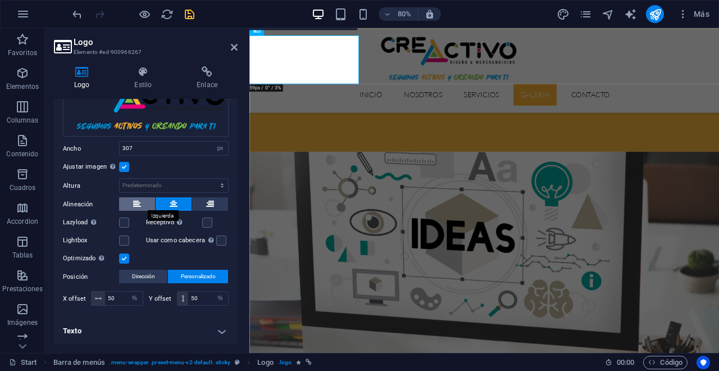
click at [143, 203] on button at bounding box center [137, 203] width 36 height 13
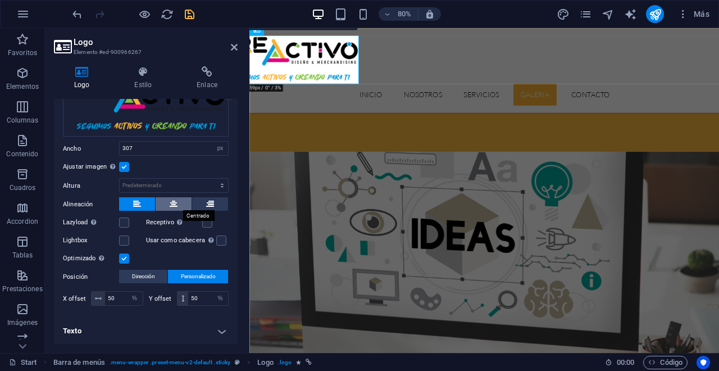
click at [170, 205] on icon at bounding box center [174, 203] width 8 height 13
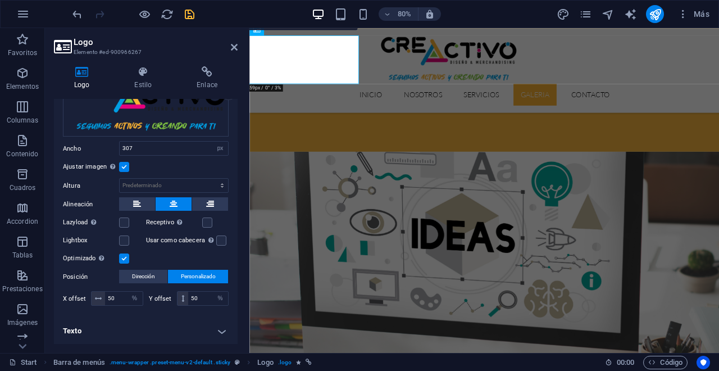
drag, startPoint x: 238, startPoint y: 248, endPoint x: 238, endPoint y: 260, distance: 11.8
click at [238, 260] on div "Logo Estilo Enlace Logo Image Text Arrastra archivos aquí, haz clic para escoge…" at bounding box center [146, 204] width 202 height 295
click at [220, 329] on h4 "Texto" at bounding box center [146, 330] width 184 height 27
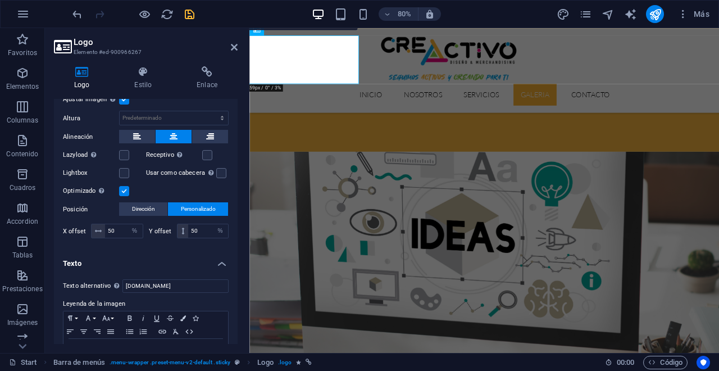
scroll to position [177, 0]
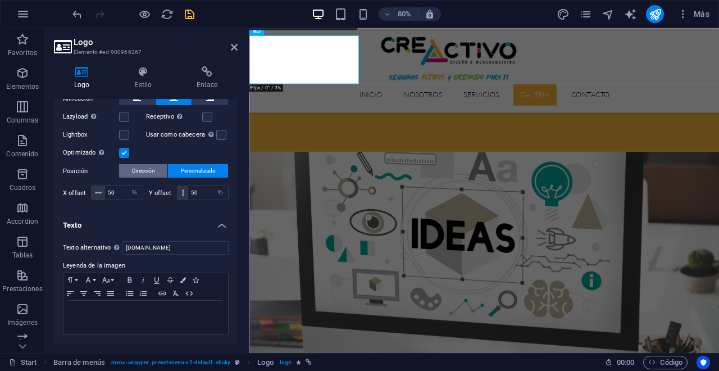
click at [151, 174] on span "Dirección" at bounding box center [143, 170] width 23 height 13
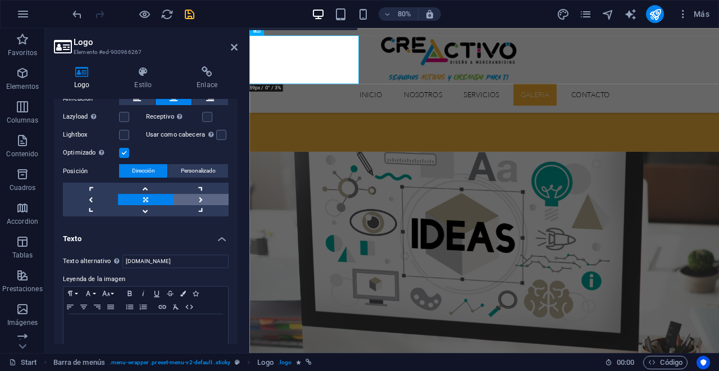
click at [199, 201] on link at bounding box center [201, 199] width 55 height 11
click at [187, 16] on icon "save" at bounding box center [189, 14] width 13 height 13
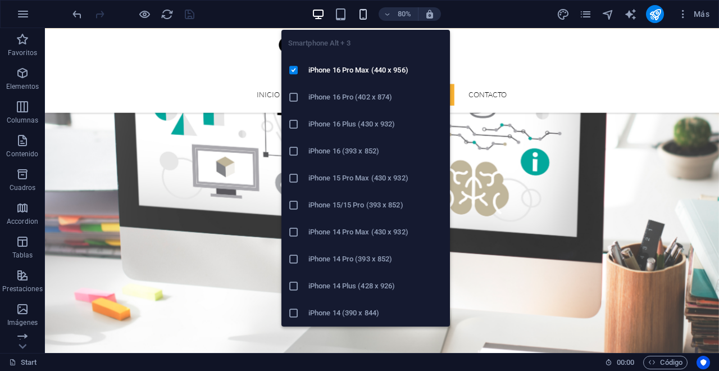
click at [361, 13] on icon "button" at bounding box center [363, 14] width 13 height 13
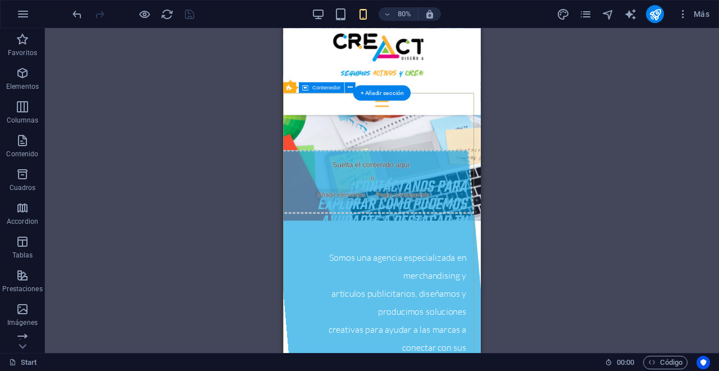
scroll to position [22, 0]
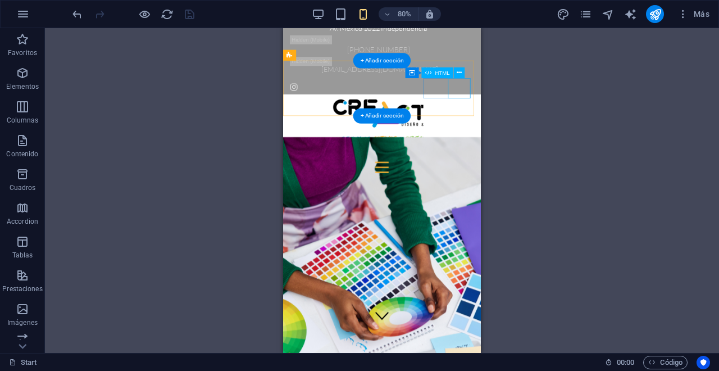
click at [503, 189] on div at bounding box center [407, 201] width 238 height 25
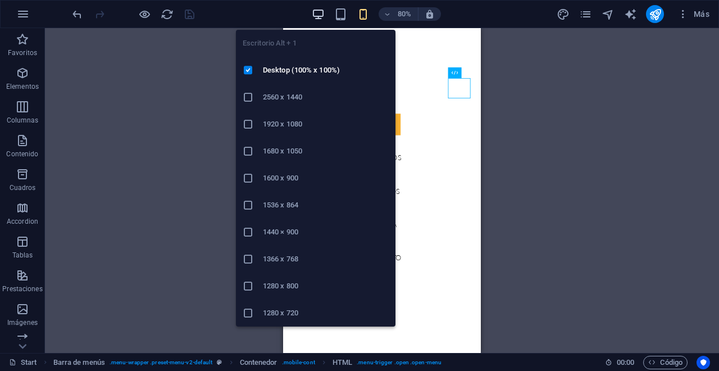
click at [321, 20] on icon "button" at bounding box center [318, 14] width 13 height 13
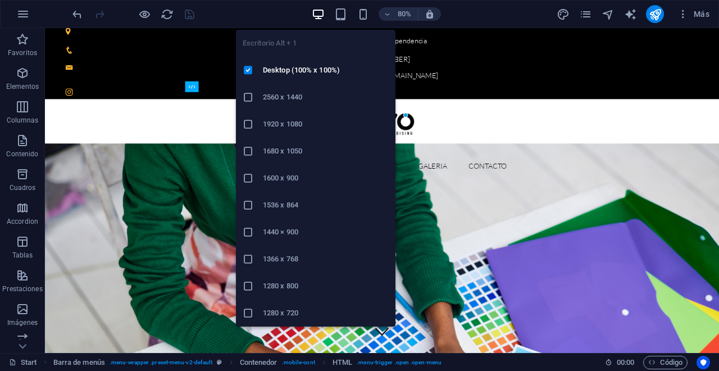
scroll to position [4, 0]
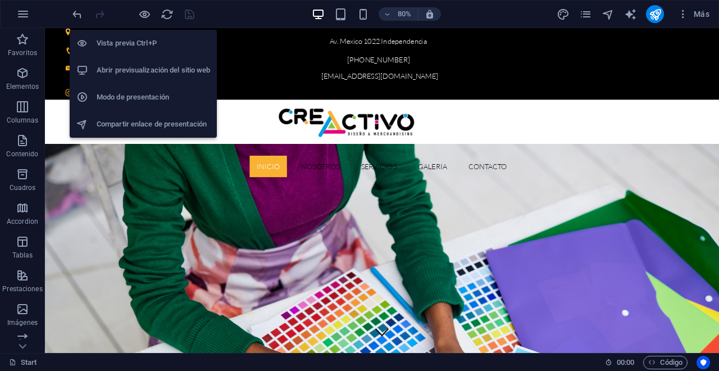
click at [140, 76] on h6 "Abrir previsualización del sitio web" at bounding box center [153, 69] width 113 height 13
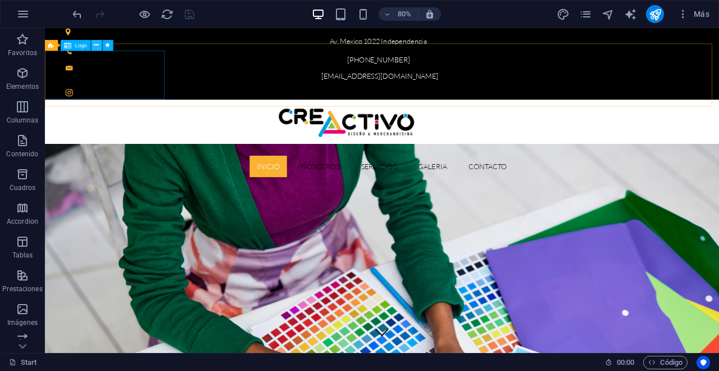
click at [97, 47] on icon at bounding box center [96, 45] width 5 height 10
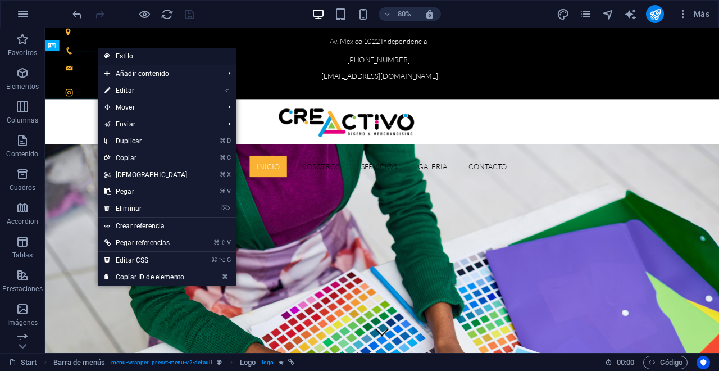
click at [135, 56] on link "Estilo" at bounding box center [167, 56] width 139 height 17
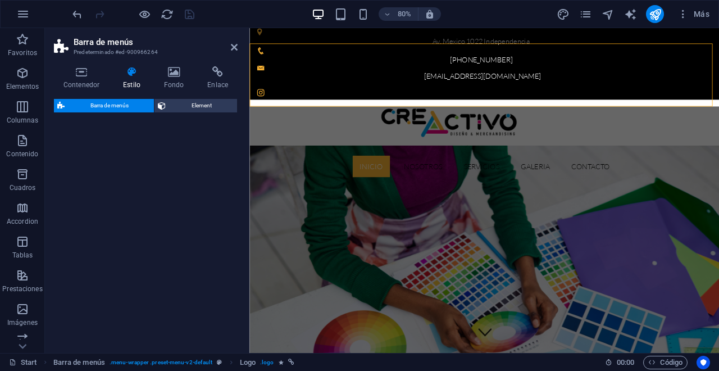
select select "rem"
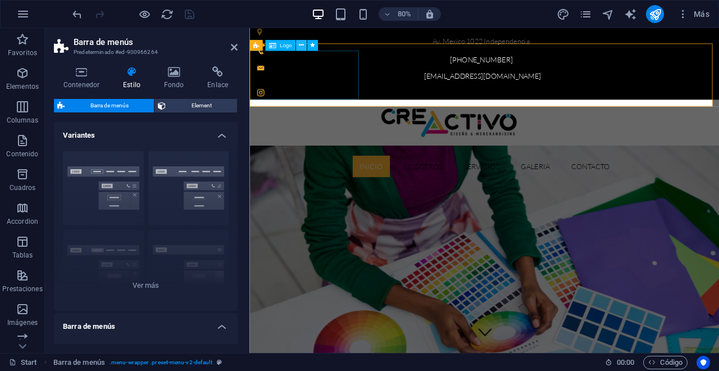
click at [303, 44] on icon at bounding box center [300, 45] width 5 height 10
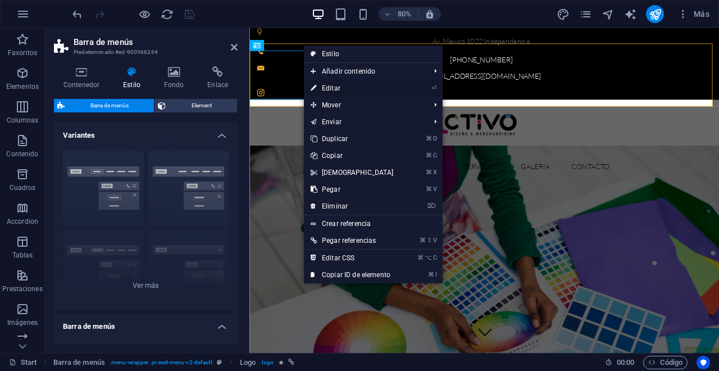
click at [322, 86] on link "⏎ Editar" at bounding box center [352, 88] width 97 height 17
select select "px"
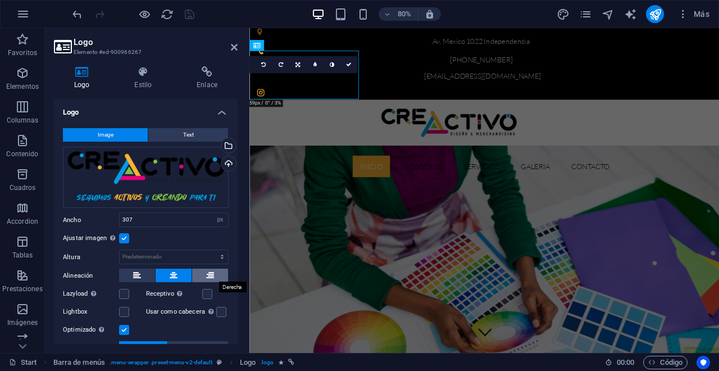
click at [211, 275] on icon at bounding box center [210, 274] width 8 height 13
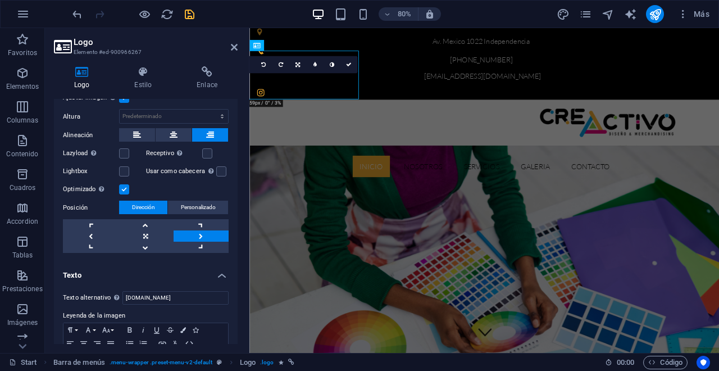
scroll to position [102, 0]
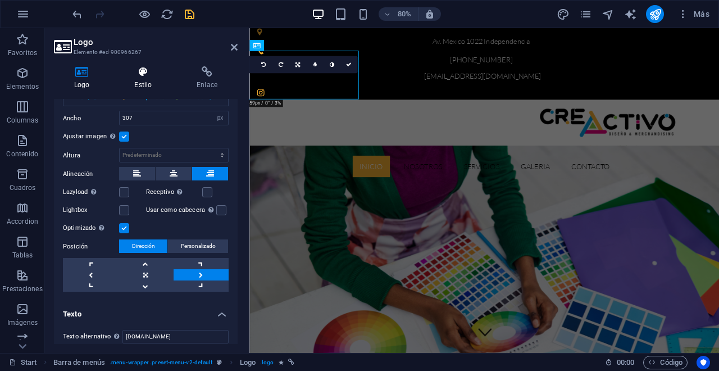
click at [154, 81] on h4 "Estilo" at bounding box center [145, 78] width 62 height 24
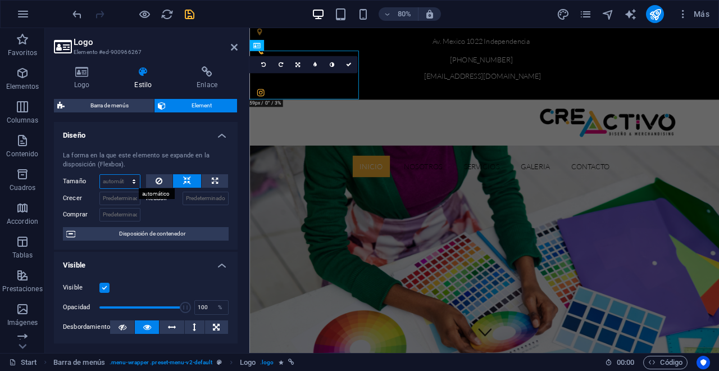
click at [131, 179] on select "Predeterminado automático px % 1/1 1/2 1/3 1/4 1/5 1/6 1/7 1/8 1/9 1/10" at bounding box center [120, 181] width 40 height 13
select select "DISABLED_OPTION_VALUE"
click at [160, 178] on icon at bounding box center [159, 180] width 7 height 13
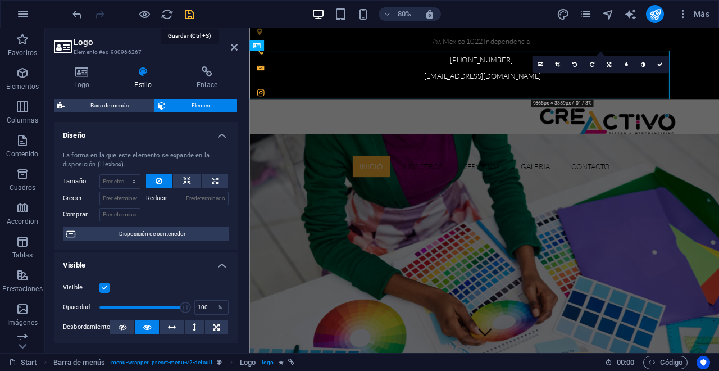
click at [193, 15] on icon "save" at bounding box center [189, 14] width 13 height 13
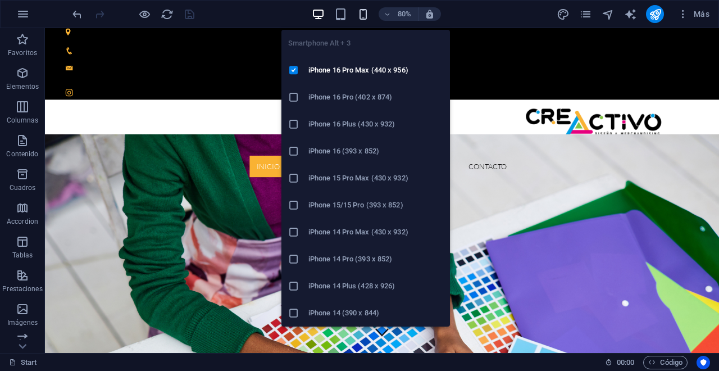
click at [363, 14] on icon "button" at bounding box center [363, 14] width 13 height 13
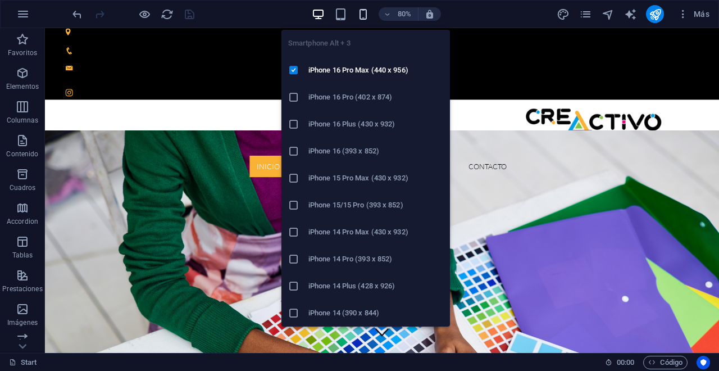
scroll to position [22, 0]
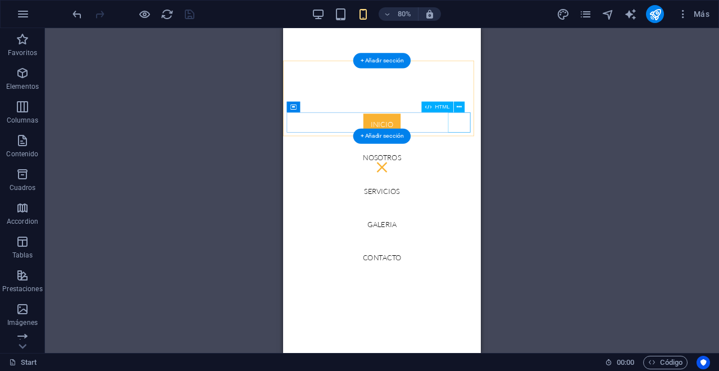
click at [503, 189] on div at bounding box center [407, 201] width 238 height 25
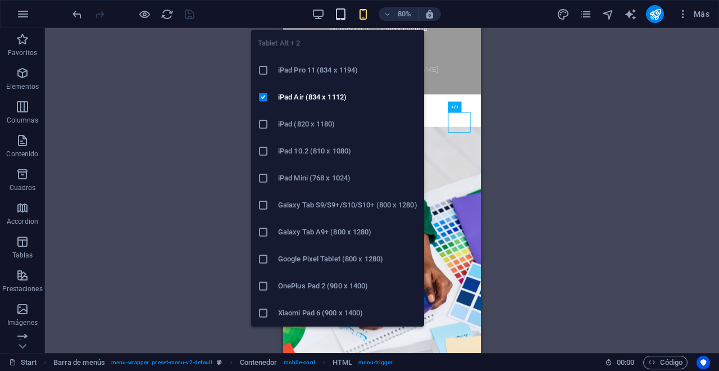
click at [339, 15] on icon "button" at bounding box center [340, 14] width 13 height 13
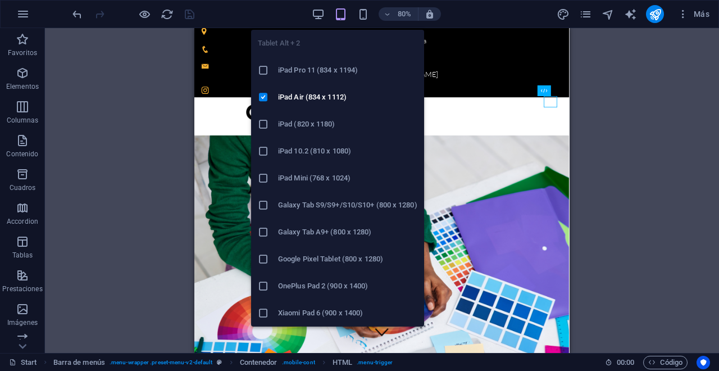
scroll to position [4, 0]
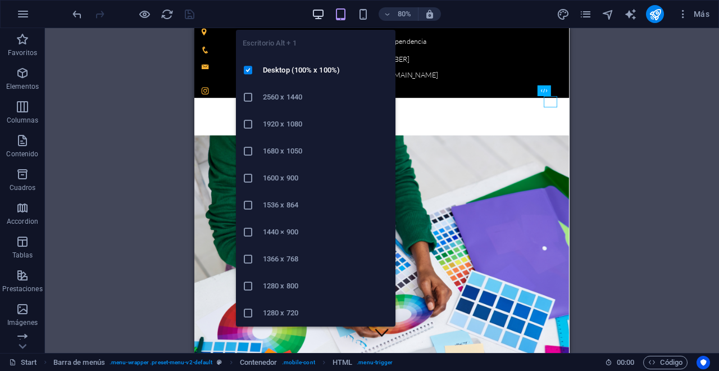
click at [321, 16] on icon "button" at bounding box center [318, 14] width 13 height 13
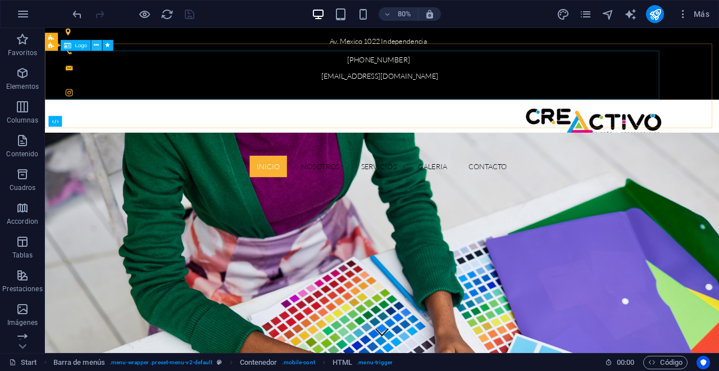
click at [98, 45] on icon at bounding box center [96, 45] width 5 height 10
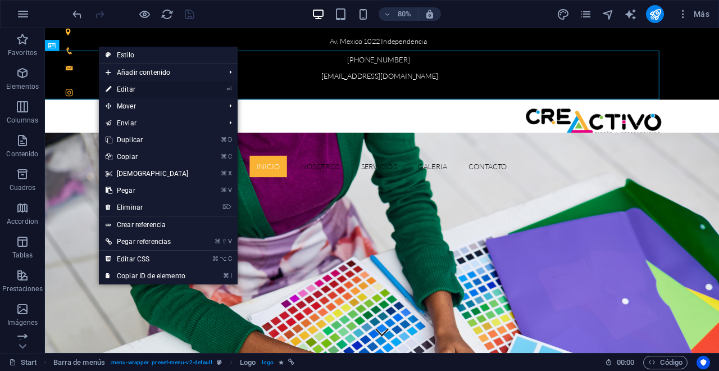
click at [133, 85] on link "⏎ Editar" at bounding box center [147, 89] width 97 height 17
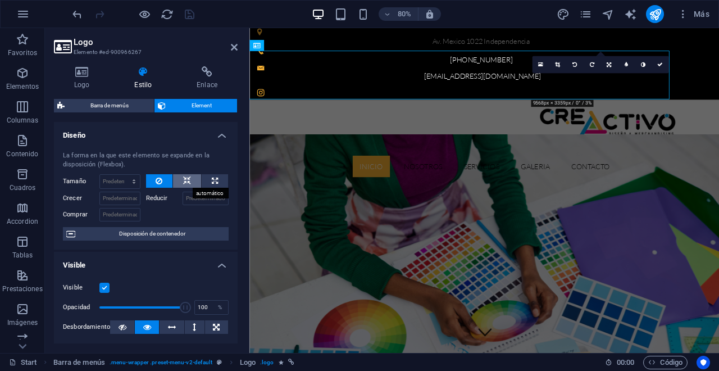
click at [194, 177] on button at bounding box center [187, 180] width 28 height 13
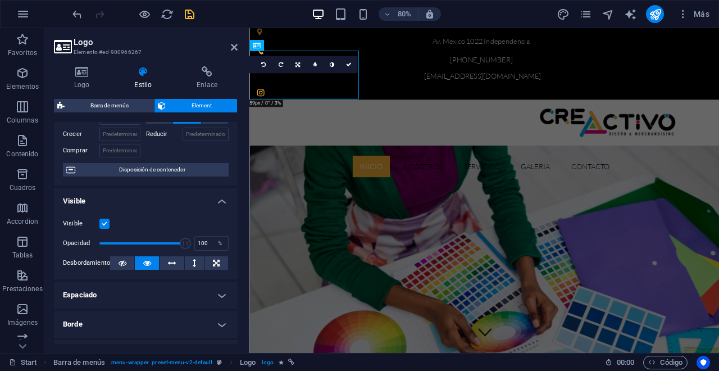
scroll to position [66, 0]
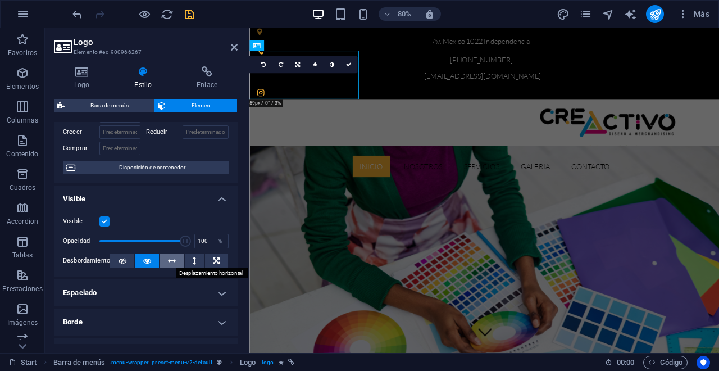
click at [165, 257] on button at bounding box center [172, 260] width 24 height 13
click at [148, 286] on h4 "Espaciado" at bounding box center [146, 292] width 184 height 27
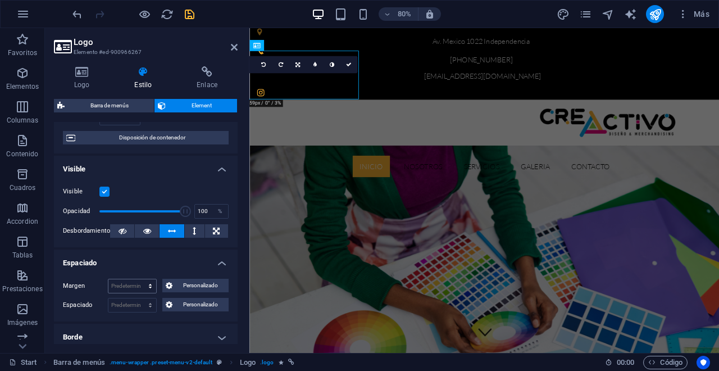
scroll to position [99, 0]
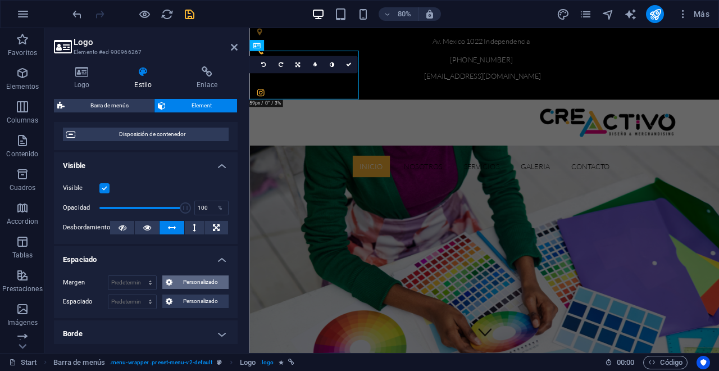
click at [185, 284] on span "Personalizado" at bounding box center [200, 281] width 49 height 13
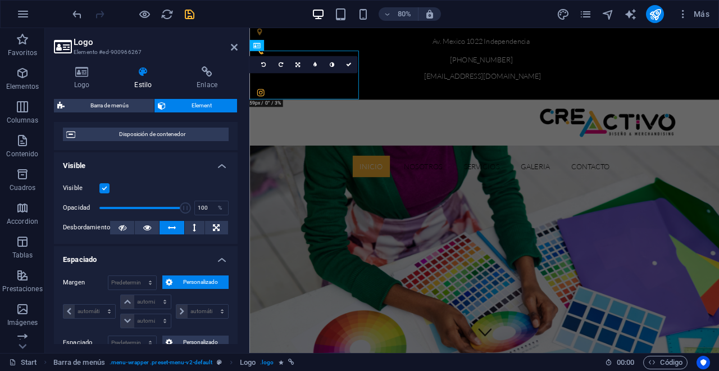
click at [184, 284] on span "Personalizado" at bounding box center [200, 281] width 49 height 13
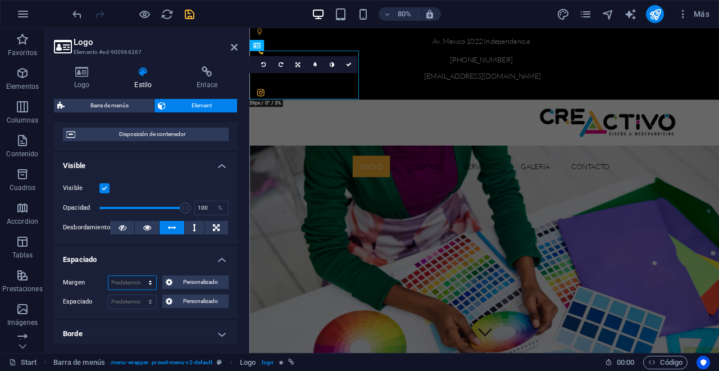
click at [130, 278] on select "Predeterminado automático px % rem vw vh Personalizado" at bounding box center [132, 282] width 48 height 13
select select "px"
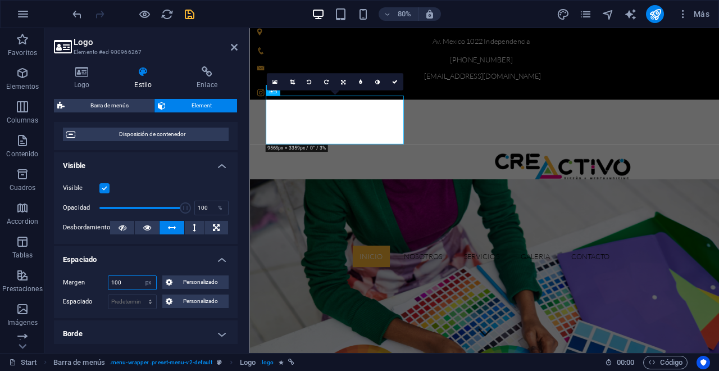
drag, startPoint x: 134, startPoint y: 285, endPoint x: 86, endPoint y: 284, distance: 47.7
click at [86, 285] on div "Margen 100 Predeterminado automático px % rem vw vh Personalizado Personalizado" at bounding box center [146, 282] width 166 height 15
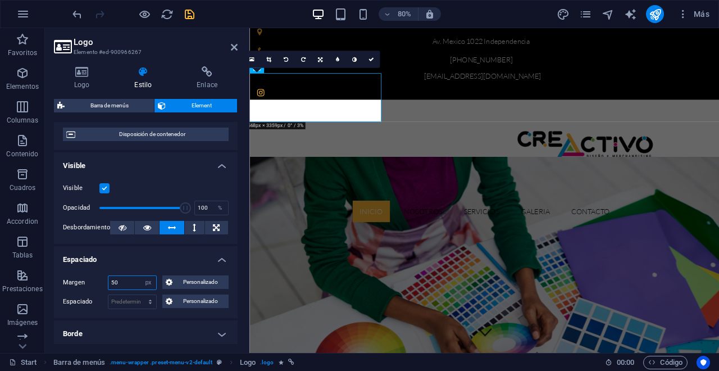
drag, startPoint x: 122, startPoint y: 280, endPoint x: 93, endPoint y: 279, distance: 29.2
click at [93, 279] on div "Margen 50 Predeterminado automático px % rem vw vh Personalizado Personalizado" at bounding box center [146, 282] width 166 height 15
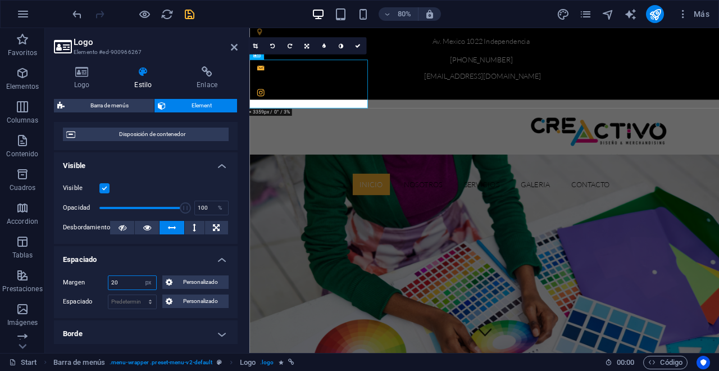
drag, startPoint x: 121, startPoint y: 283, endPoint x: 102, endPoint y: 281, distance: 19.2
click at [103, 282] on div "Margen 20 Predeterminado automático px % rem vw vh Personalizado Personalizado" at bounding box center [146, 282] width 166 height 15
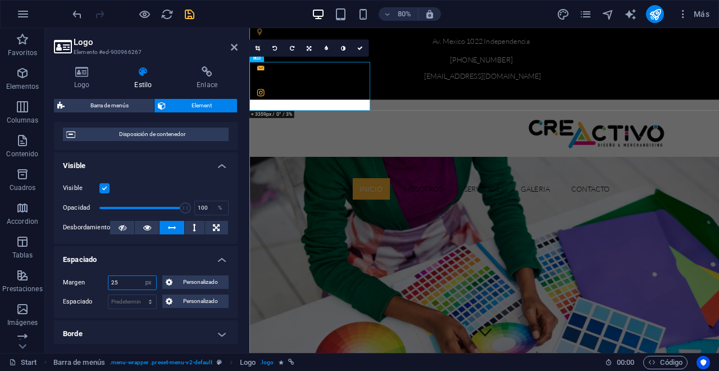
type input "25"
click at [191, 17] on icon "save" at bounding box center [189, 14] width 13 height 13
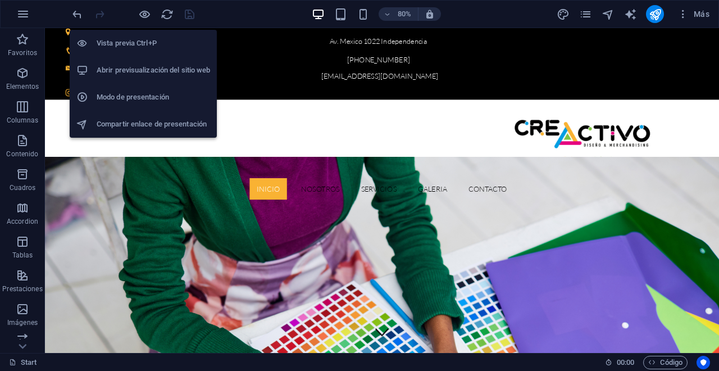
click at [146, 74] on h6 "Abrir previsualización del sitio web" at bounding box center [153, 69] width 113 height 13
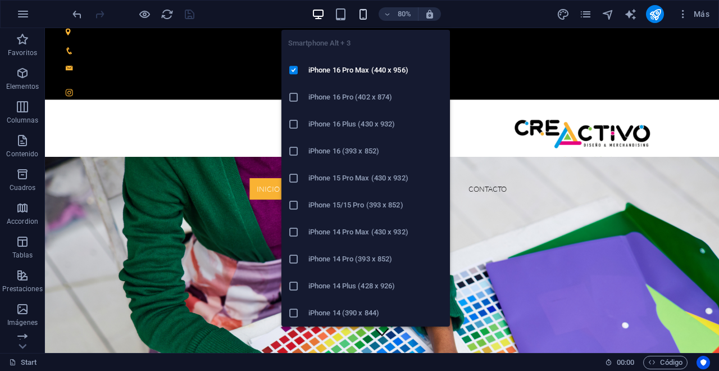
click at [356, 16] on span "button" at bounding box center [362, 14] width 13 height 13
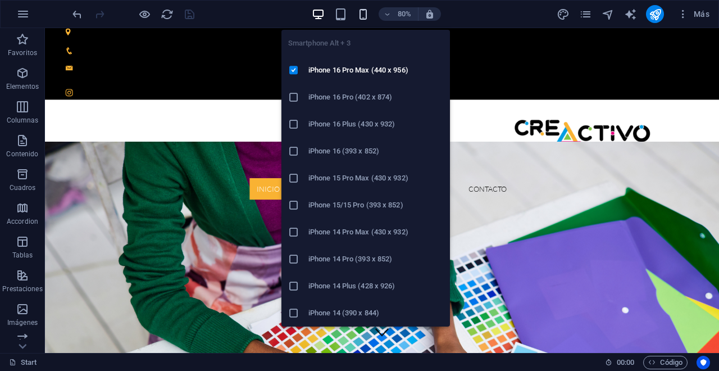
scroll to position [22, 0]
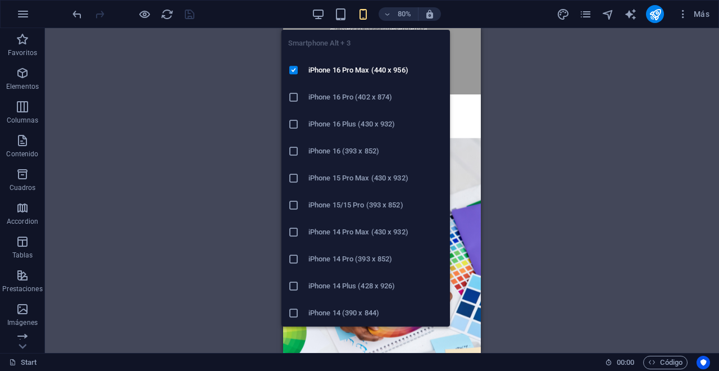
click at [361, 16] on icon "button" at bounding box center [363, 14] width 13 height 13
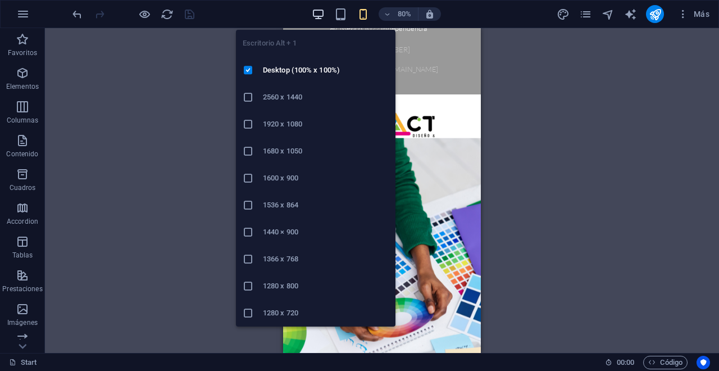
click at [318, 12] on icon "button" at bounding box center [318, 14] width 13 height 13
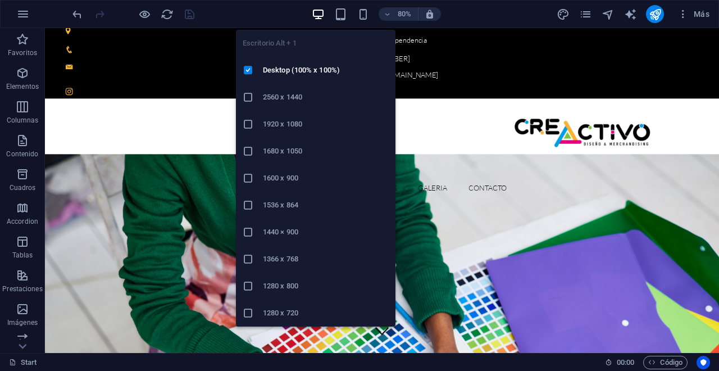
scroll to position [4, 0]
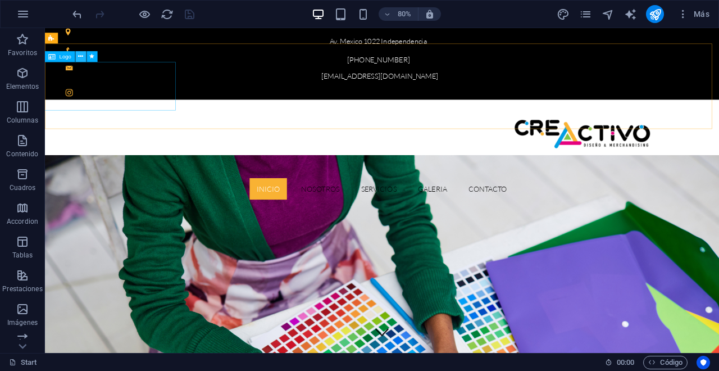
click at [80, 55] on icon at bounding box center [80, 57] width 5 height 10
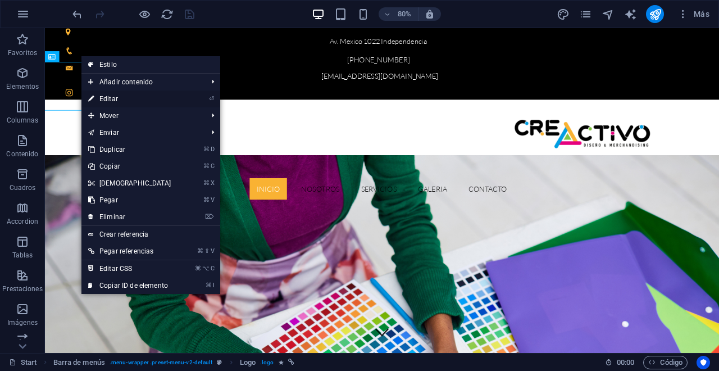
click at [123, 96] on link "⏎ Editar" at bounding box center [129, 98] width 97 height 17
select select "px"
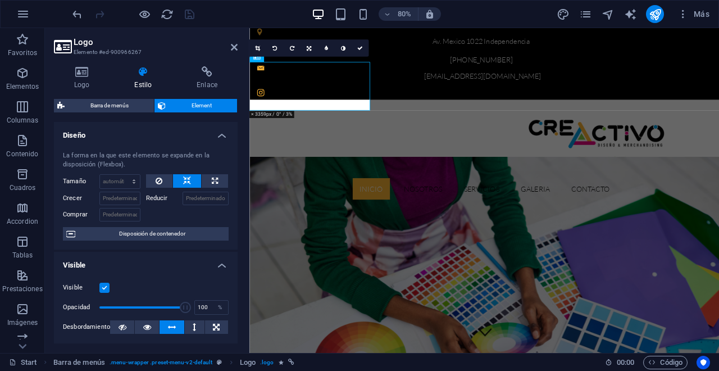
drag, startPoint x: 238, startPoint y: 179, endPoint x: 237, endPoint y: 194, distance: 15.2
click at [237, 194] on div "Logo Estilo Enlace Logo Image Text Arrastra archivos aquí, haz clic para escoge…" at bounding box center [146, 204] width 202 height 295
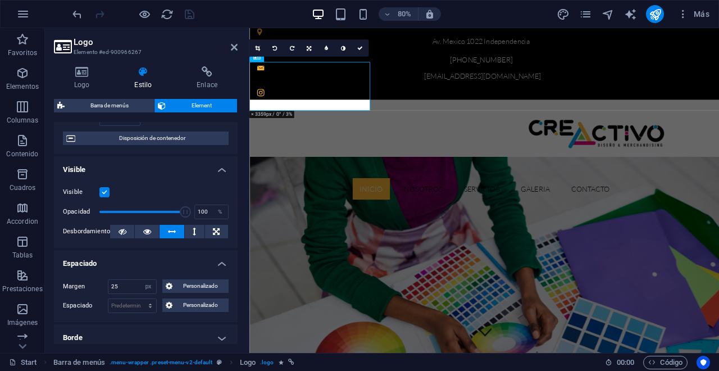
scroll to position [97, 0]
click at [213, 229] on icon at bounding box center [216, 230] width 7 height 13
click at [191, 17] on icon "save" at bounding box center [189, 14] width 13 height 13
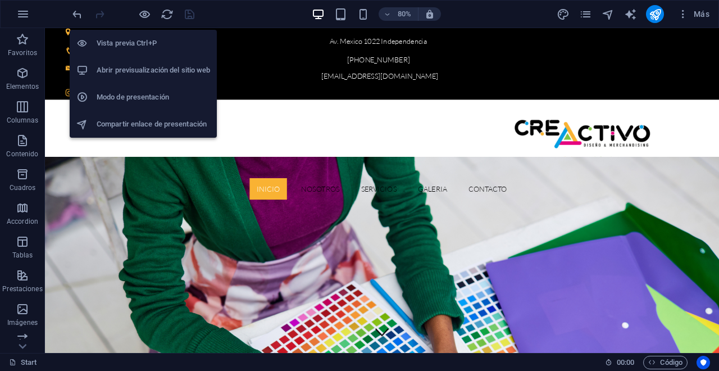
click at [145, 45] on h6 "Vista previa Ctrl+P" at bounding box center [153, 43] width 113 height 13
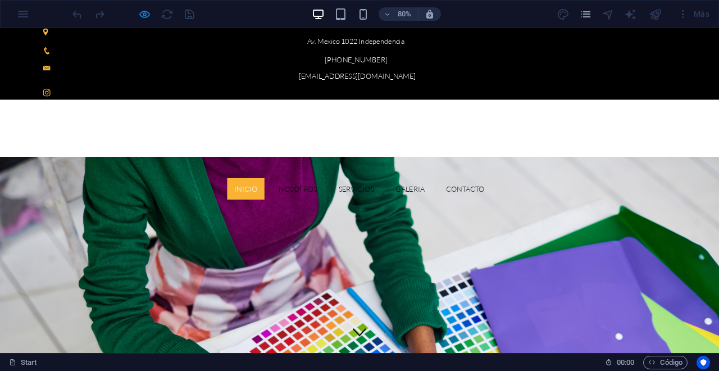
click at [331, 215] on link "Inicio" at bounding box center [307, 228] width 47 height 27
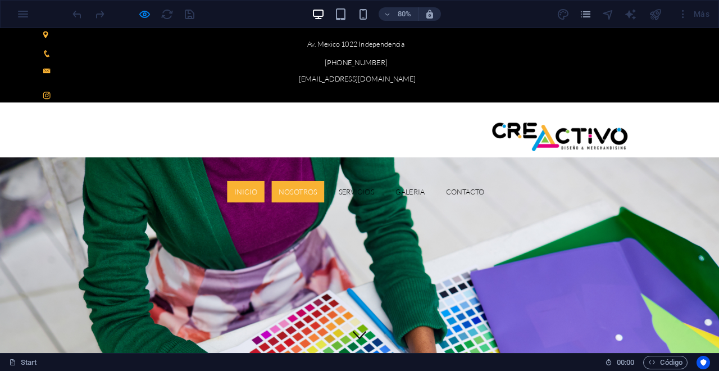
scroll to position [0, 0]
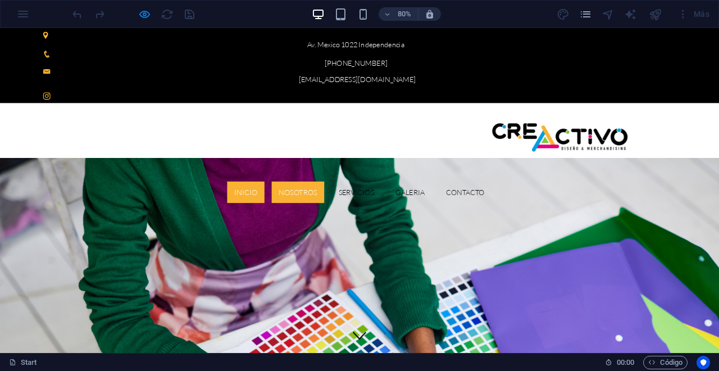
click at [406, 220] on link "Nosotros" at bounding box center [373, 233] width 66 height 27
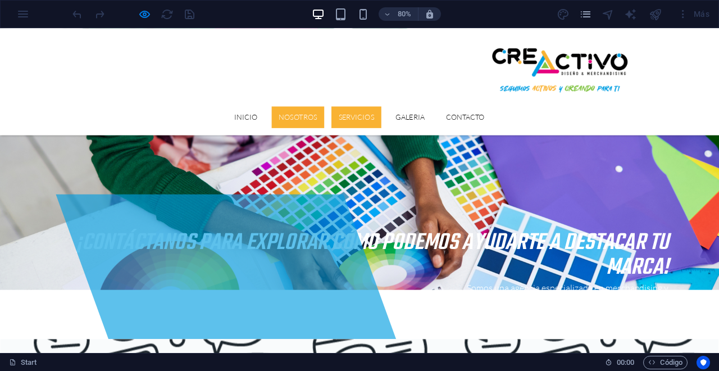
click at [477, 126] on link "Servicios" at bounding box center [446, 139] width 62 height 27
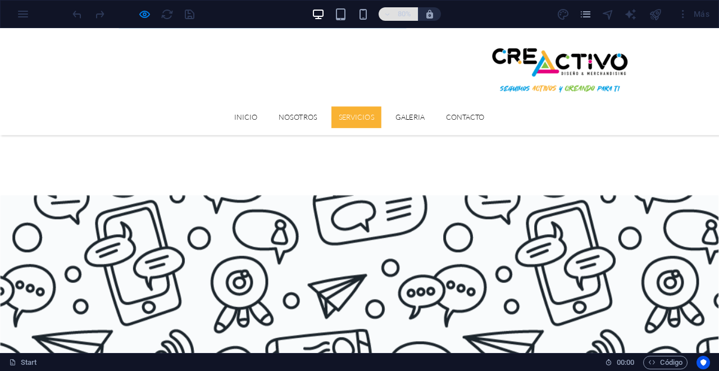
scroll to position [858, 0]
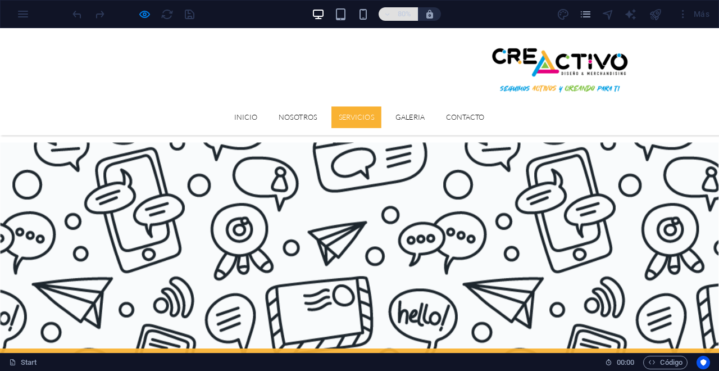
click at [391, 17] on span "80%" at bounding box center [398, 13] width 30 height 13
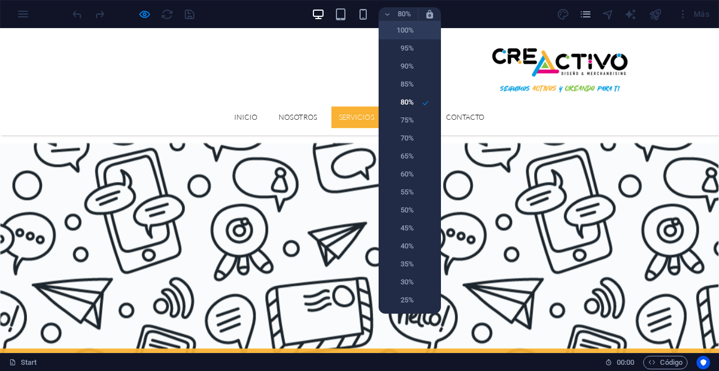
click at [404, 30] on h6 "100%" at bounding box center [399, 30] width 29 height 13
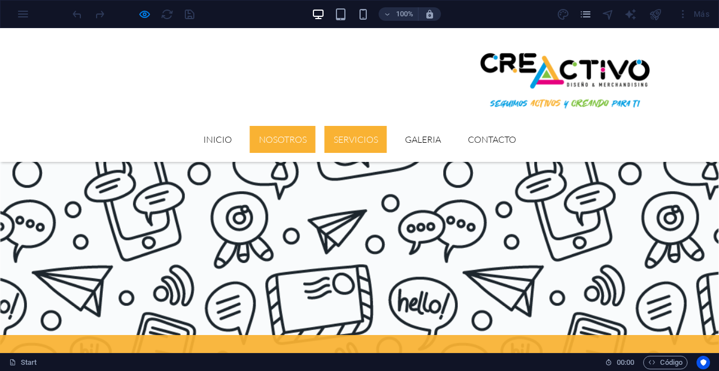
click at [316, 126] on link "Nosotros" at bounding box center [283, 139] width 66 height 27
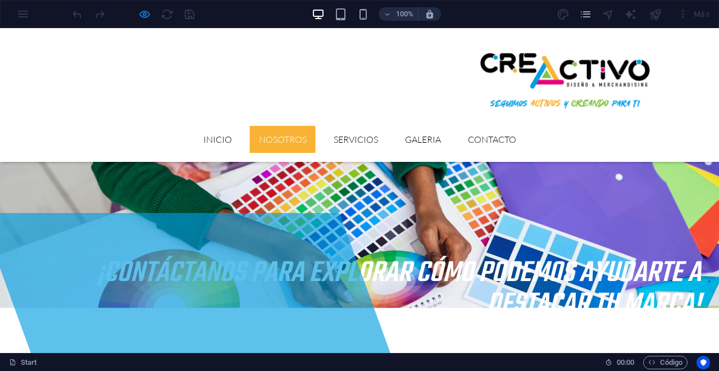
scroll to position [320, 0]
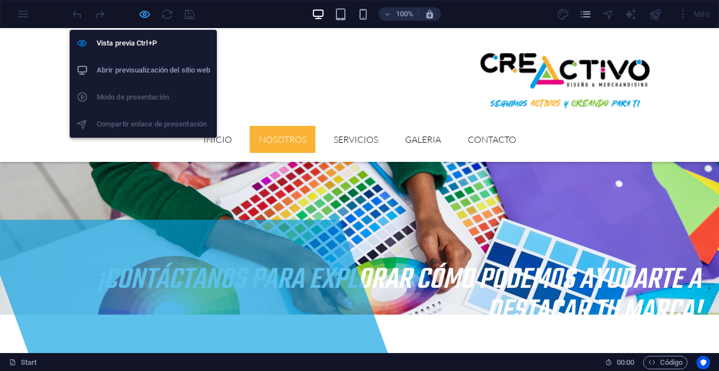
click at [142, 15] on icon "button" at bounding box center [144, 14] width 13 height 13
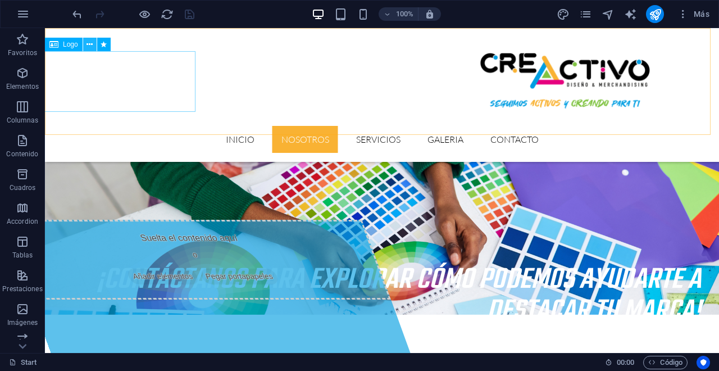
click at [88, 44] on icon at bounding box center [89, 45] width 6 height 12
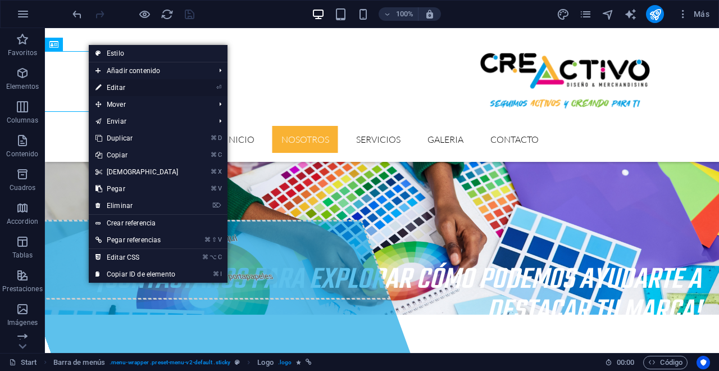
click at [134, 86] on link "⏎ Editar" at bounding box center [137, 87] width 97 height 17
select select "px"
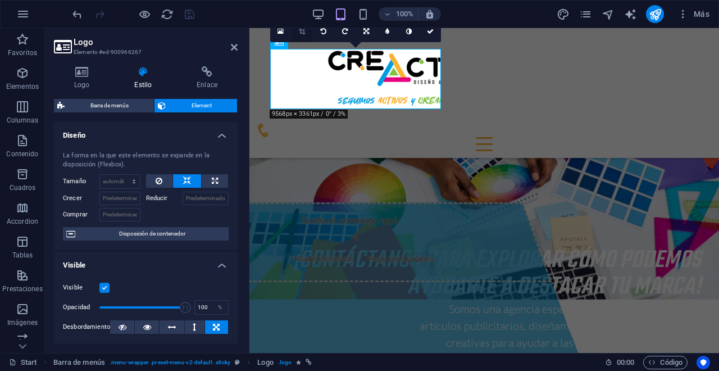
click at [304, 34] on icon at bounding box center [302, 31] width 6 height 7
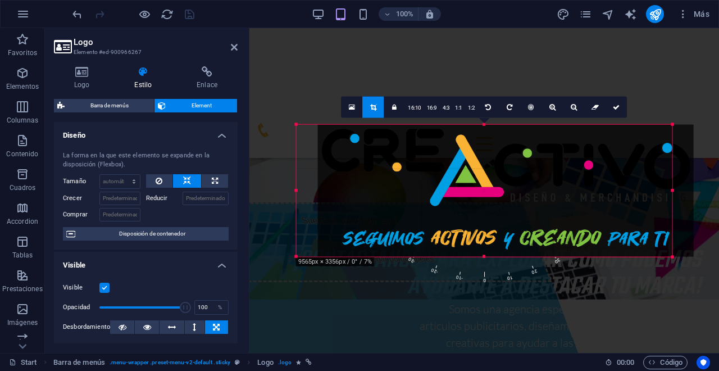
drag, startPoint x: 301, startPoint y: 191, endPoint x: 322, endPoint y: 192, distance: 20.8
click at [322, 192] on div at bounding box center [506, 190] width 376 height 132
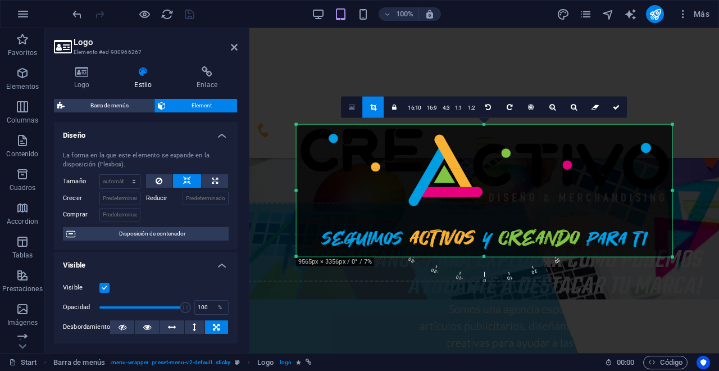
click at [358, 107] on link at bounding box center [351, 107] width 21 height 21
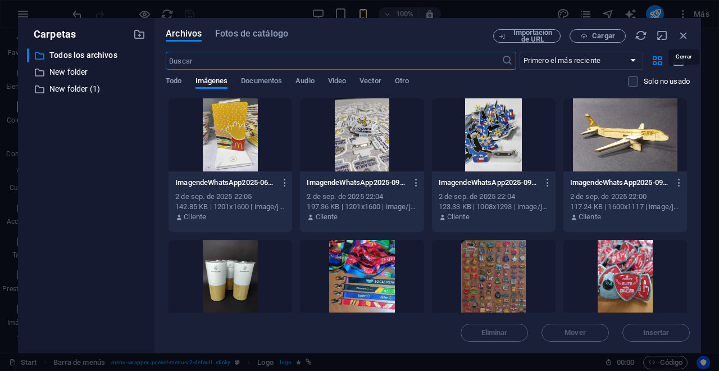
click at [685, 37] on icon "button" at bounding box center [683, 35] width 12 height 12
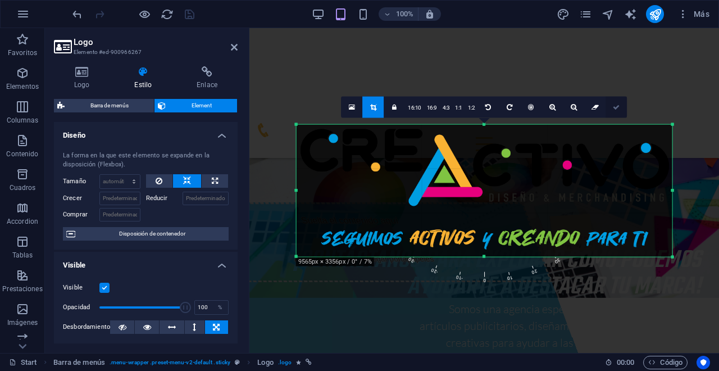
click at [618, 109] on icon at bounding box center [616, 107] width 7 height 7
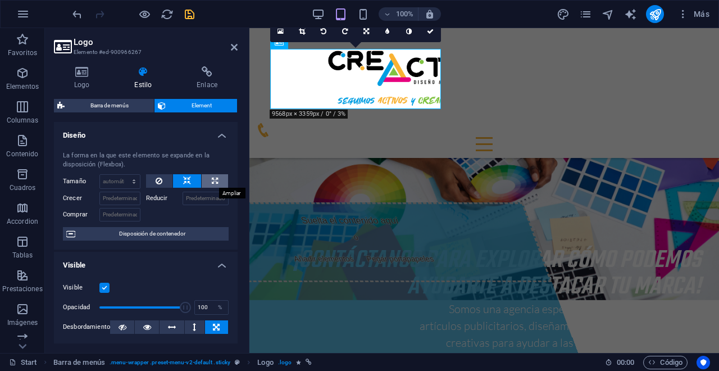
click at [208, 182] on button at bounding box center [215, 180] width 26 height 13
type input "100"
select select "%"
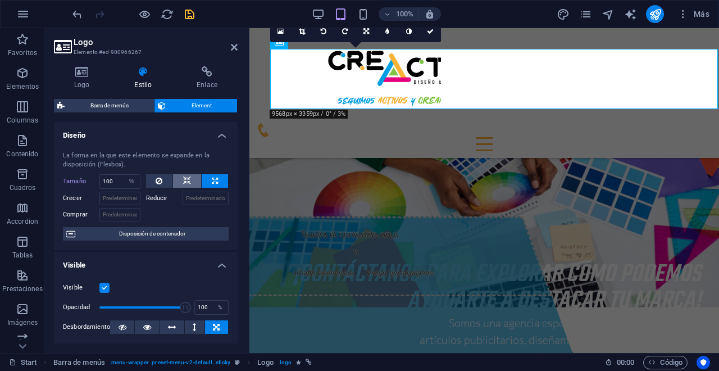
click at [185, 180] on icon at bounding box center [187, 180] width 8 height 13
select select "DISABLED_OPTION_VALUE"
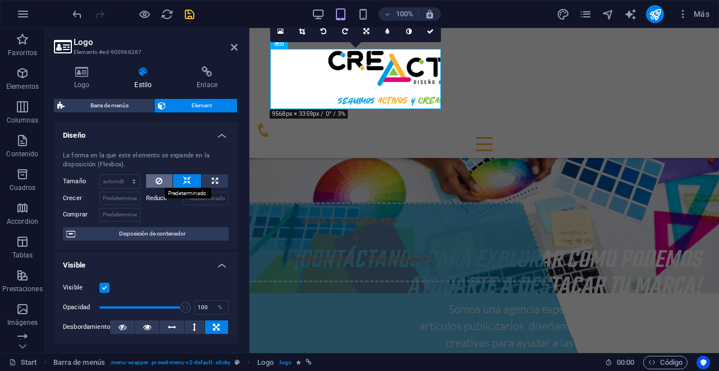
click at [157, 184] on icon at bounding box center [159, 180] width 7 height 13
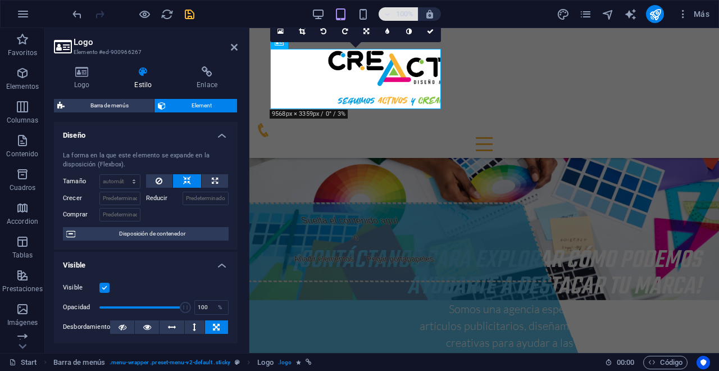
click at [386, 11] on icon "button" at bounding box center [387, 14] width 8 height 7
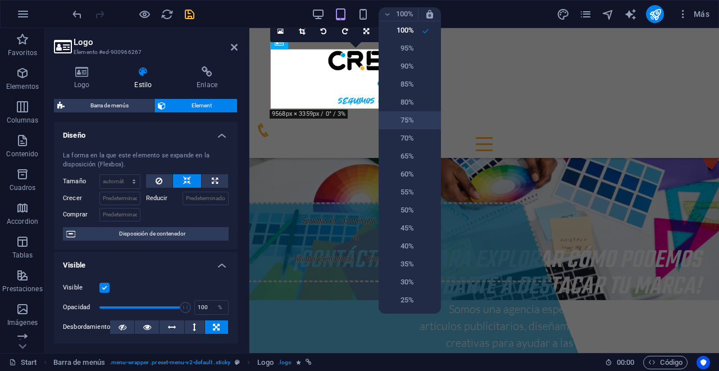
click at [408, 119] on h6 "75%" at bounding box center [399, 119] width 29 height 13
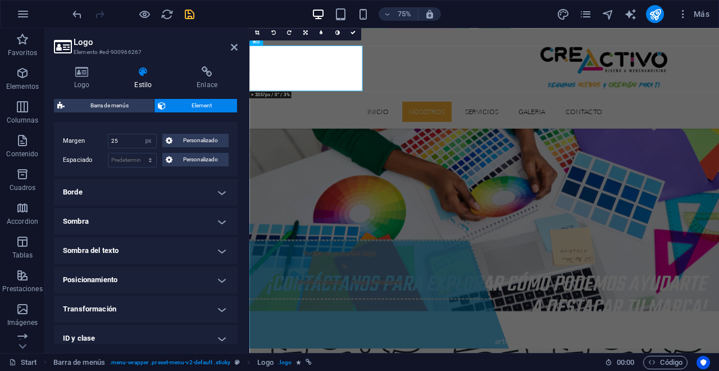
scroll to position [259, 0]
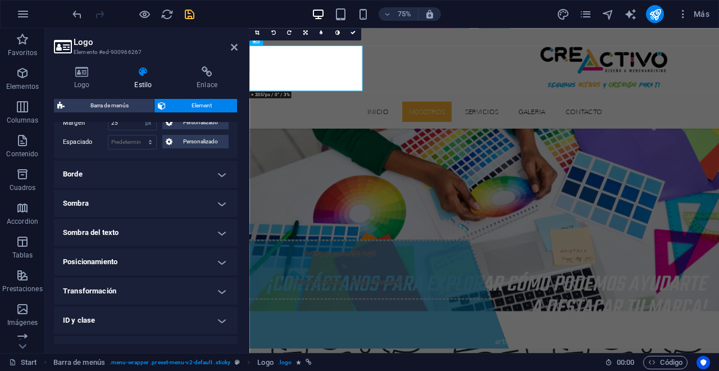
click at [221, 265] on h4 "Posicionamiento" at bounding box center [146, 261] width 184 height 27
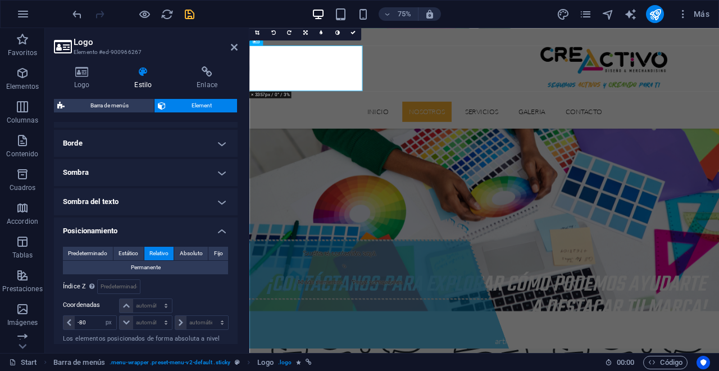
scroll to position [292, 0]
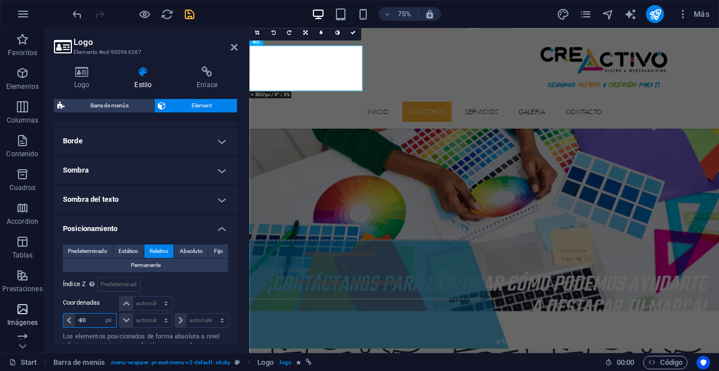
drag, startPoint x: 95, startPoint y: 321, endPoint x: 34, endPoint y: 317, distance: 60.8
click at [33, 318] on section "Favoritos Elementos Columnas Contenido Cuadros Accordion Tablas Prestaciones Im…" at bounding box center [359, 190] width 719 height 325
click at [95, 322] on input "-80" at bounding box center [96, 319] width 42 height 13
type input "-8"
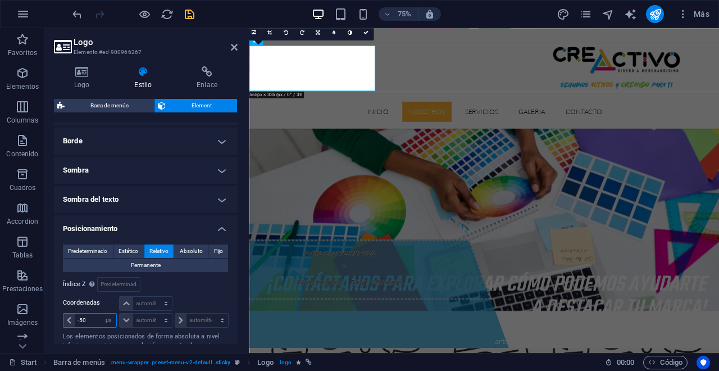
type input "-5"
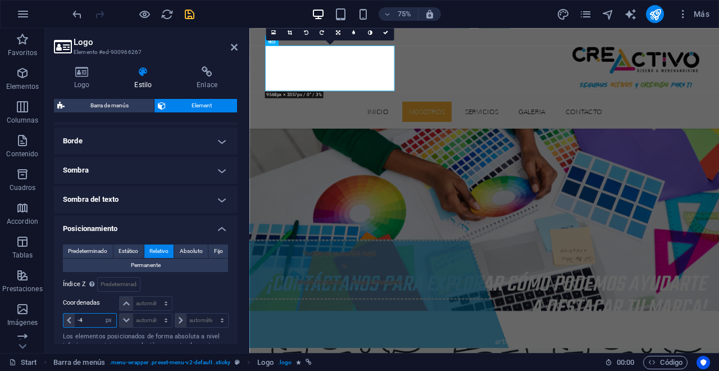
type input "-4"
click at [185, 12] on icon "save" at bounding box center [189, 14] width 13 height 13
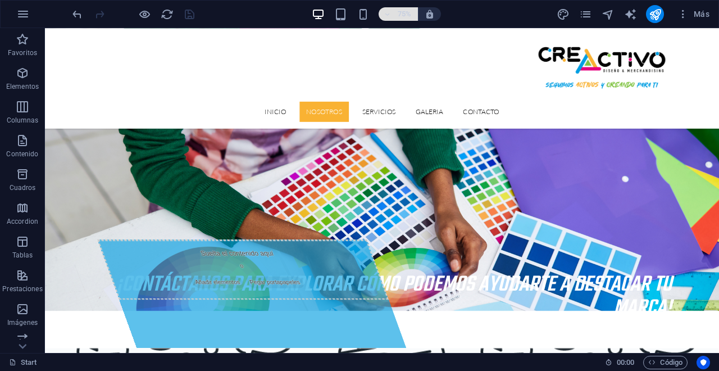
click at [388, 16] on icon "button" at bounding box center [387, 14] width 8 height 7
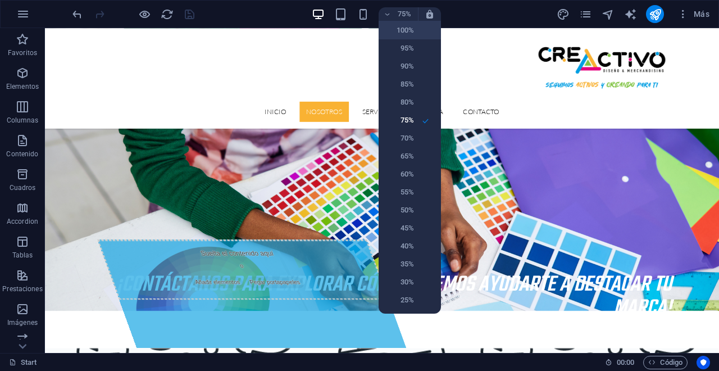
click at [408, 30] on h6 "100%" at bounding box center [399, 30] width 29 height 13
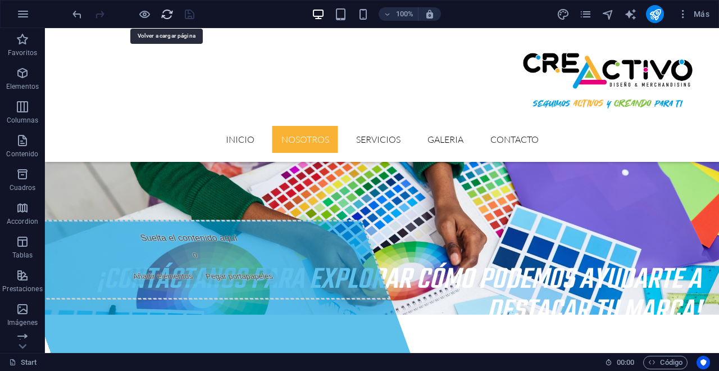
click at [171, 13] on icon "reload" at bounding box center [167, 14] width 13 height 13
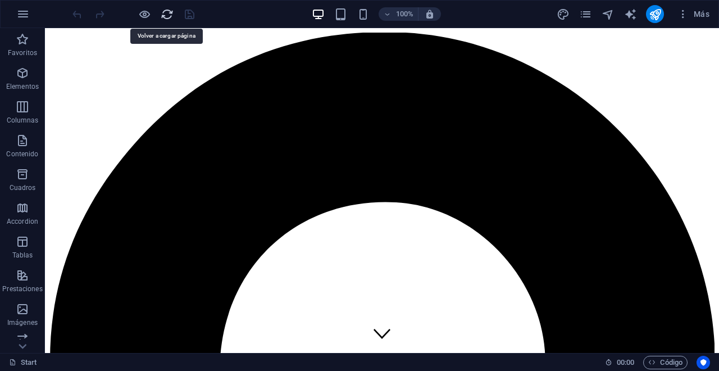
scroll to position [0, 0]
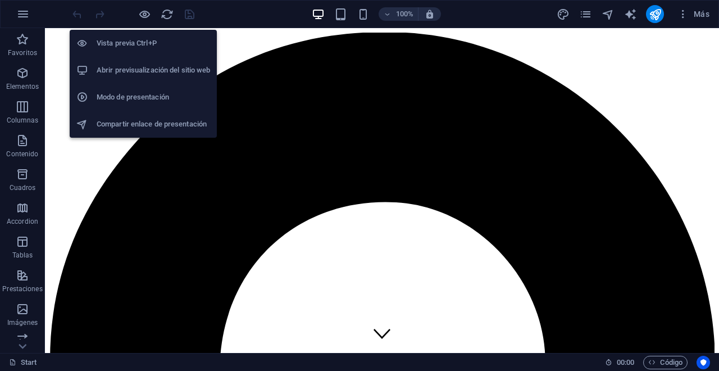
click at [139, 74] on h6 "Abrir previsualización del sitio web" at bounding box center [153, 69] width 113 height 13
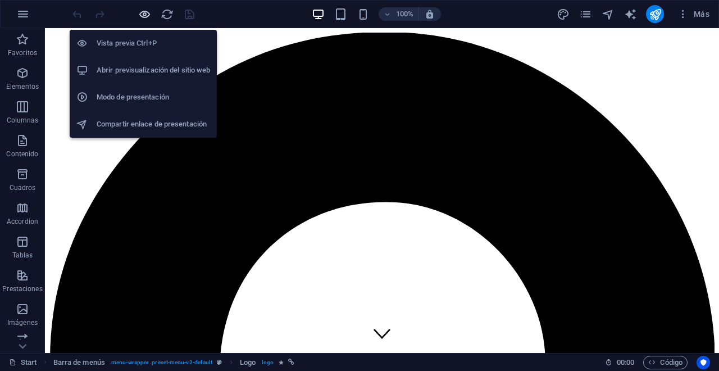
click at [149, 15] on icon "button" at bounding box center [144, 14] width 13 height 13
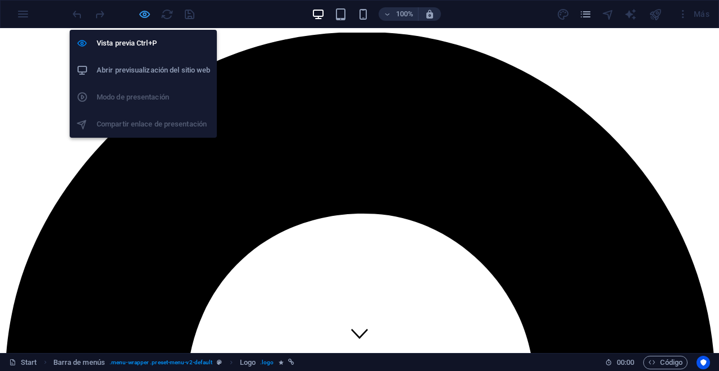
click at [143, 11] on icon "button" at bounding box center [144, 14] width 13 height 13
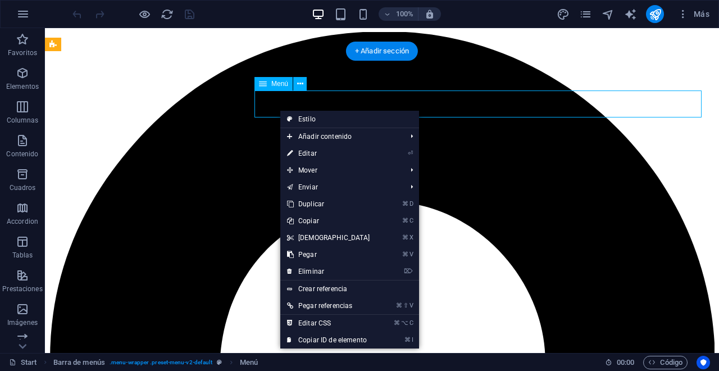
scroll to position [1, 0]
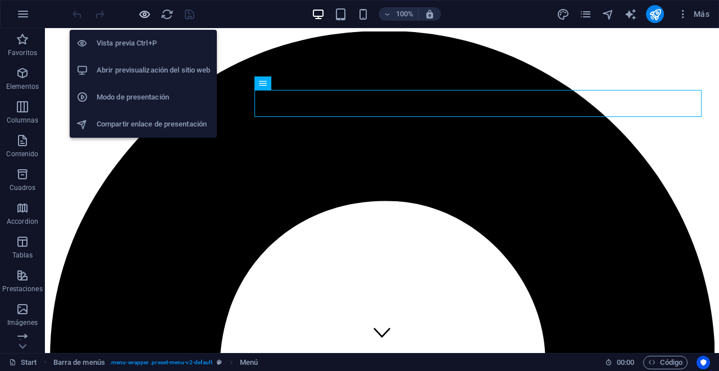
click at [149, 17] on icon "button" at bounding box center [144, 14] width 13 height 13
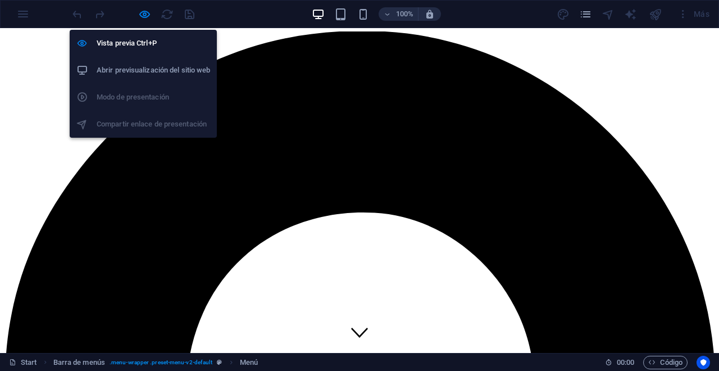
scroll to position [8, 0]
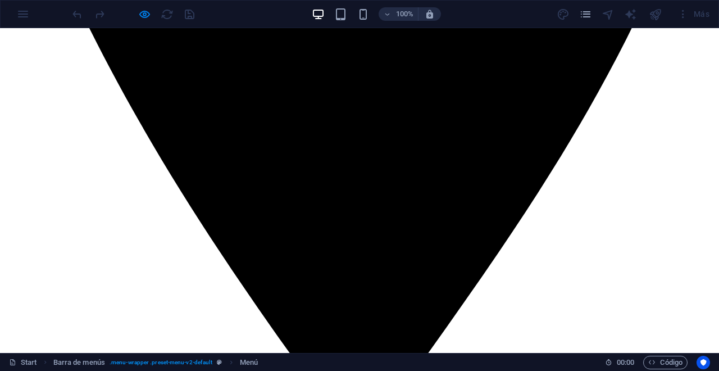
scroll to position [835, 0]
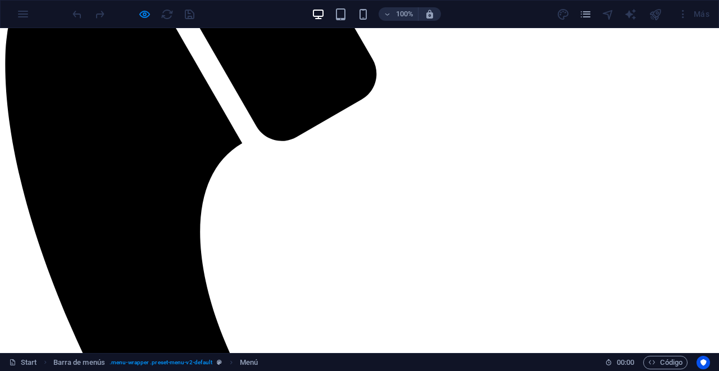
scroll to position [1374, 0]
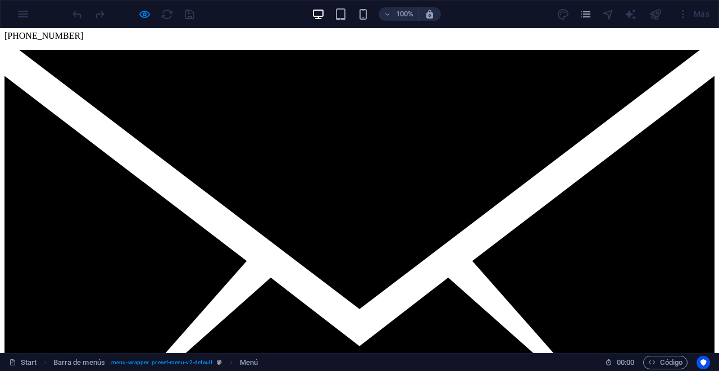
scroll to position [2215, 0]
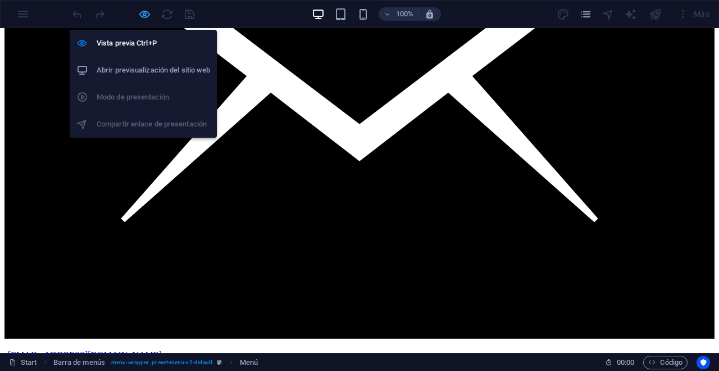
click at [144, 18] on icon "button" at bounding box center [144, 14] width 13 height 13
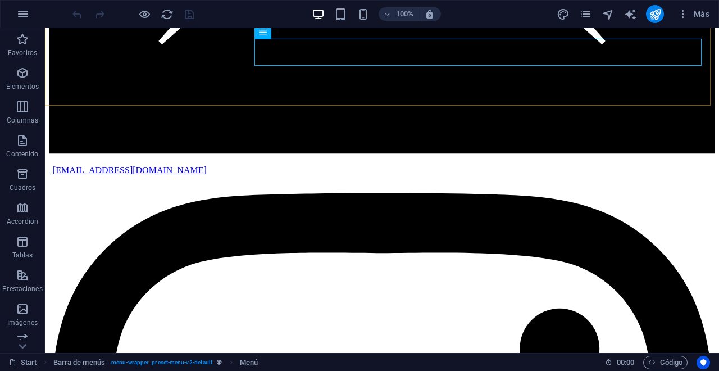
scroll to position [2372, 0]
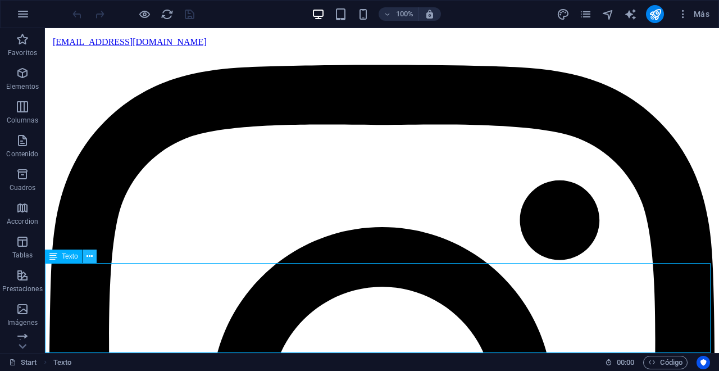
click at [92, 258] on icon at bounding box center [89, 257] width 6 height 12
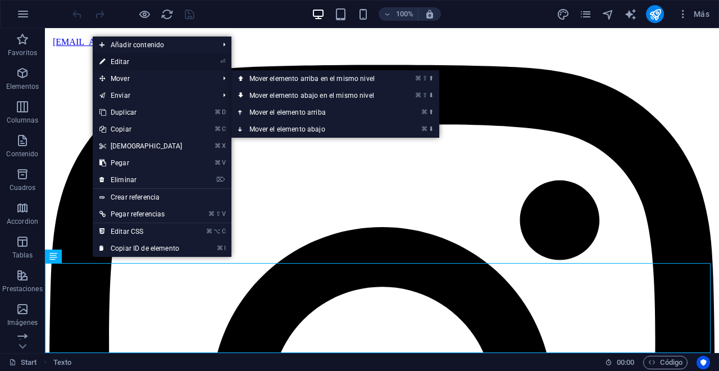
click at [132, 62] on link "⏎ Editar" at bounding box center [141, 61] width 97 height 17
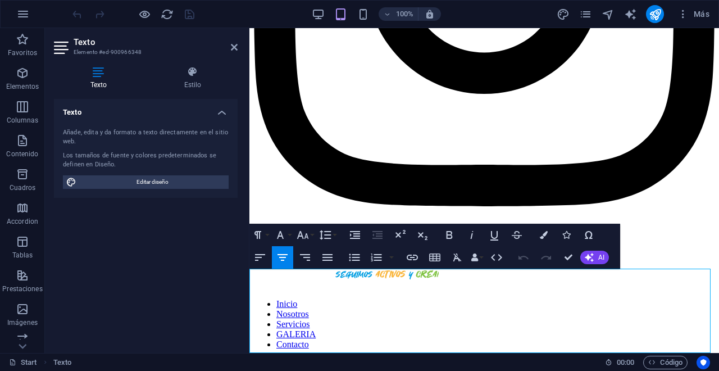
scroll to position [1975, 0]
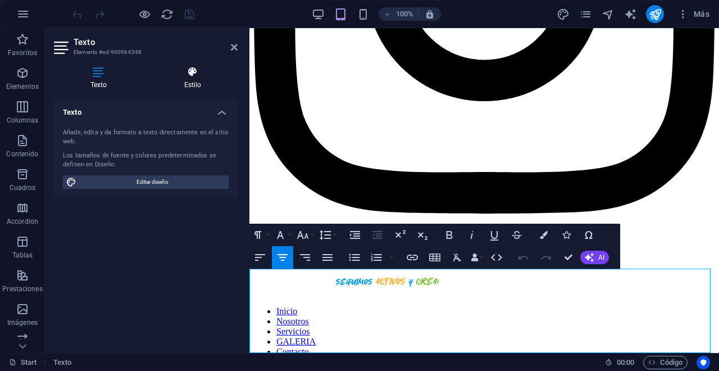
click at [196, 79] on h4 "Estilo" at bounding box center [193, 78] width 90 height 24
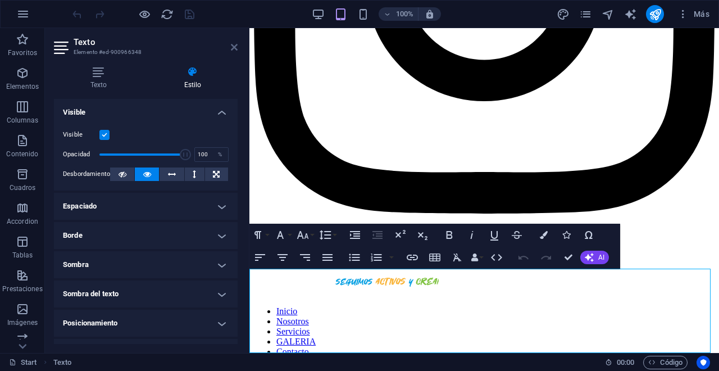
click at [232, 47] on icon at bounding box center [234, 47] width 7 height 9
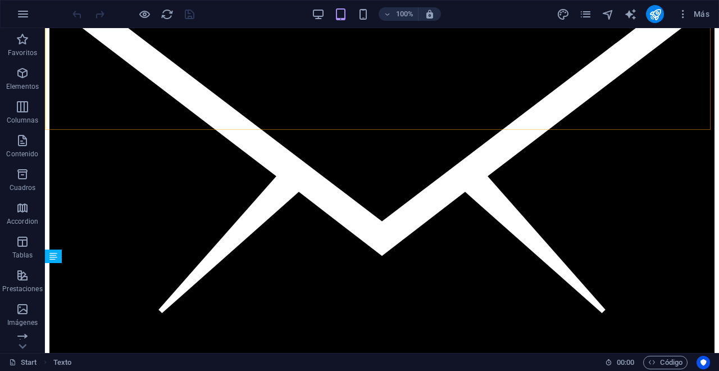
scroll to position [2371, 0]
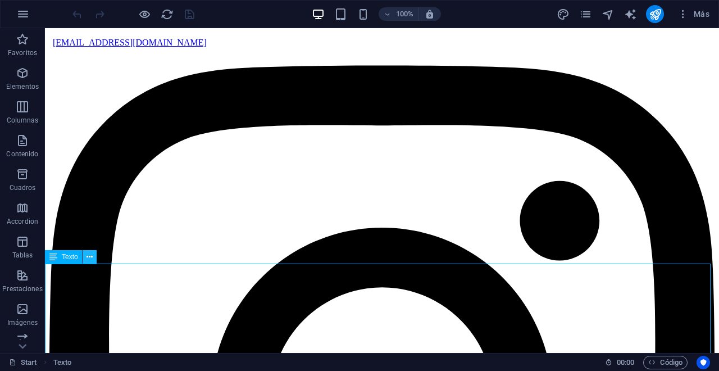
click at [93, 259] on button at bounding box center [89, 256] width 13 height 13
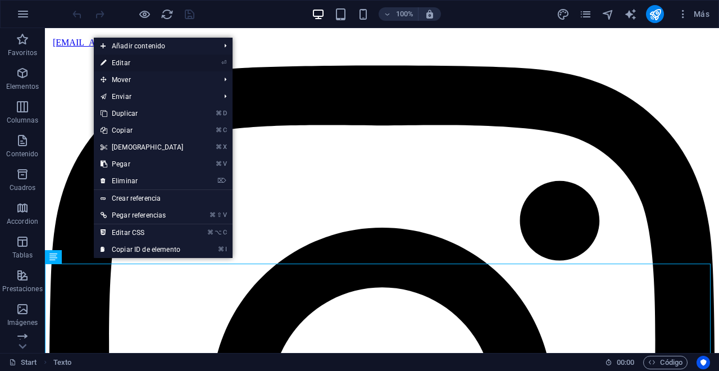
click at [134, 63] on link "⏎ Editar" at bounding box center [142, 62] width 97 height 17
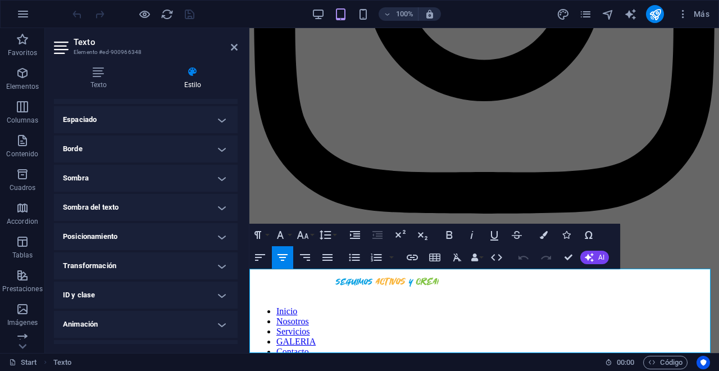
scroll to position [0, 0]
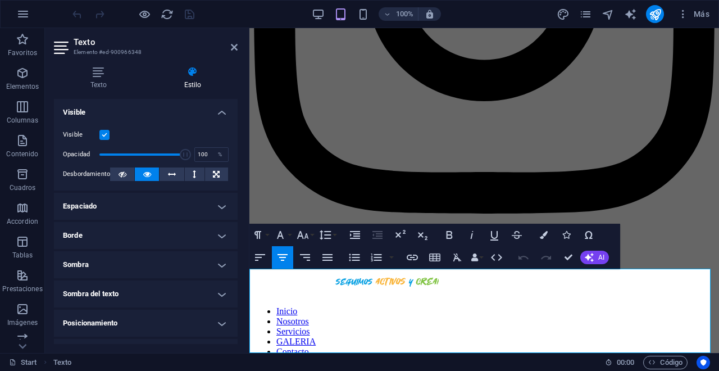
click at [192, 79] on h4 "Estilo" at bounding box center [193, 78] width 90 height 24
click at [103, 67] on icon at bounding box center [98, 71] width 89 height 11
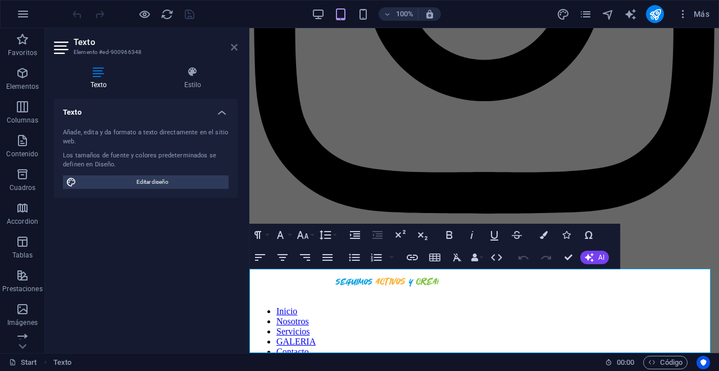
click at [237, 48] on icon at bounding box center [234, 47] width 7 height 9
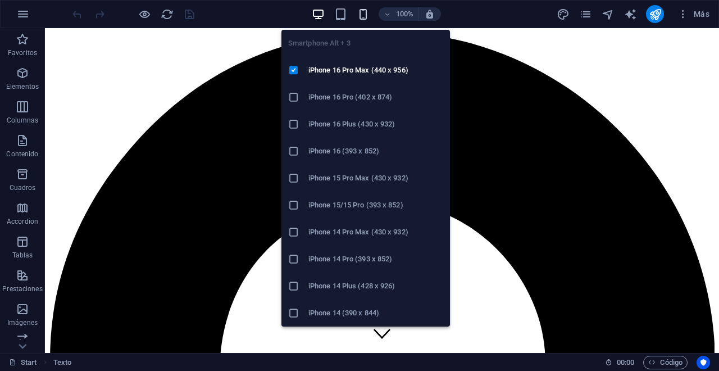
click at [362, 11] on icon "button" at bounding box center [363, 14] width 13 height 13
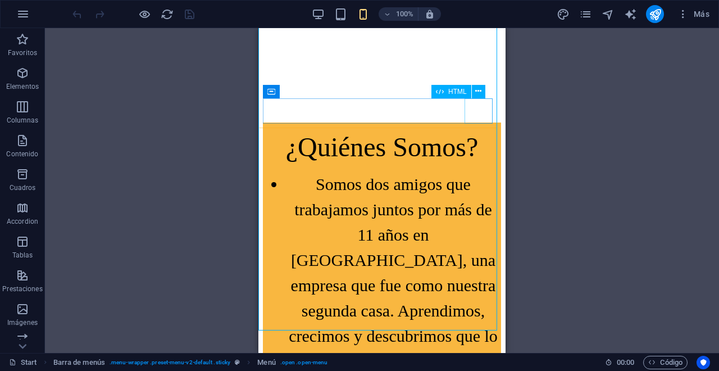
scroll to position [2689, 0]
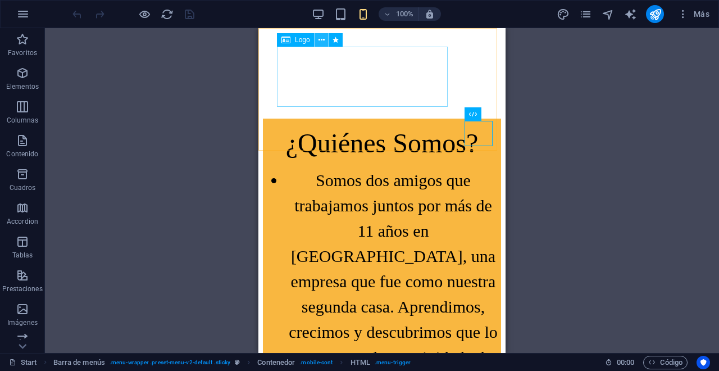
click at [320, 41] on icon at bounding box center [321, 40] width 6 height 12
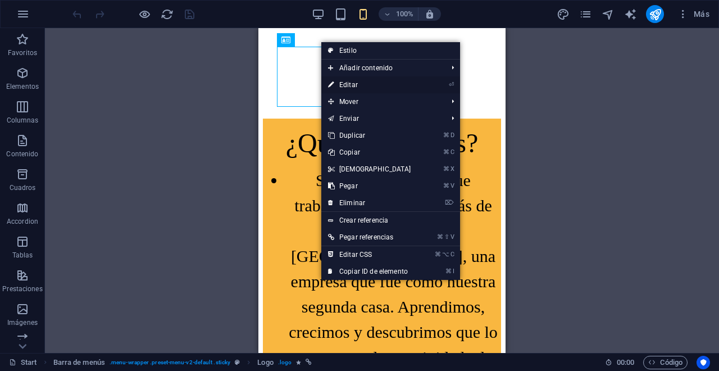
click at [347, 82] on link "⏎ Editar" at bounding box center [369, 84] width 97 height 17
select select "px"
select select "%"
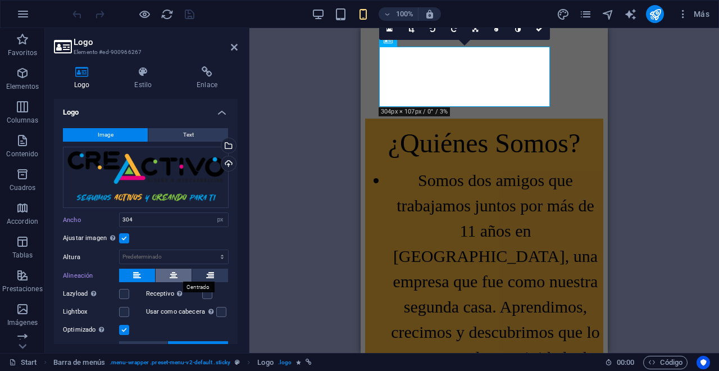
click at [166, 273] on button at bounding box center [174, 274] width 36 height 13
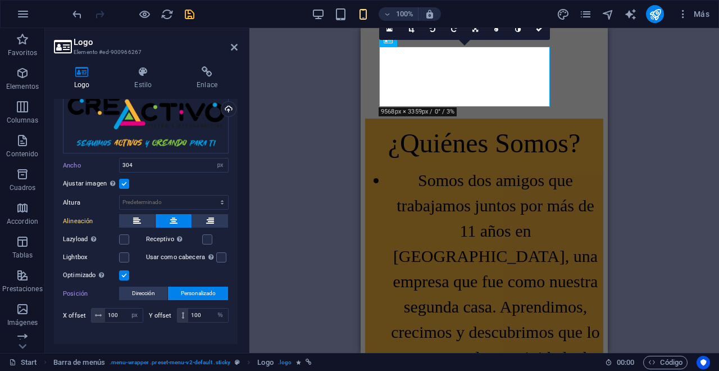
scroll to position [56, 0]
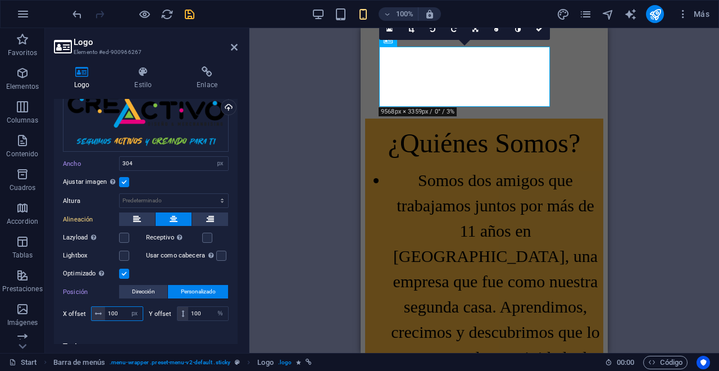
drag, startPoint x: 120, startPoint y: 311, endPoint x: 85, endPoint y: 311, distance: 34.8
click at [85, 311] on div "X offset 100 px rem % vh vw" at bounding box center [103, 313] width 80 height 15
drag, startPoint x: 202, startPoint y: 311, endPoint x: 172, endPoint y: 310, distance: 29.2
click at [172, 310] on div "Y offset 100 px rem % vh vw" at bounding box center [189, 313] width 80 height 15
drag, startPoint x: 122, startPoint y: 311, endPoint x: 93, endPoint y: 311, distance: 28.6
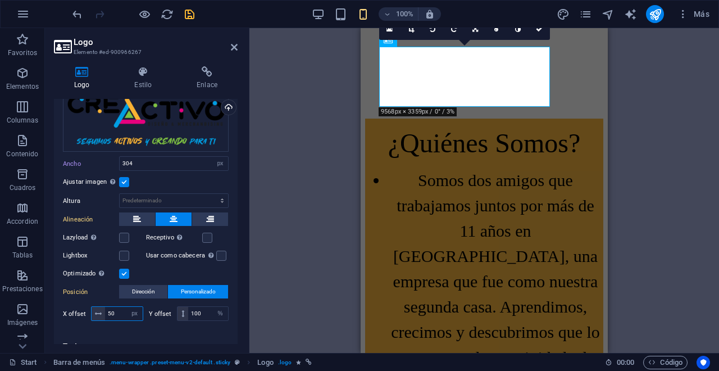
click at [93, 311] on div "50 px rem % vh vw" at bounding box center [117, 313] width 52 height 15
drag, startPoint x: 117, startPoint y: 313, endPoint x: 97, endPoint y: 312, distance: 19.7
click at [97, 312] on div "0 px rem % vh vw" at bounding box center [117, 313] width 52 height 15
type input "10"
drag, startPoint x: 207, startPoint y: 315, endPoint x: 155, endPoint y: 299, distance: 53.9
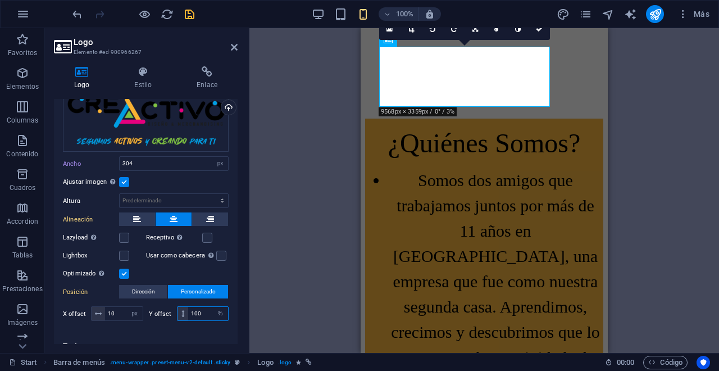
click at [155, 299] on div "Posición Dirección Personalizado X offset 10 px rem % vh vw Y offset 100 px rem…" at bounding box center [146, 304] width 166 height 39
drag, startPoint x: 208, startPoint y: 312, endPoint x: 168, endPoint y: 313, distance: 39.9
click at [168, 313] on div "Y offset 200 px rem % vh vw" at bounding box center [189, 313] width 80 height 15
type input "0"
click at [140, 219] on button at bounding box center [137, 218] width 36 height 13
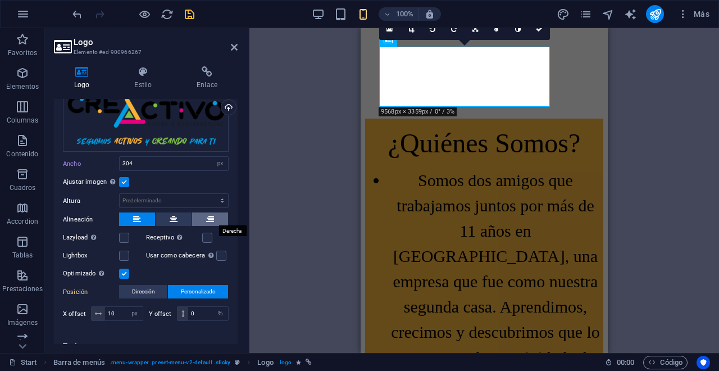
click at [206, 221] on icon at bounding box center [210, 218] width 8 height 13
click at [179, 221] on button at bounding box center [174, 218] width 36 height 13
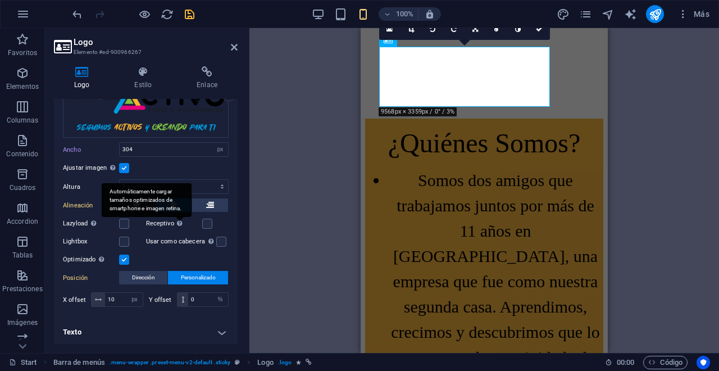
scroll to position [71, 0]
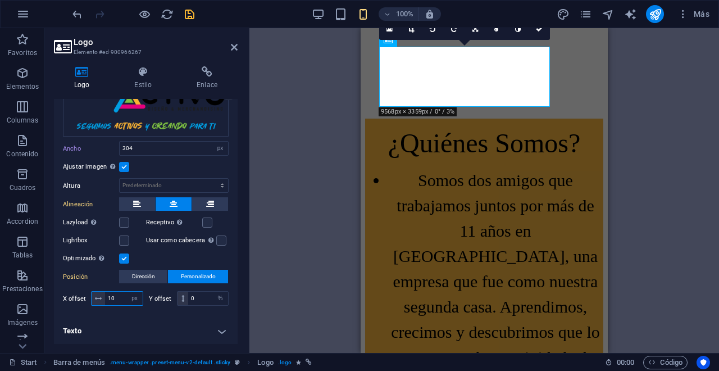
drag, startPoint x: 122, startPoint y: 295, endPoint x: 90, endPoint y: 298, distance: 31.6
click at [91, 298] on div "10 px rem % vh vw" at bounding box center [117, 298] width 52 height 15
drag, startPoint x: 116, startPoint y: 294, endPoint x: 106, endPoint y: 294, distance: 10.7
click at [106, 294] on input "5" at bounding box center [124, 298] width 38 height 13
type input "0"
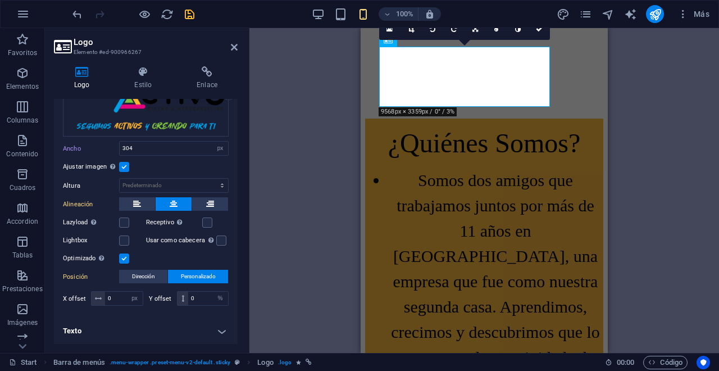
click at [124, 167] on label at bounding box center [124, 167] width 10 height 10
click at [0, 0] on input "Ajustar imagen Ajustar imagen automáticamente a un ancho y alto fijo" at bounding box center [0, 0] width 0 height 0
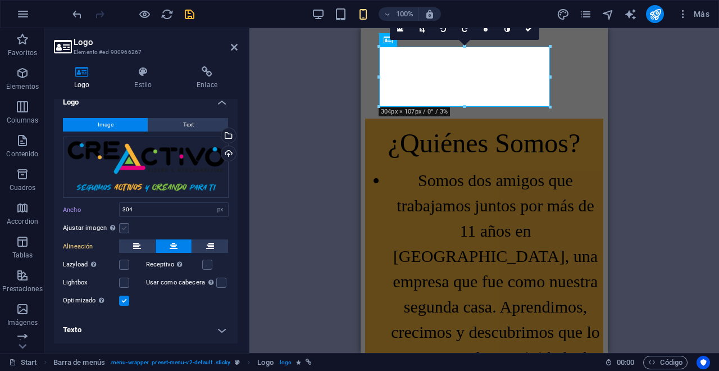
scroll to position [9, 0]
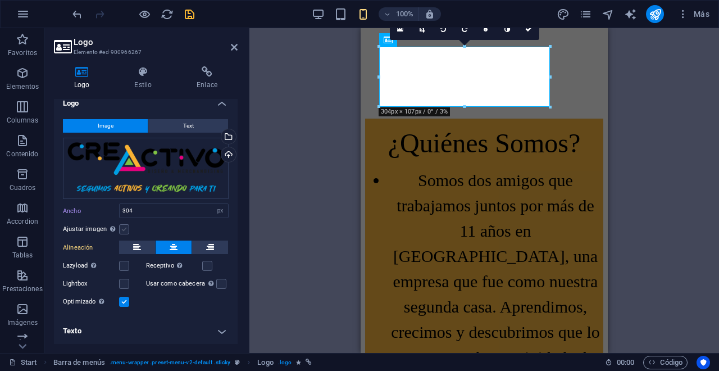
click at [125, 229] on label at bounding box center [124, 229] width 10 height 10
click at [0, 0] on input "Ajustar imagen Ajustar imagen automáticamente a un ancho y alto fijo" at bounding box center [0, 0] width 0 height 0
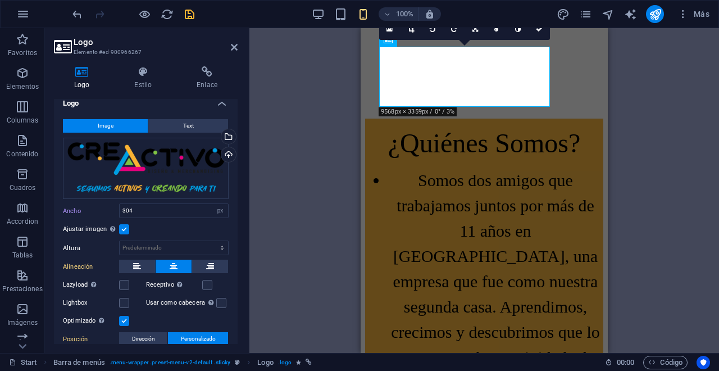
scroll to position [71, 0]
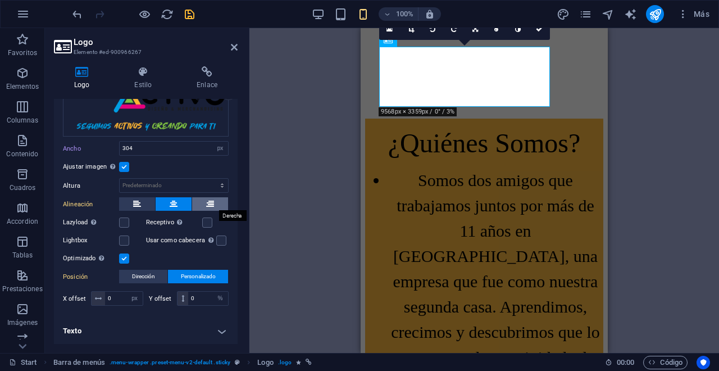
click at [218, 200] on button at bounding box center [210, 203] width 36 height 13
click at [147, 71] on icon at bounding box center [143, 71] width 58 height 11
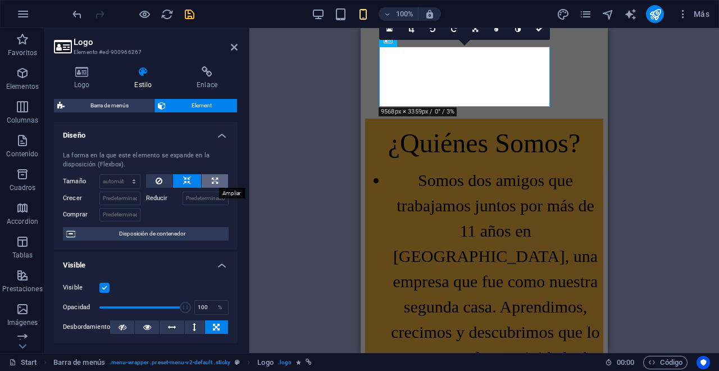
click at [215, 181] on icon at bounding box center [215, 180] width 6 height 13
type input "100"
select select "%"
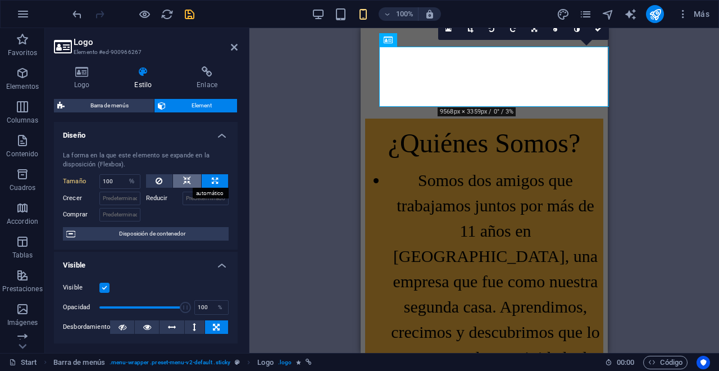
click at [191, 180] on button at bounding box center [187, 180] width 28 height 13
select select "DISABLED_OPTION_VALUE"
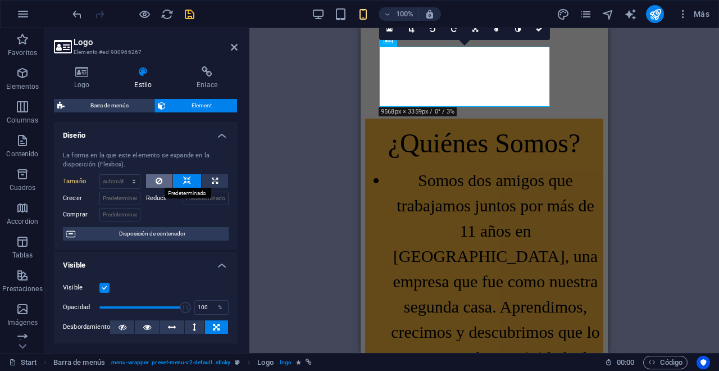
click at [158, 176] on icon at bounding box center [159, 180] width 7 height 13
click at [179, 179] on button at bounding box center [187, 180] width 28 height 13
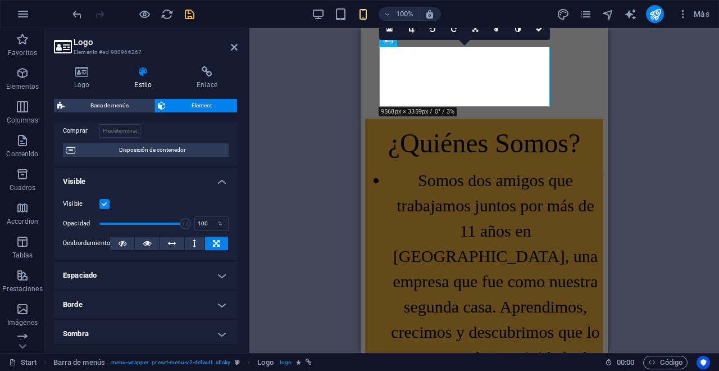
scroll to position [86, 0]
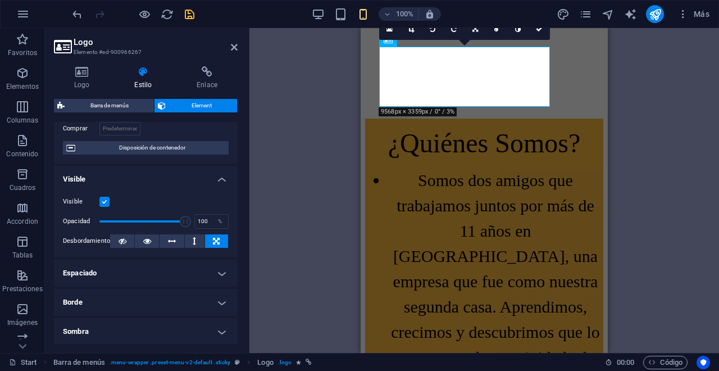
click at [181, 264] on h4 "Espaciado" at bounding box center [146, 272] width 184 height 27
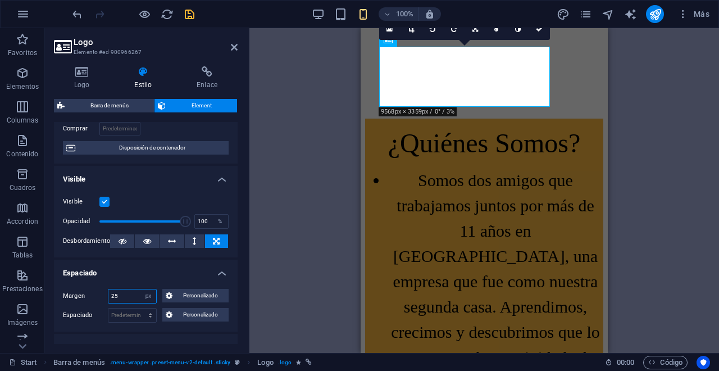
drag, startPoint x: 122, startPoint y: 297, endPoint x: 72, endPoint y: 295, distance: 49.5
click at [72, 295] on div "Margen 25 Predeterminado automático px % rem vw vh Personalizado Personalizado" at bounding box center [146, 296] width 166 height 15
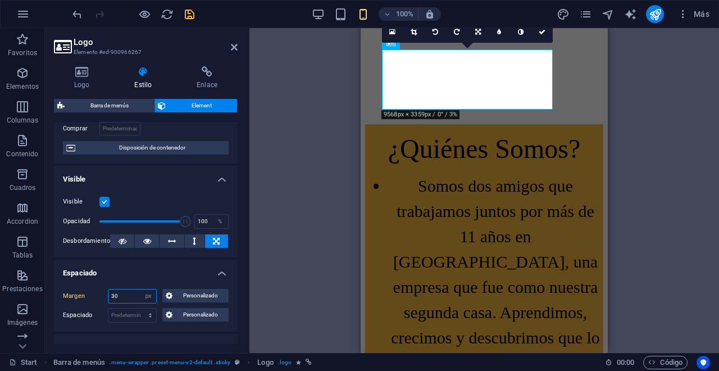
drag, startPoint x: 120, startPoint y: 297, endPoint x: 86, endPoint y: 289, distance: 34.2
click at [86, 289] on div "Margen 30 Predeterminado automático px % rem vw vh Personalizado Personalizado" at bounding box center [146, 296] width 166 height 15
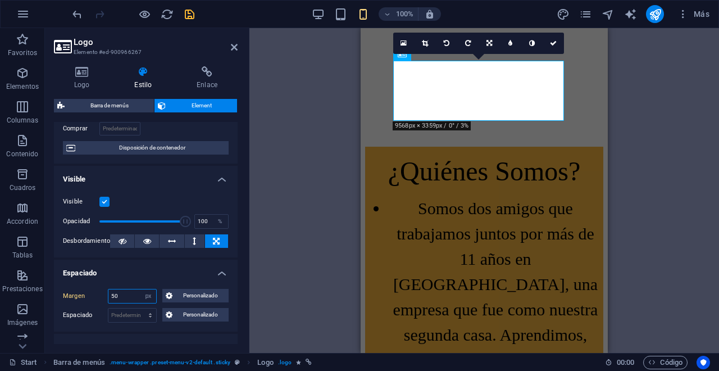
type input "50"
click at [280, 190] on div "Contenedor Barra de información Barra de menús Logo Contenedor Texto Contenedor…" at bounding box center [484, 190] width 470 height 325
click at [234, 45] on icon at bounding box center [234, 47] width 7 height 9
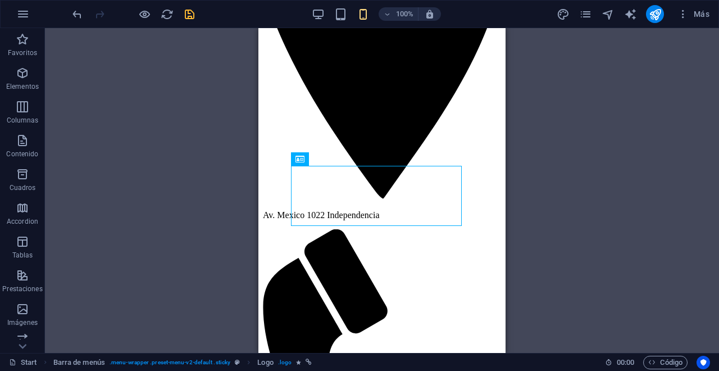
scroll to position [0, 0]
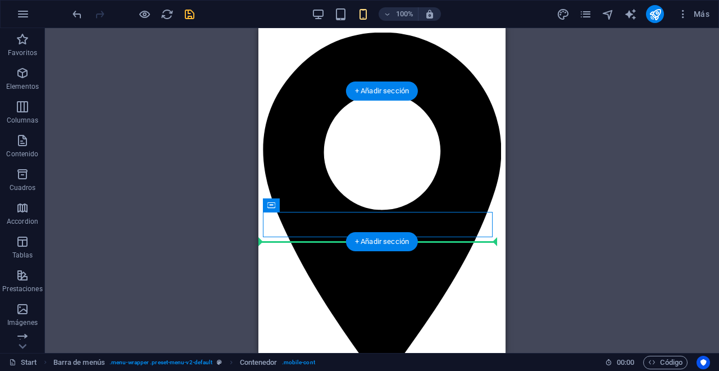
drag, startPoint x: 418, startPoint y: 229, endPoint x: 404, endPoint y: 202, distance: 30.9
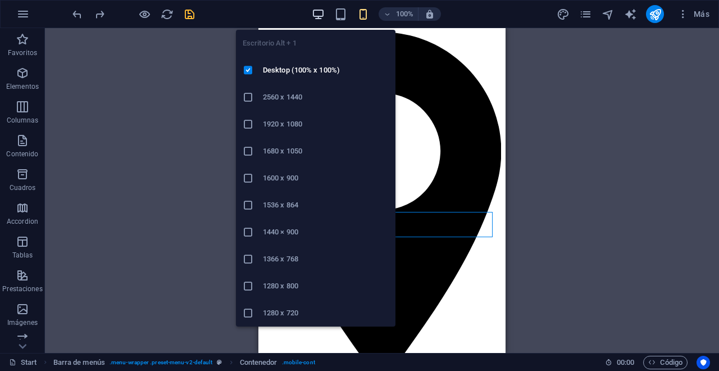
click at [314, 15] on icon "button" at bounding box center [318, 14] width 13 height 13
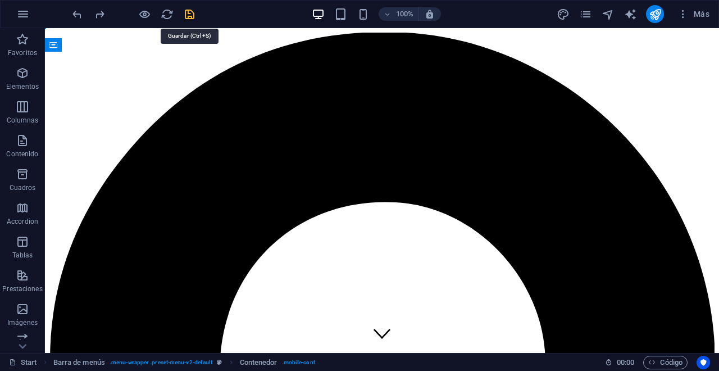
click at [188, 13] on icon "save" at bounding box center [189, 14] width 13 height 13
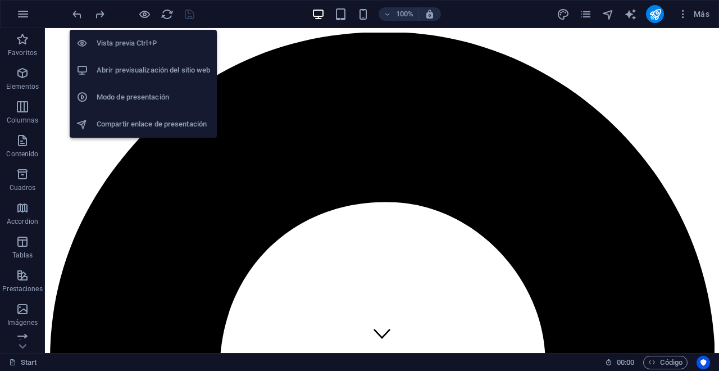
click at [137, 71] on h6 "Abrir previsualización del sitio web" at bounding box center [153, 69] width 113 height 13
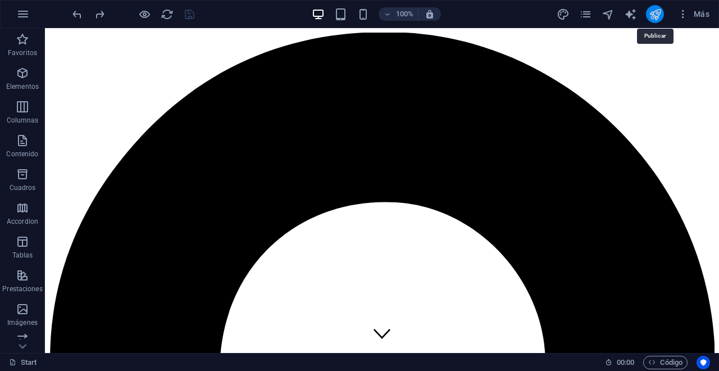
click at [654, 16] on icon "publish" at bounding box center [655, 14] width 13 height 13
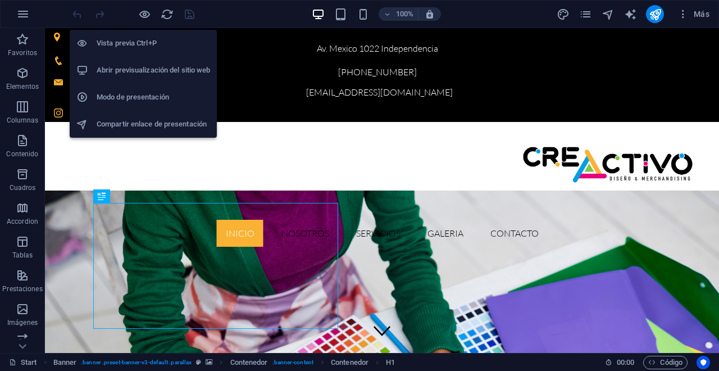
click at [141, 40] on h6 "Vista previa Ctrl+P" at bounding box center [153, 43] width 113 height 13
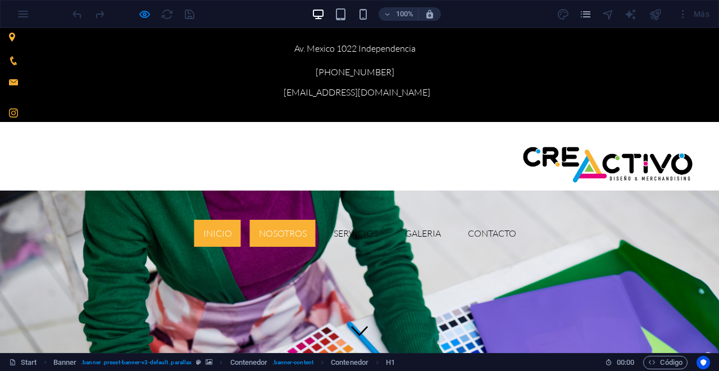
click at [316, 220] on link "Nosotros" at bounding box center [283, 233] width 66 height 27
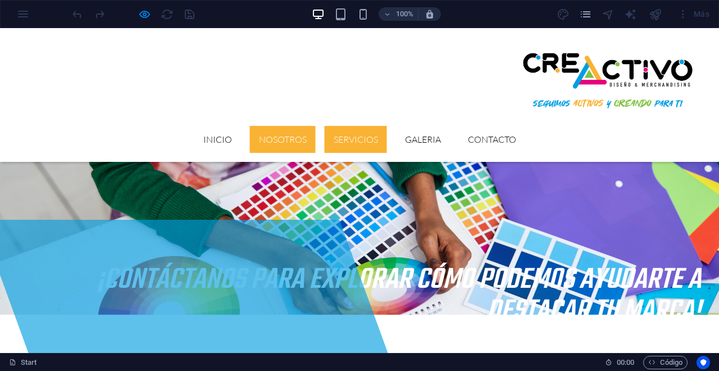
click at [387, 126] on link "Servicios" at bounding box center [356, 139] width 62 height 27
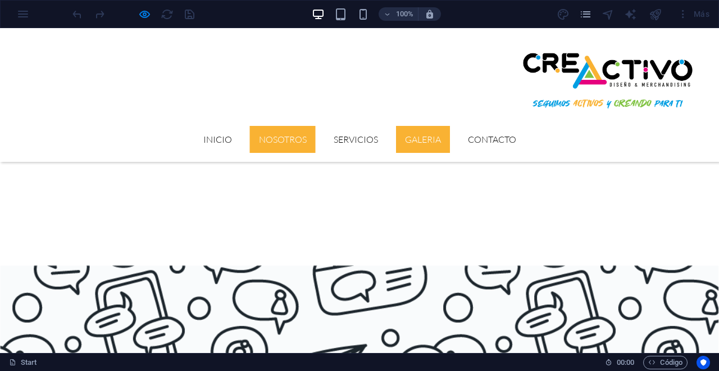
click at [450, 126] on link "GALERIA" at bounding box center [423, 139] width 54 height 27
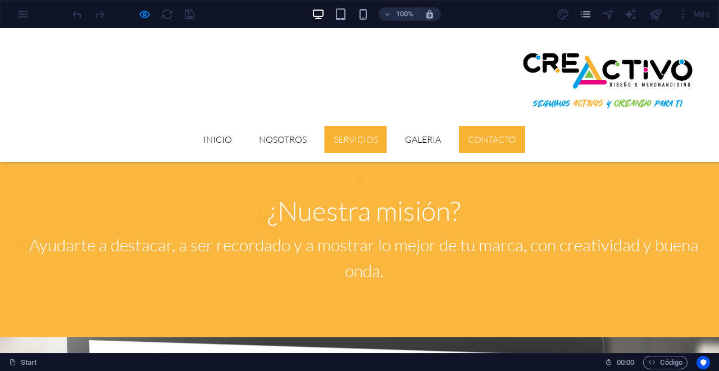
click at [525, 126] on link "Contacto" at bounding box center [492, 139] width 66 height 27
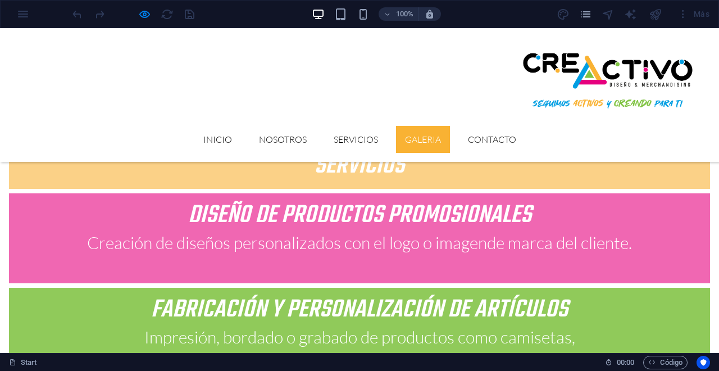
scroll to position [2215, 0]
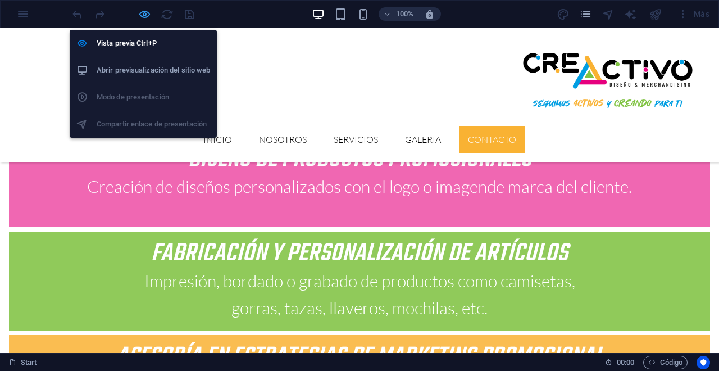
click at [143, 16] on icon "button" at bounding box center [144, 14] width 13 height 13
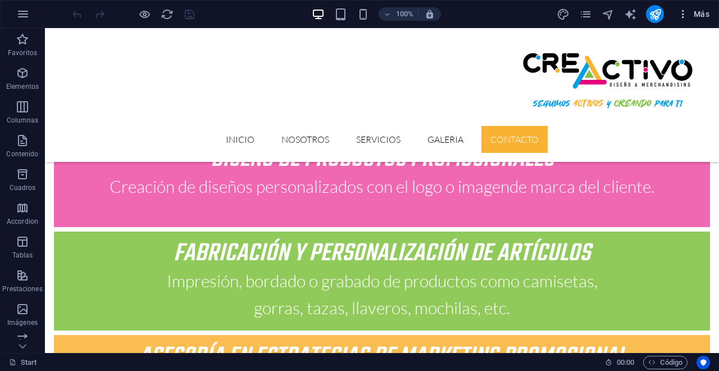
click at [700, 14] on span "Más" at bounding box center [693, 13] width 32 height 11
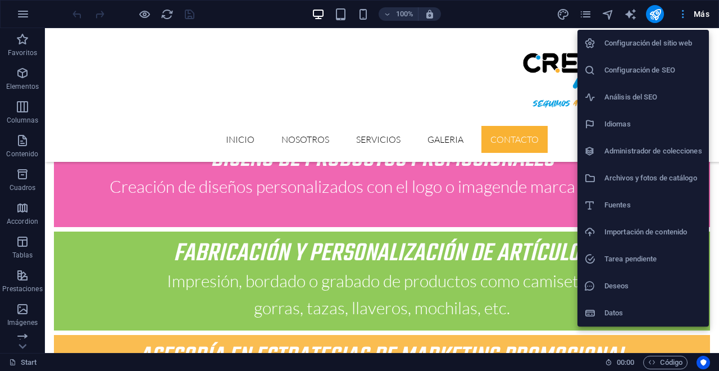
click at [700, 14] on div at bounding box center [359, 185] width 719 height 371
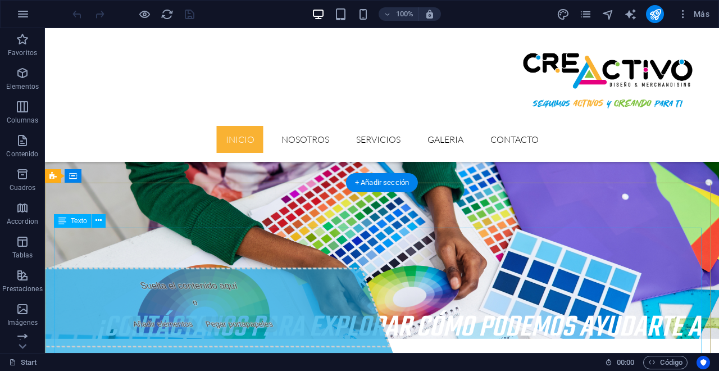
scroll to position [272, 0]
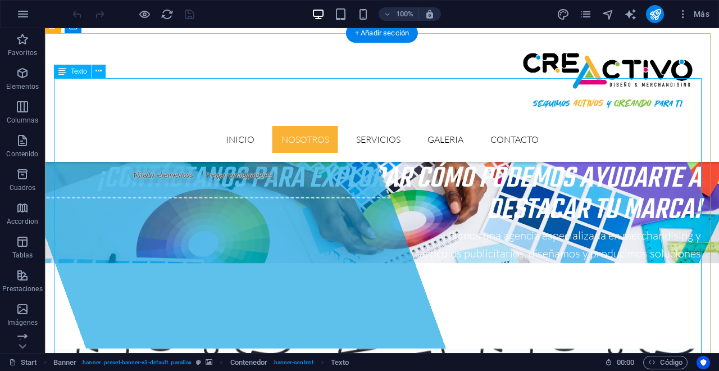
scroll to position [422, 0]
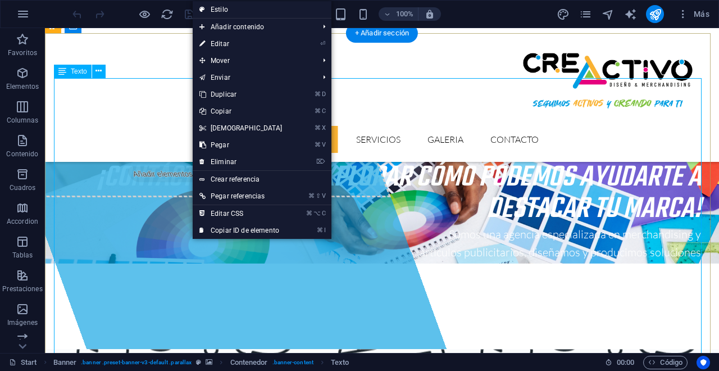
drag, startPoint x: 191, startPoint y: 240, endPoint x: 189, endPoint y: 246, distance: 5.9
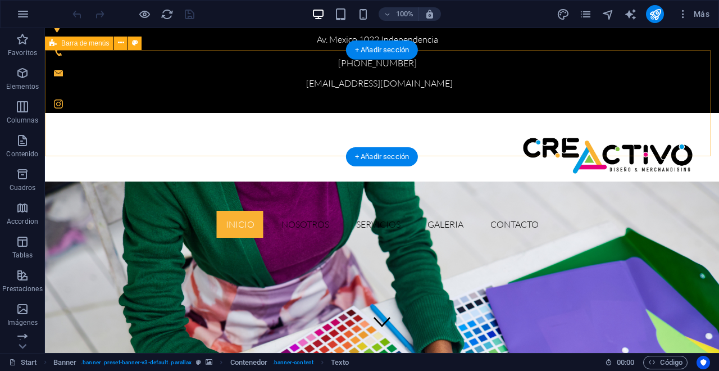
scroll to position [0, 0]
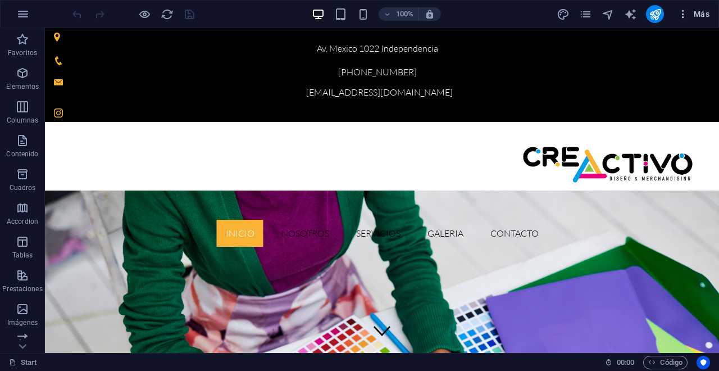
click at [684, 13] on icon "button" at bounding box center [682, 13] width 11 height 11
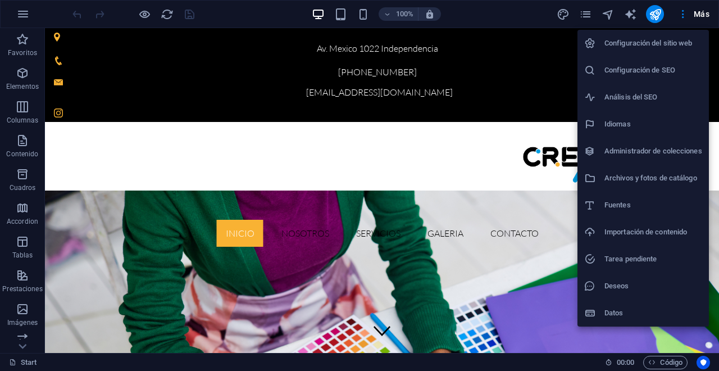
click at [632, 206] on h6 "Fuentes" at bounding box center [653, 204] width 98 height 13
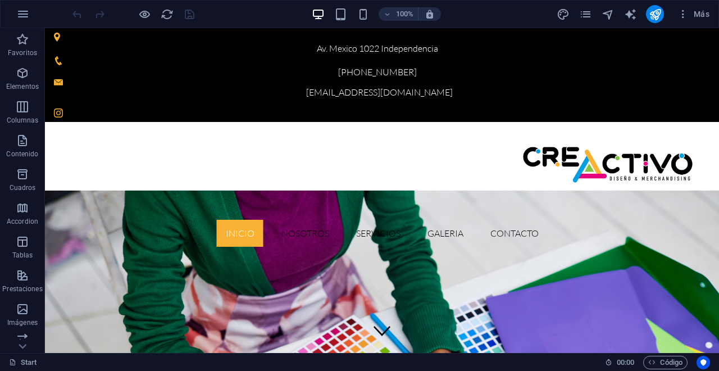
select select "popularity"
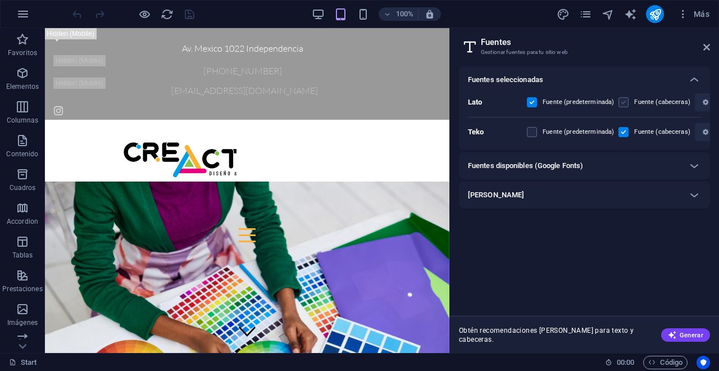
click at [621, 102] on label at bounding box center [623, 102] width 10 height 10
click at [0, 0] on input "checkbox" at bounding box center [0, 0] width 0 height 0
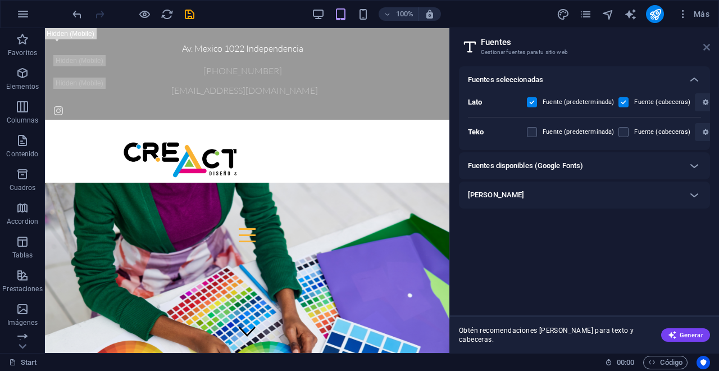
click at [707, 45] on icon at bounding box center [706, 47] width 7 height 9
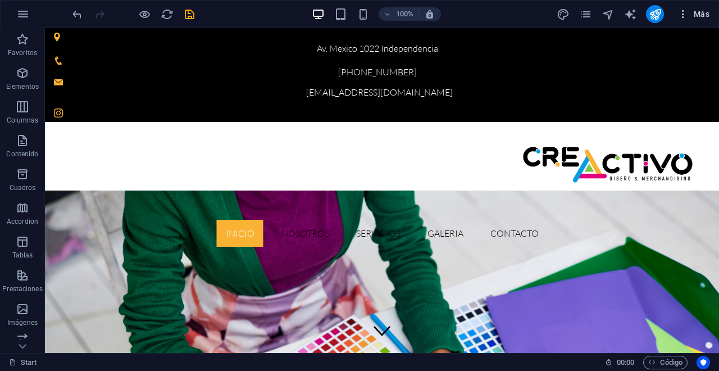
click at [699, 14] on span "Más" at bounding box center [693, 13] width 32 height 11
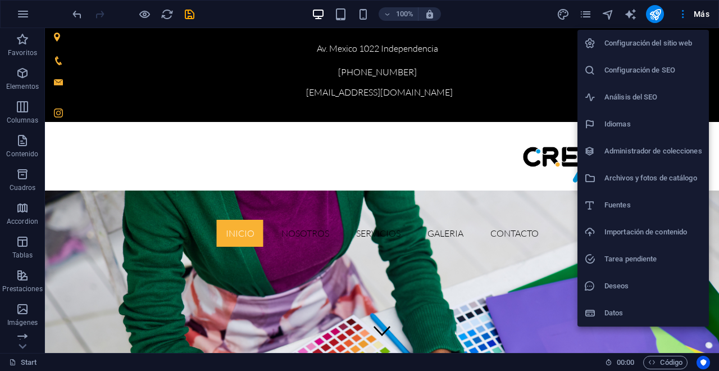
click at [617, 207] on h6 "Fuentes" at bounding box center [653, 204] width 98 height 13
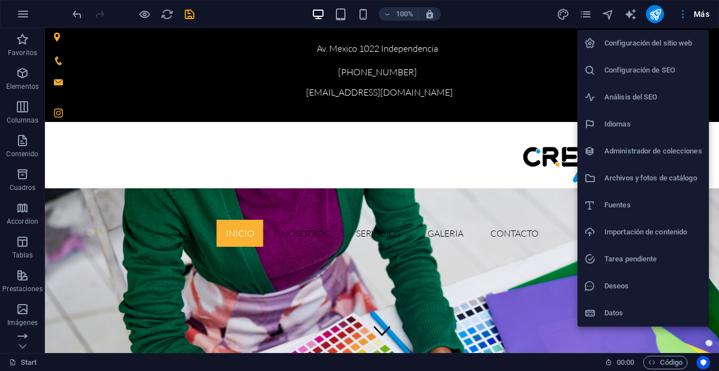
select select "popularity"
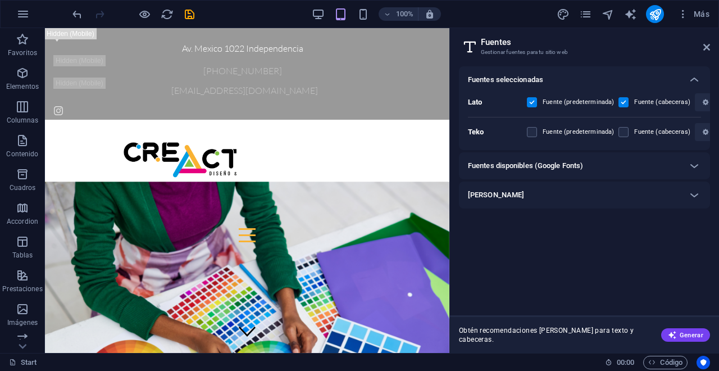
click at [623, 104] on label at bounding box center [623, 102] width 10 height 10
click at [0, 0] on input "checkbox" at bounding box center [0, 0] width 0 height 0
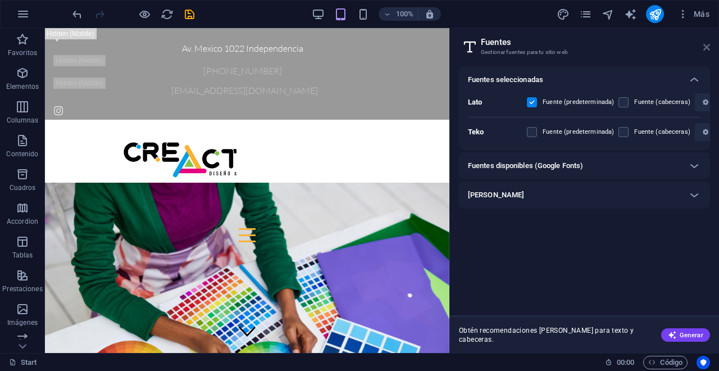
click at [705, 47] on icon at bounding box center [706, 47] width 7 height 9
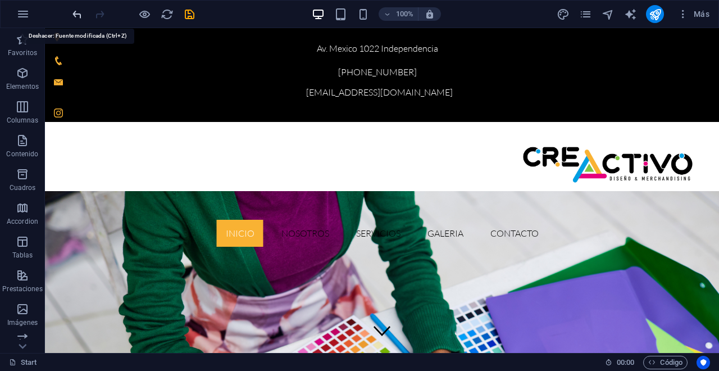
click at [77, 12] on icon "undo" at bounding box center [77, 14] width 13 height 13
click at [77, 13] on icon "undo" at bounding box center [77, 14] width 13 height 13
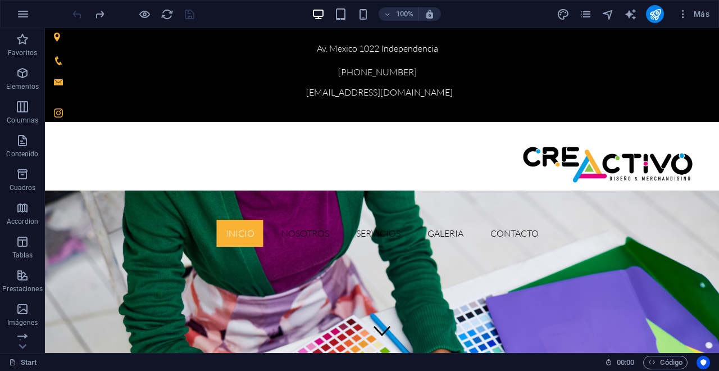
click at [79, 15] on div at bounding box center [133, 14] width 126 height 18
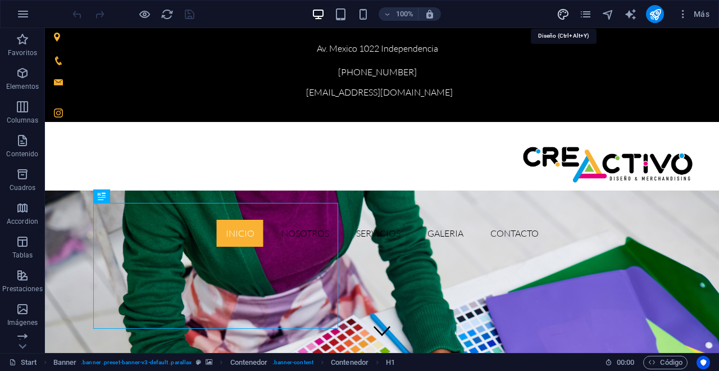
click at [562, 15] on icon "design" at bounding box center [563, 14] width 13 height 13
select select "ease-in-out"
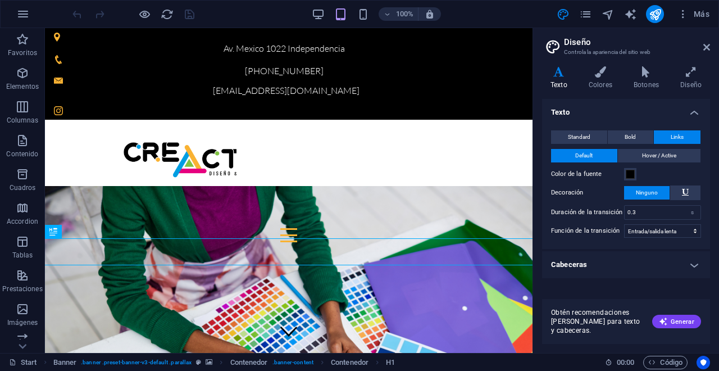
click at [698, 263] on h4 "Cabeceras" at bounding box center [626, 264] width 168 height 27
click at [695, 259] on h4 "Cabeceras" at bounding box center [626, 261] width 168 height 20
click at [588, 135] on span "Standard" at bounding box center [579, 136] width 22 height 13
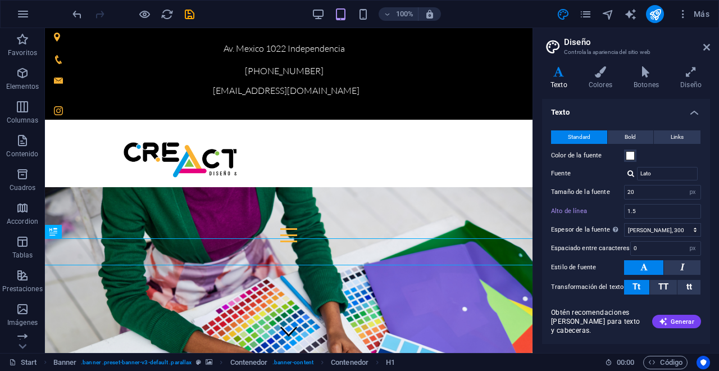
click at [667, 287] on div "Obtén recomendaciones de fuentes para texto y cabeceras. Generar" at bounding box center [626, 314] width 168 height 58
click at [664, 288] on div "Obtén recomendaciones de fuentes para texto y cabeceras. Generar" at bounding box center [626, 314] width 168 height 58
click at [634, 176] on div at bounding box center [630, 173] width 7 height 7
click at [670, 216] on div "Gestionar fuentes →" at bounding box center [670, 218] width 60 height 14
select select "popularity"
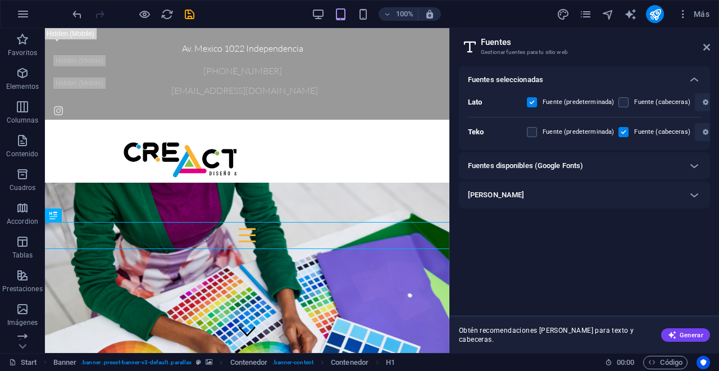
click at [673, 197] on div "Cargar fuentes" at bounding box center [574, 194] width 213 height 13
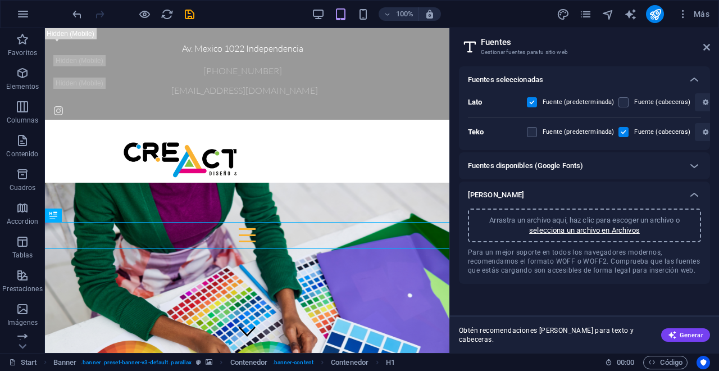
click at [673, 198] on div "Cargar fuentes" at bounding box center [574, 194] width 213 height 13
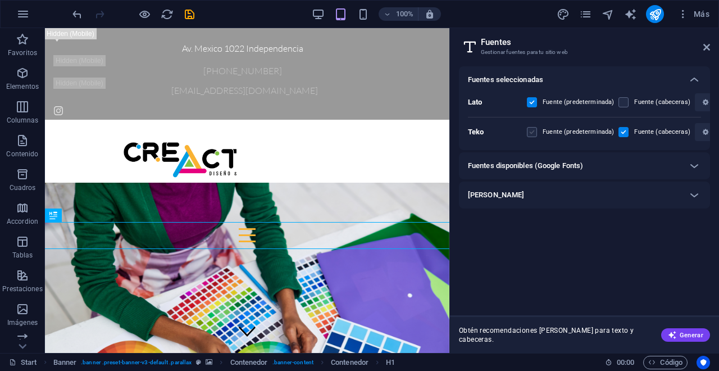
click at [534, 135] on label at bounding box center [532, 132] width 10 height 10
click at [0, 0] on input "checkbox" at bounding box center [0, 0] width 0 height 0
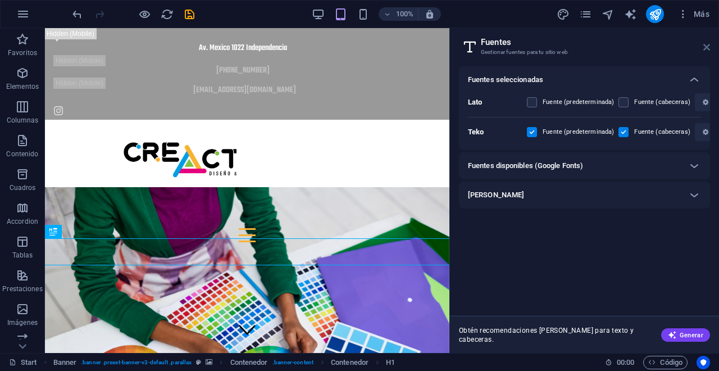
click at [709, 48] on icon at bounding box center [706, 47] width 7 height 9
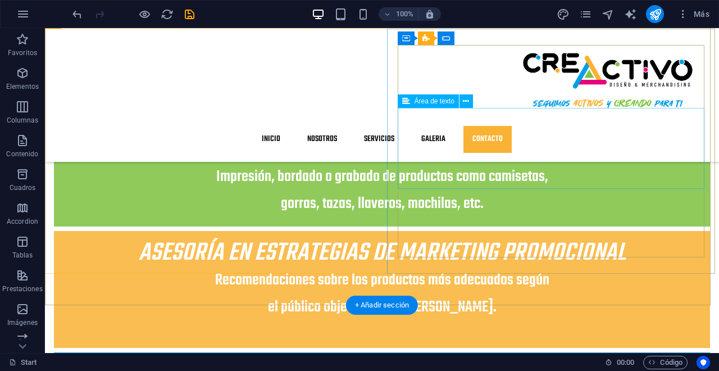
scroll to position [2317, 0]
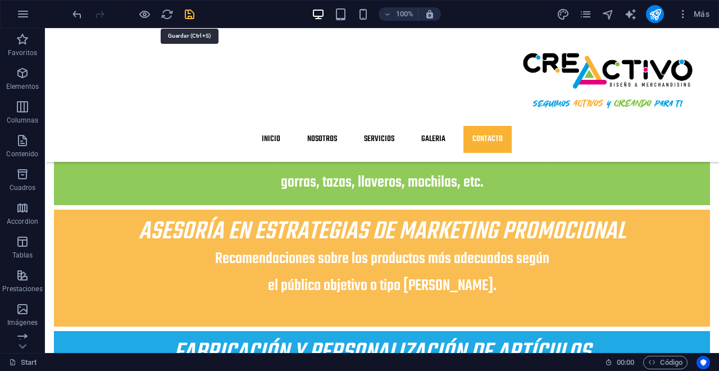
click at [194, 13] on icon "save" at bounding box center [189, 14] width 13 height 13
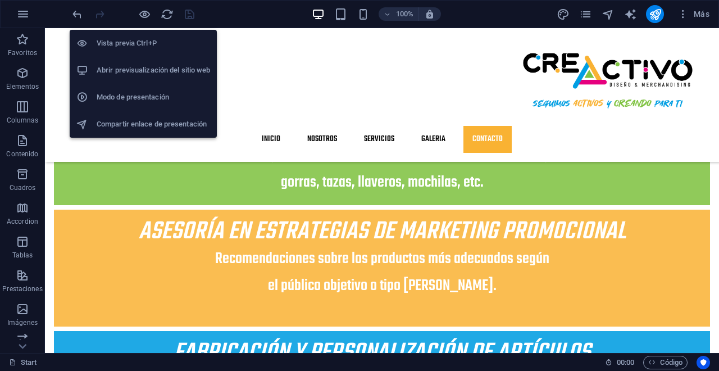
click at [142, 68] on h6 "Abrir previsualización del sitio web" at bounding box center [153, 69] width 113 height 13
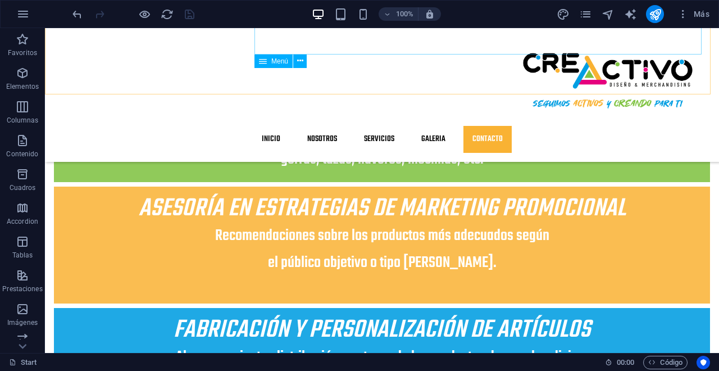
scroll to position [2357, 0]
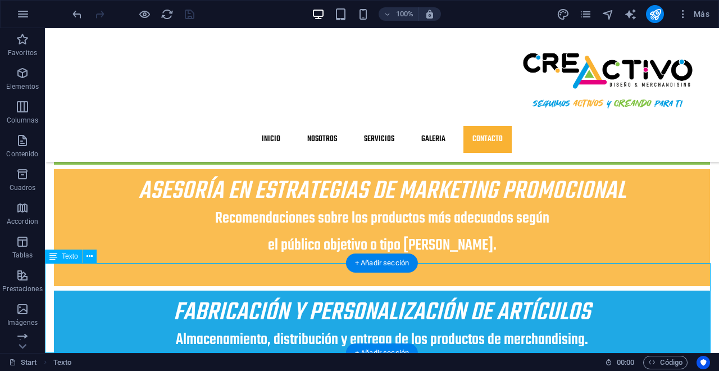
drag, startPoint x: 113, startPoint y: 332, endPoint x: 116, endPoint y: 313, distance: 19.3
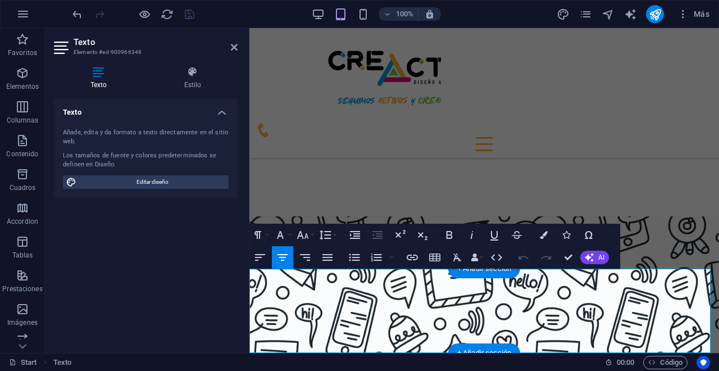
scroll to position [1911, 0]
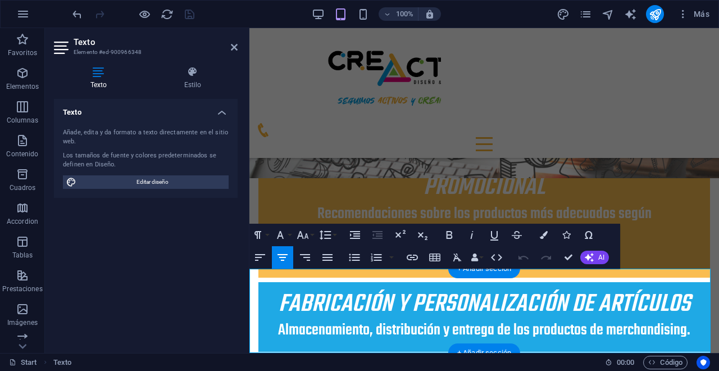
click at [192, 62] on div "Texto Estilo Texto Añade, edita y da formato a texto directamente en el sitio w…" at bounding box center [146, 204] width 202 height 295
click at [192, 69] on icon at bounding box center [193, 71] width 90 height 11
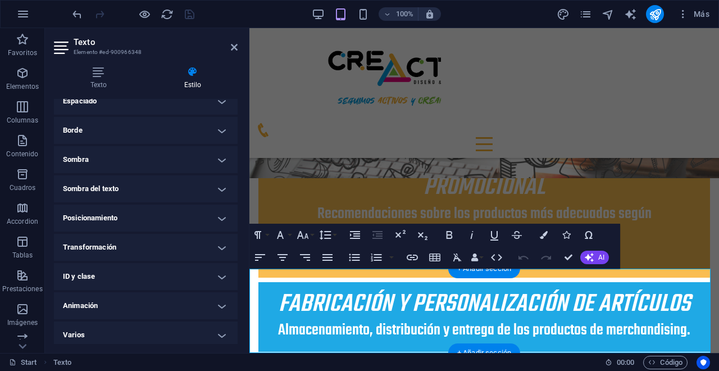
scroll to position [110, 0]
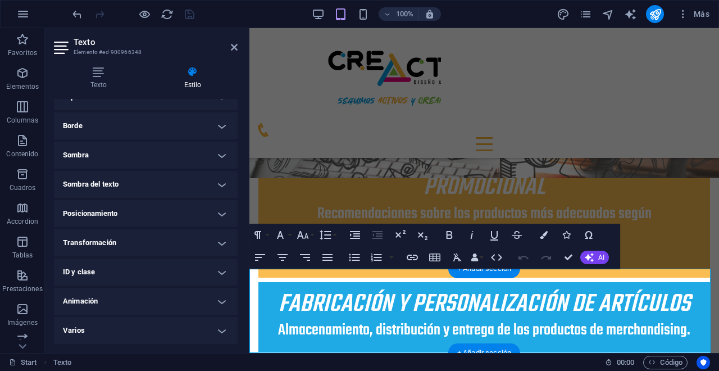
click at [107, 324] on h4 "Varios" at bounding box center [146, 330] width 184 height 27
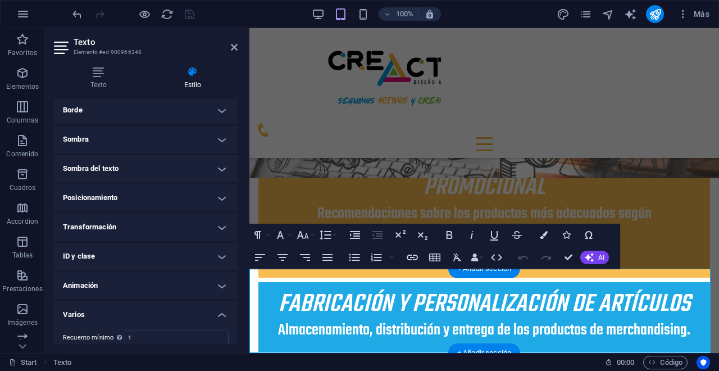
scroll to position [179, 0]
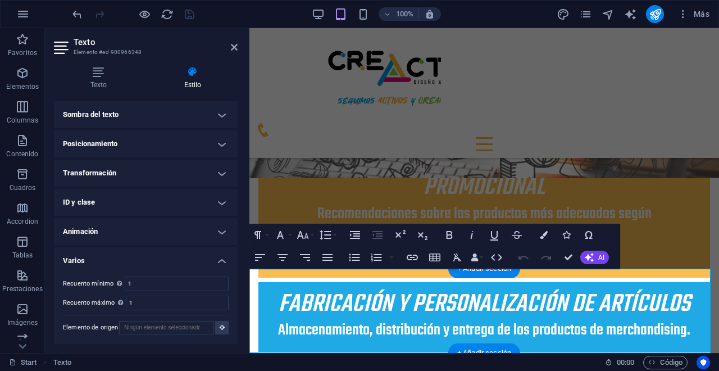
click at [112, 142] on h4 "Posicionamiento" at bounding box center [146, 143] width 184 height 27
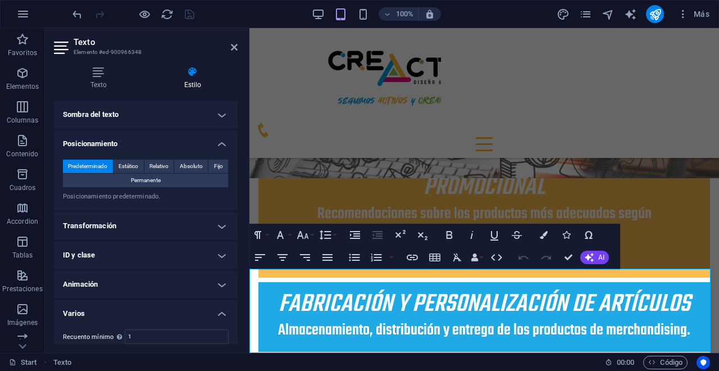
click at [172, 124] on h4 "Sombra del texto" at bounding box center [146, 114] width 184 height 27
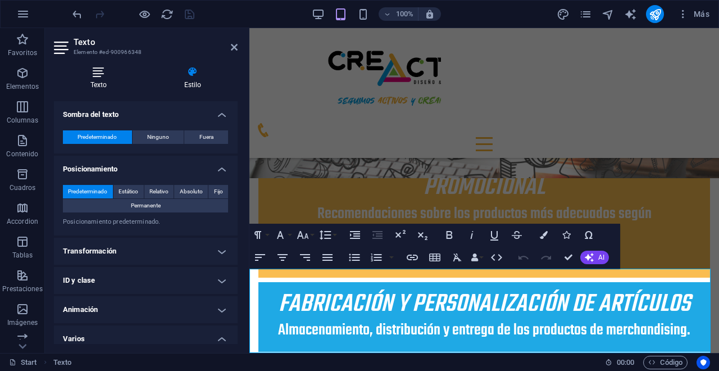
click at [103, 76] on icon at bounding box center [98, 71] width 89 height 11
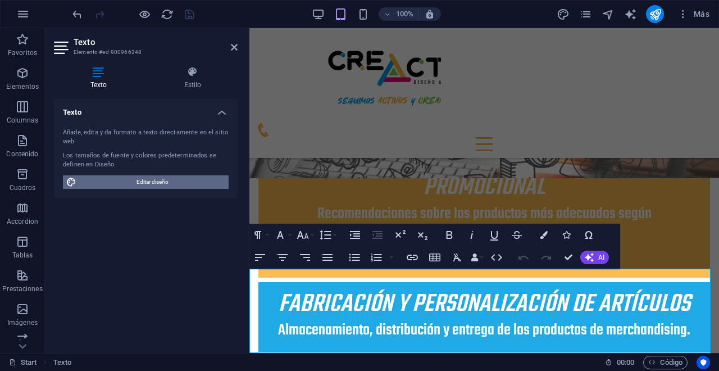
click at [153, 184] on span "Editar diseño" at bounding box center [152, 181] width 145 height 13
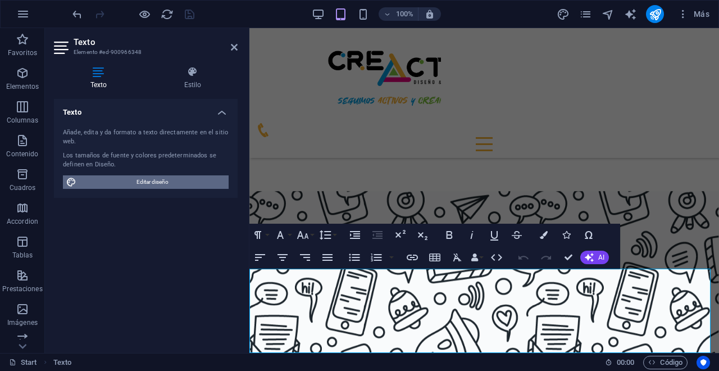
select select "px"
select select "300"
select select "px"
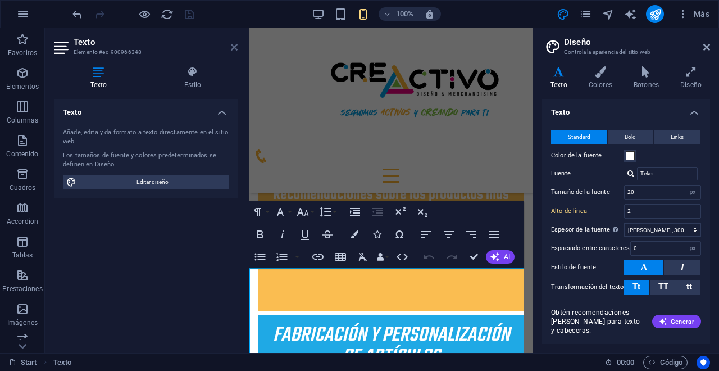
click at [234, 47] on icon at bounding box center [234, 47] width 7 height 9
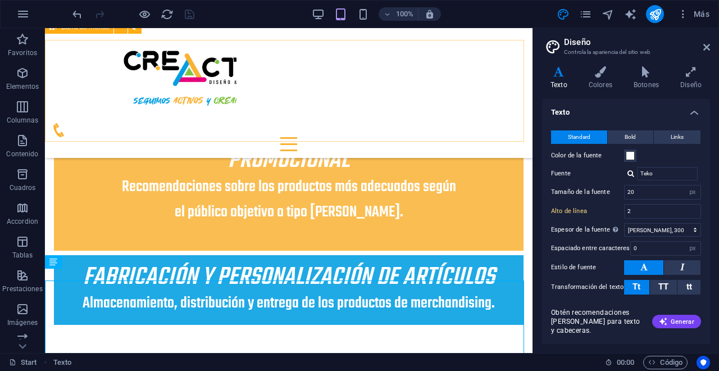
type input "1.5"
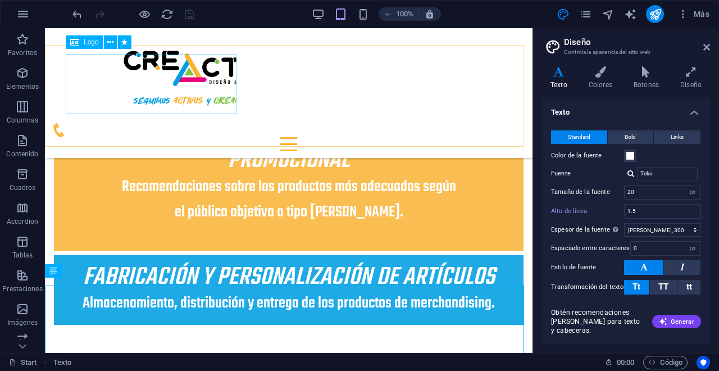
scroll to position [1877, 0]
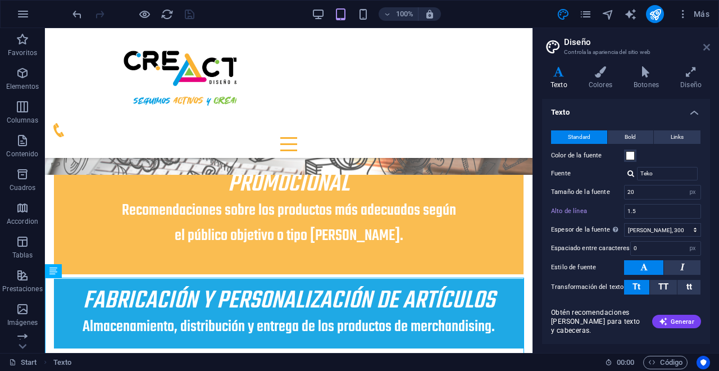
click at [709, 45] on icon at bounding box center [706, 47] width 7 height 9
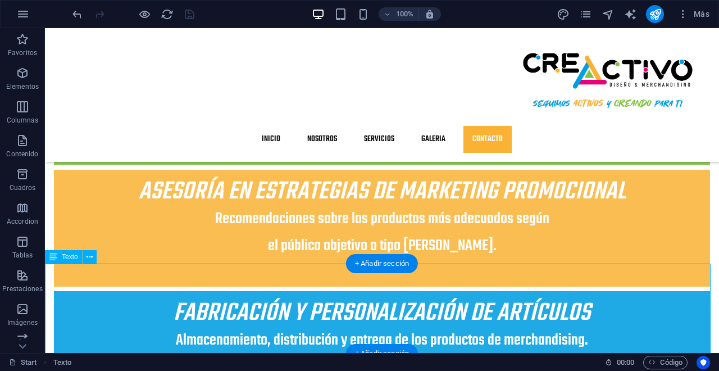
scroll to position [2357, 0]
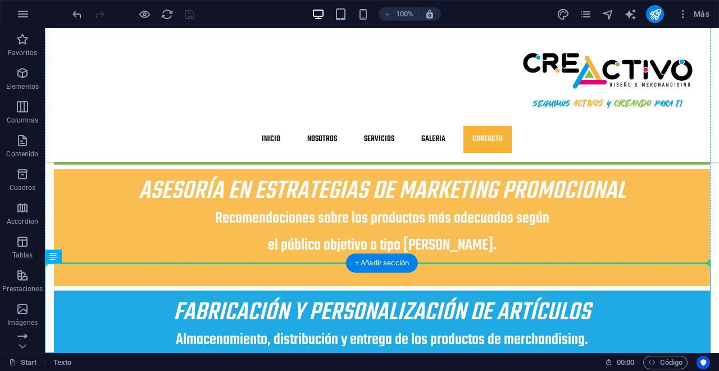
drag, startPoint x: 67, startPoint y: 313, endPoint x: 157, endPoint y: 253, distance: 108.4
drag, startPoint x: 152, startPoint y: 268, endPoint x: 160, endPoint y: 234, distance: 35.8
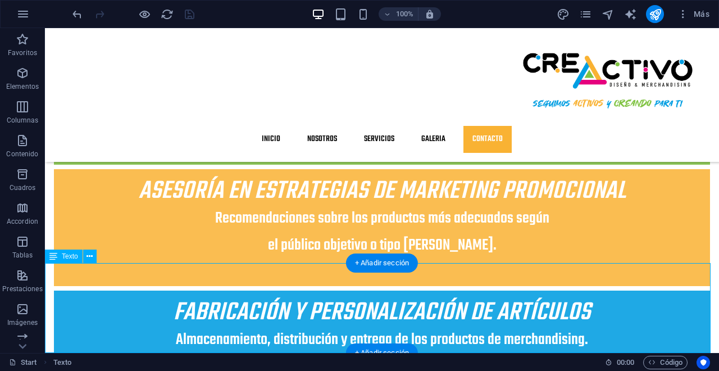
click at [94, 255] on button at bounding box center [89, 255] width 13 height 13
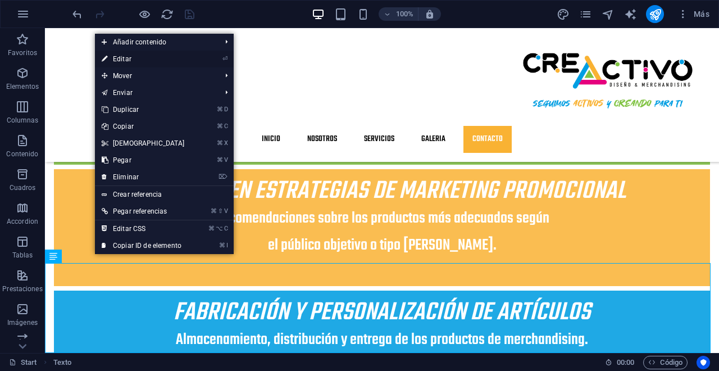
click at [154, 60] on link "⏎ Editar" at bounding box center [143, 59] width 97 height 17
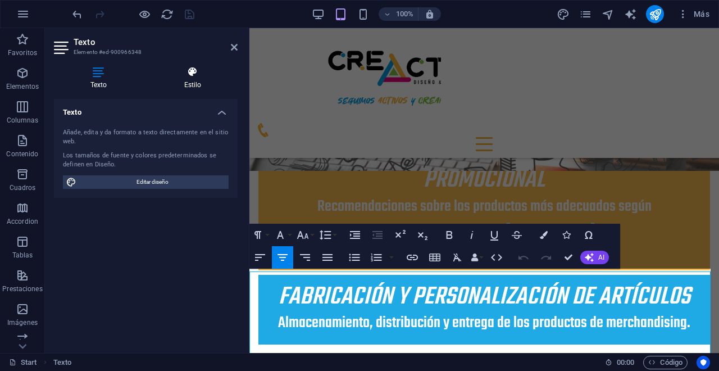
scroll to position [1911, 0]
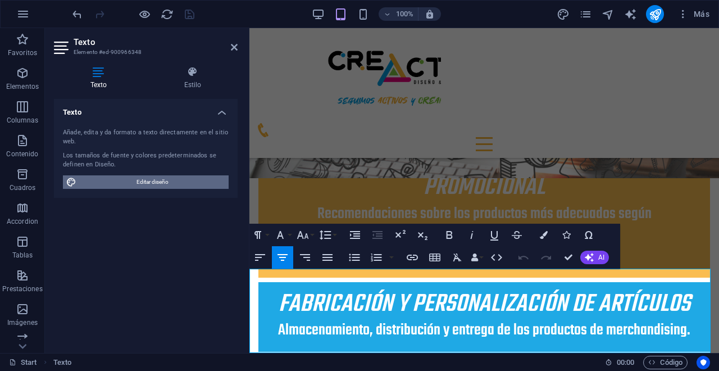
click at [144, 183] on span "Editar diseño" at bounding box center [152, 181] width 145 height 13
select select "px"
select select "300"
select select "px"
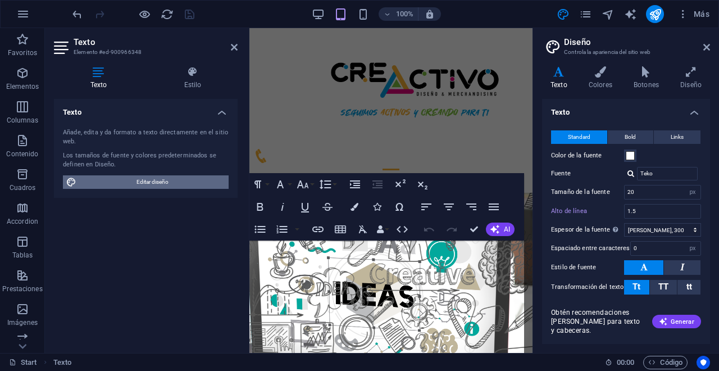
type input "2"
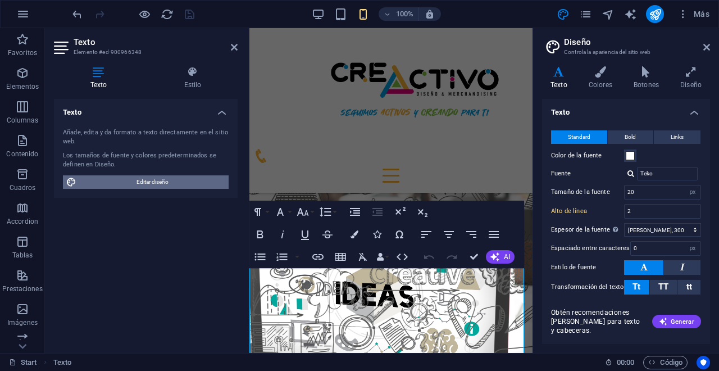
scroll to position [2382, 0]
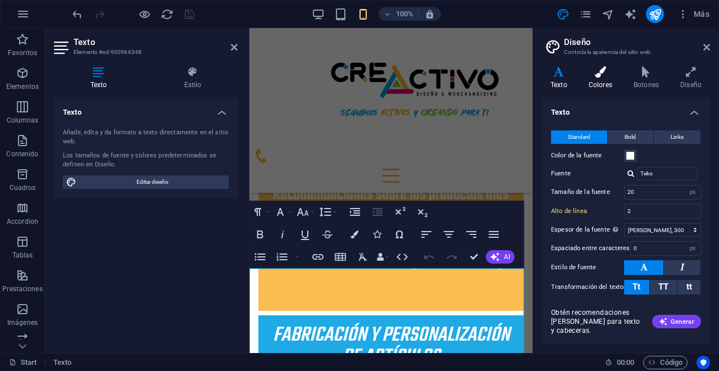
click at [594, 83] on h4 "Colores" at bounding box center [602, 78] width 45 height 24
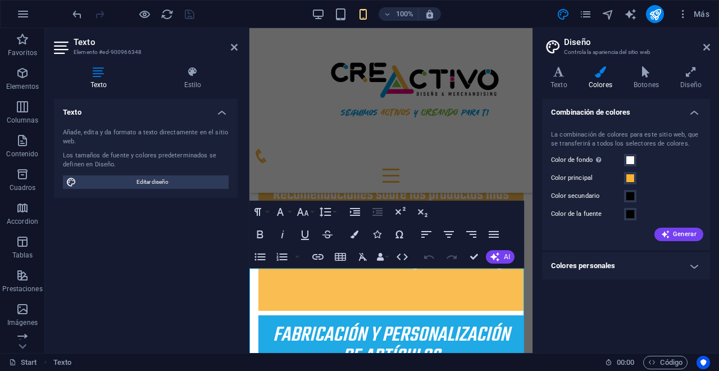
click at [711, 51] on aside "Diseño Controla la apariencia del sitio web Variantes Texto Colores Botones Dis…" at bounding box center [625, 190] width 186 height 325
click at [708, 51] on icon at bounding box center [706, 47] width 7 height 9
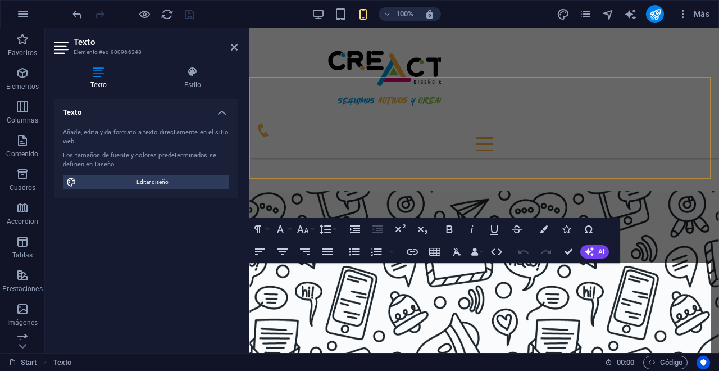
scroll to position [1911, 0]
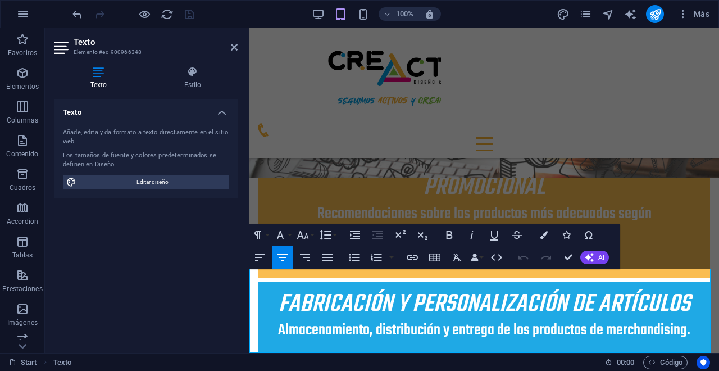
click at [231, 48] on icon at bounding box center [234, 47] width 7 height 9
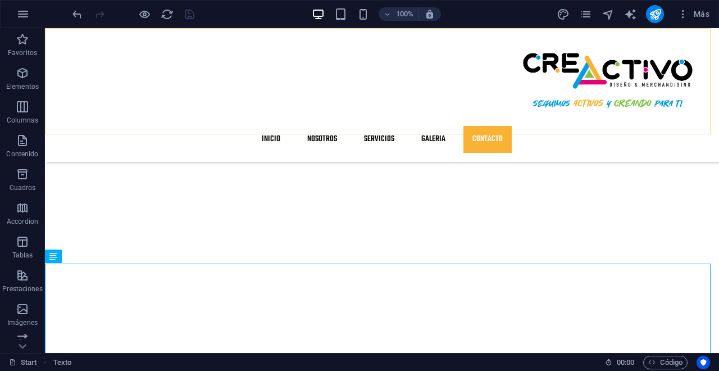
scroll to position [2357, 0]
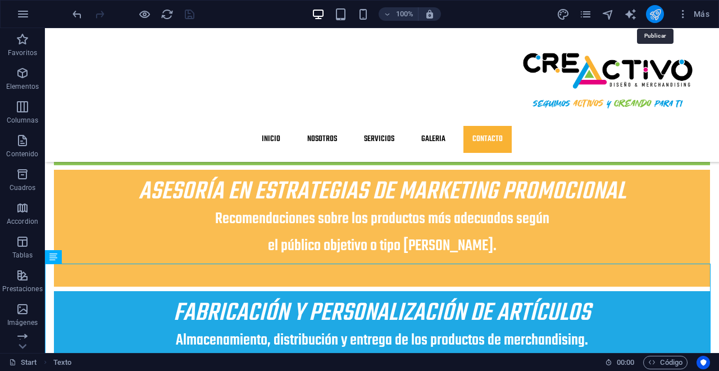
click at [651, 16] on icon "publish" at bounding box center [655, 14] width 13 height 13
